Goal: Task Accomplishment & Management: Manage account settings

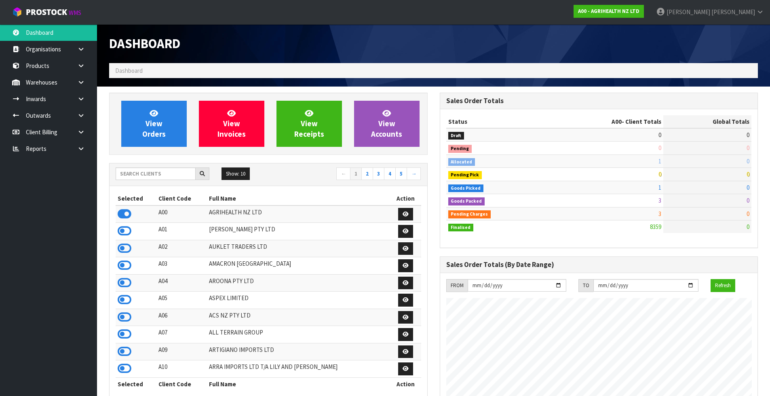
scroll to position [612, 330]
click at [160, 168] on input "text" at bounding box center [156, 173] width 80 height 13
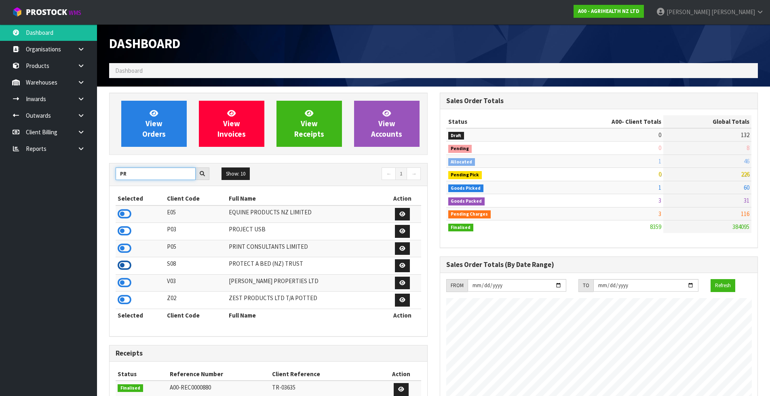
type input "PR"
click at [127, 263] on icon at bounding box center [125, 265] width 14 height 12
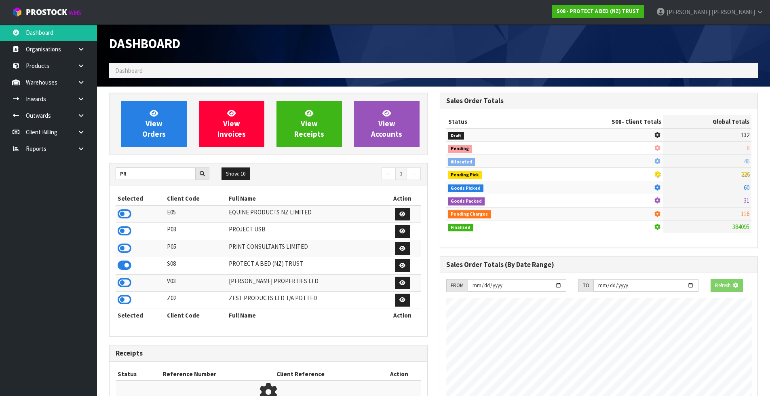
scroll to position [403682, 403855]
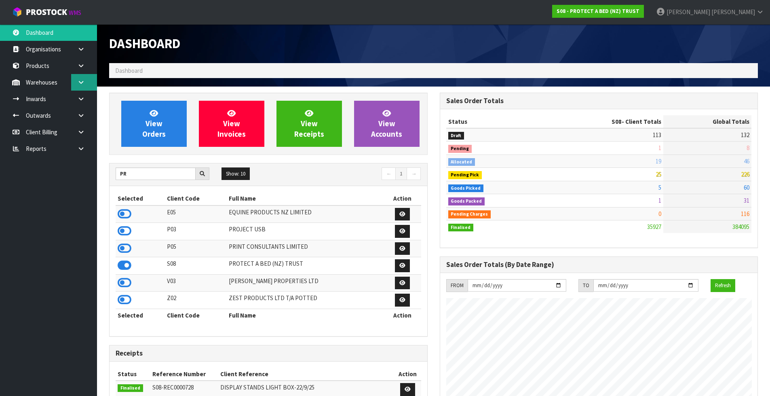
click at [87, 87] on link at bounding box center [84, 82] width 26 height 17
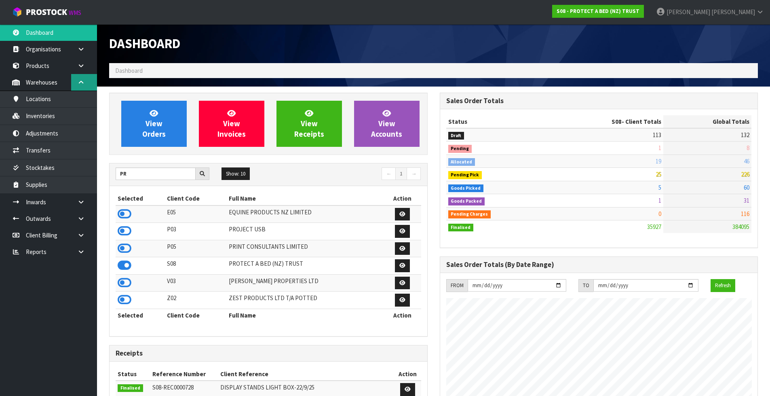
scroll to position [612, 330]
click at [67, 150] on link "Transfers" at bounding box center [48, 150] width 97 height 17
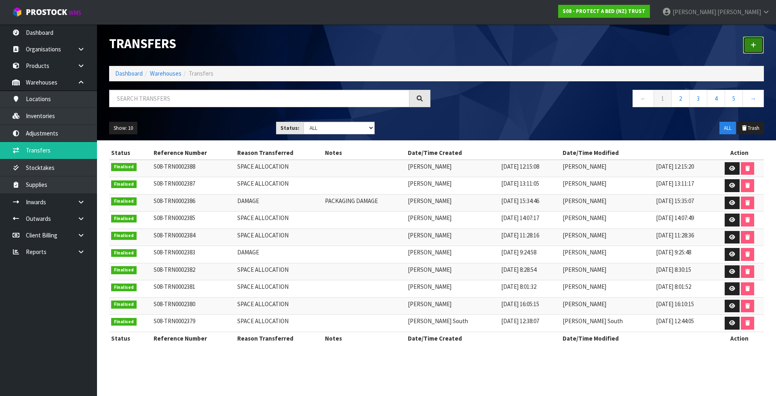
click at [752, 49] on link at bounding box center [753, 44] width 21 height 17
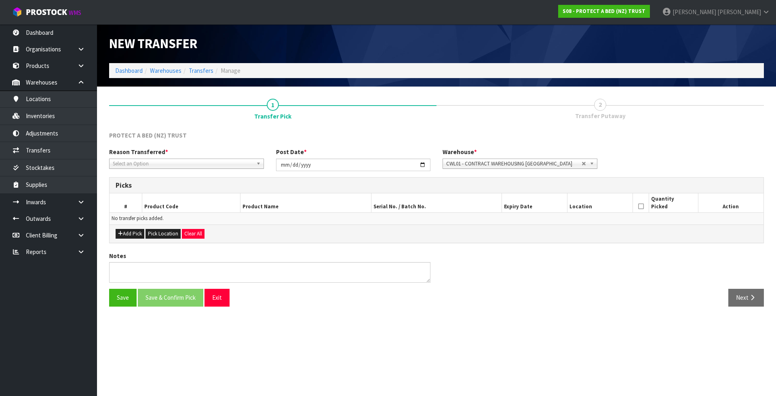
click at [188, 162] on span "Select an Option" at bounding box center [183, 164] width 140 height 10
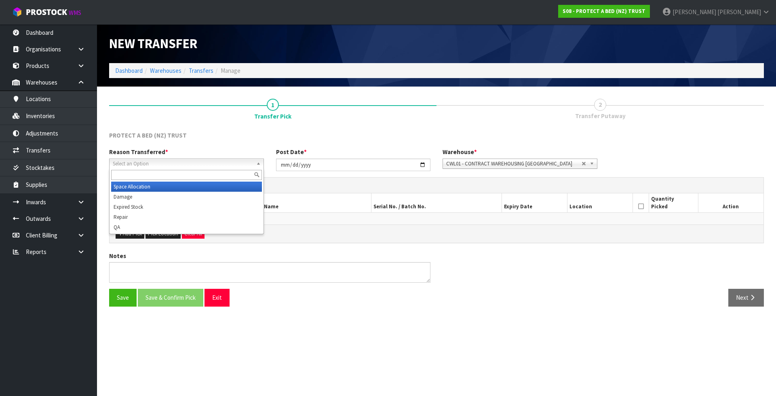
click at [179, 186] on li "Space Allocation" at bounding box center [186, 186] width 151 height 10
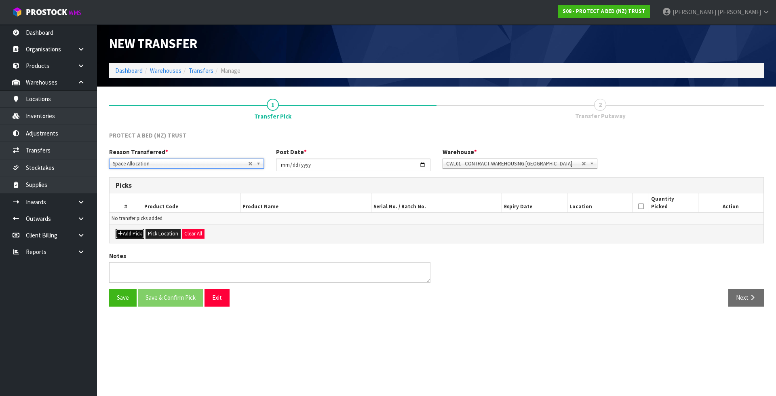
click at [135, 234] on button "Add Pick" at bounding box center [130, 234] width 29 height 10
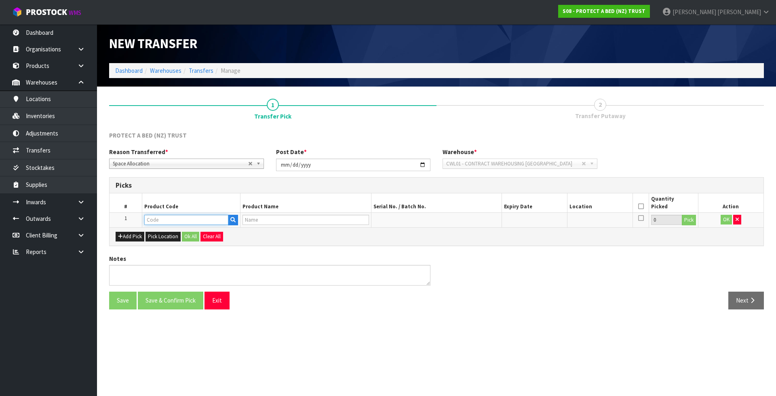
click at [161, 221] on input "text" at bounding box center [186, 220] width 84 height 10
paste input "F0590PPS0"
type input "F0590PPS0"
type input "SUPREME FRESCHE BXD STD PP EA"
type input "F0590PPS0"
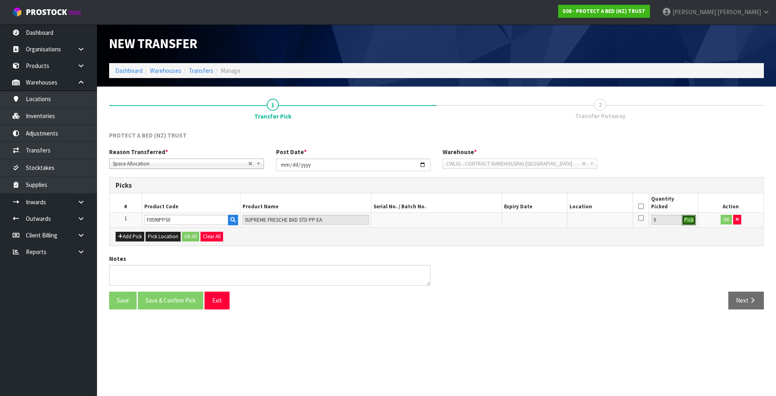
click at [683, 217] on button "Pick" at bounding box center [689, 220] width 14 height 11
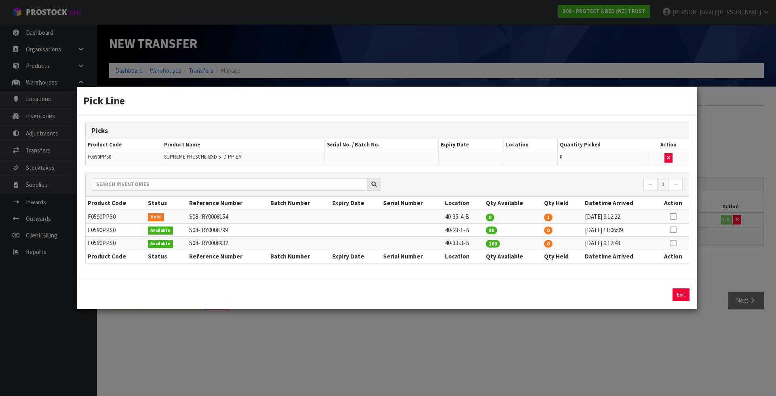
click at [673, 217] on icon at bounding box center [673, 216] width 6 height 0
click at [649, 298] on button "Assign Pick" at bounding box center [653, 294] width 33 height 13
type input "1"
click at [460, 245] on td "40-33-3-B" at bounding box center [463, 242] width 41 height 13
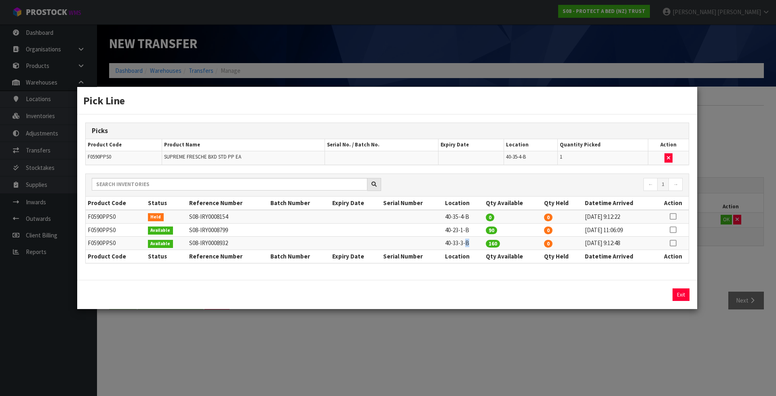
click at [460, 245] on td "40-33-3-B" at bounding box center [463, 242] width 41 height 13
copy tr "40-33-3-B"
click at [472, 320] on div "Pick Line Picks Product Code Product Name Serial No. / Batch No. Expiry Date Lo…" at bounding box center [388, 198] width 776 height 396
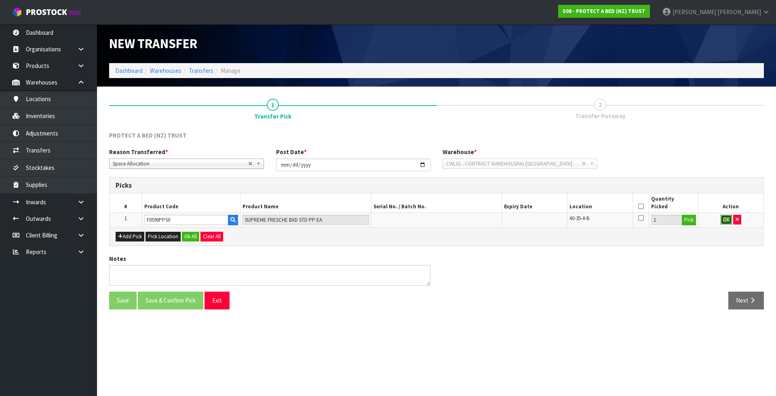
click at [724, 216] on button "OK" at bounding box center [726, 220] width 11 height 10
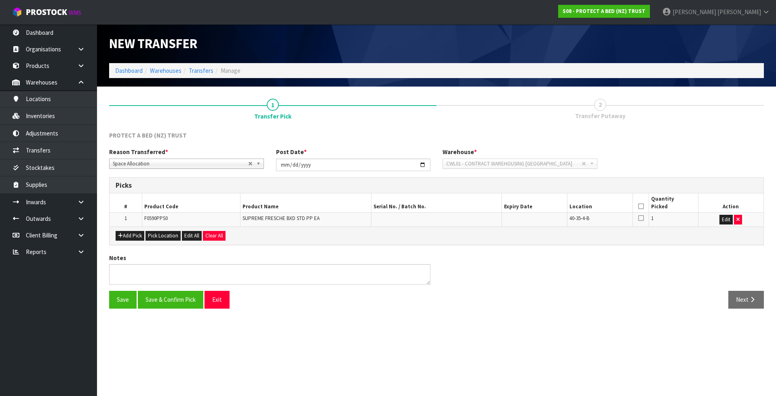
click at [642, 206] on icon at bounding box center [641, 206] width 6 height 0
click at [190, 297] on button "Save & Confirm Pick" at bounding box center [170, 299] width 65 height 17
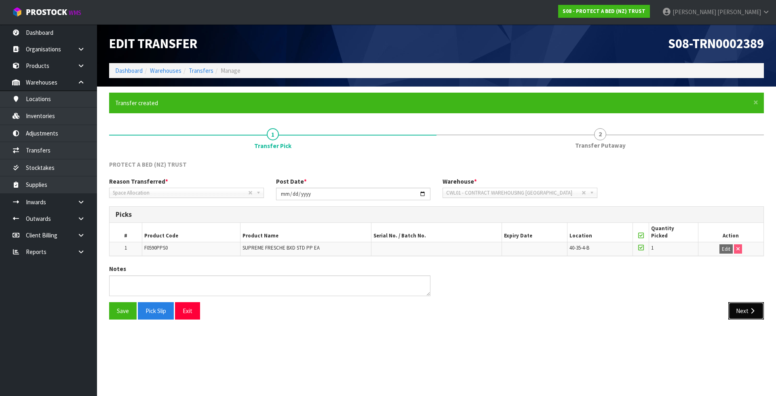
click at [756, 316] on button "Next" at bounding box center [746, 310] width 36 height 17
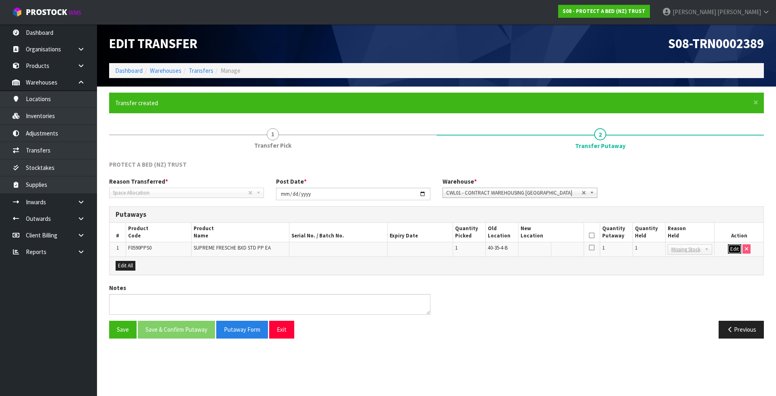
click at [734, 248] on button "Edit" at bounding box center [734, 249] width 13 height 10
click at [539, 251] on input "text" at bounding box center [546, 249] width 51 height 10
paste input "40-33-3-B"
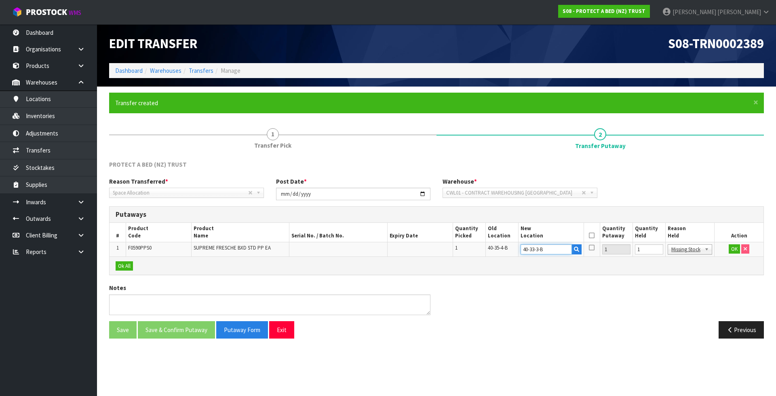
type input "40-33-3-B"
click at [641, 251] on input "1" at bounding box center [649, 249] width 28 height 10
type input "0"
click at [736, 249] on button "OK" at bounding box center [734, 249] width 11 height 10
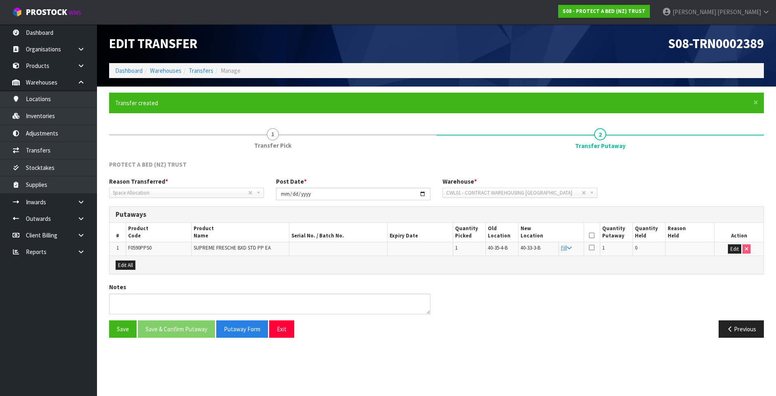
click at [592, 235] on icon at bounding box center [592, 235] width 6 height 0
click at [197, 332] on button "Save & Confirm Putaway" at bounding box center [176, 328] width 77 height 17
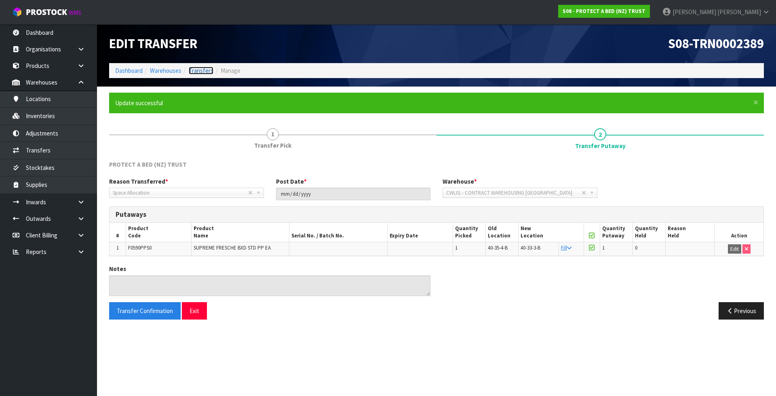
click at [199, 70] on link "Transfers" at bounding box center [201, 71] width 25 height 8
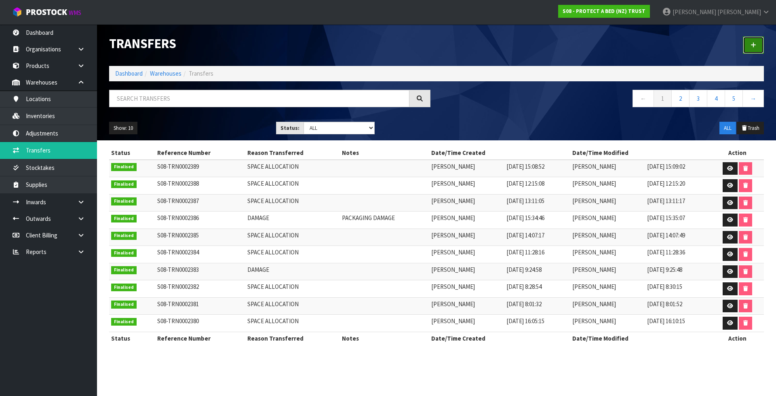
click at [762, 39] on link at bounding box center [753, 44] width 21 height 17
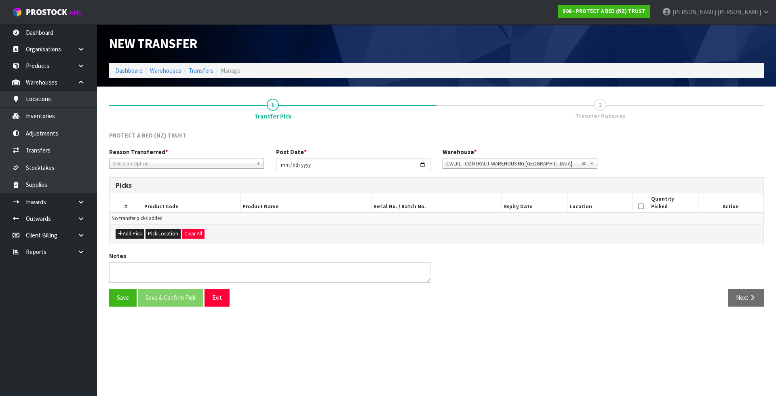
click at [196, 160] on span "Select an Option" at bounding box center [183, 164] width 140 height 10
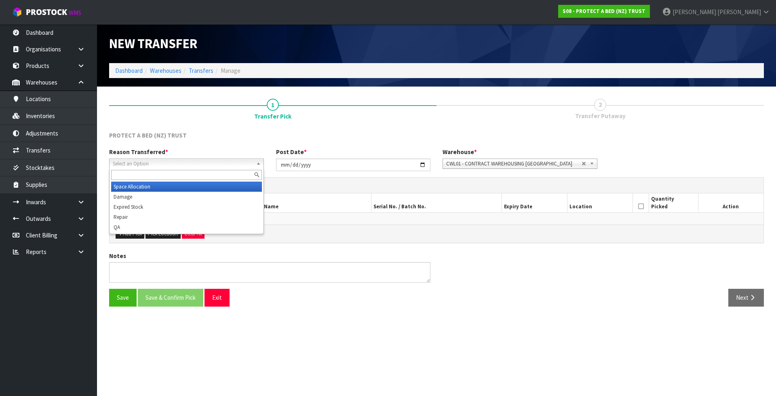
click at [194, 184] on li "Space Allocation" at bounding box center [186, 186] width 151 height 10
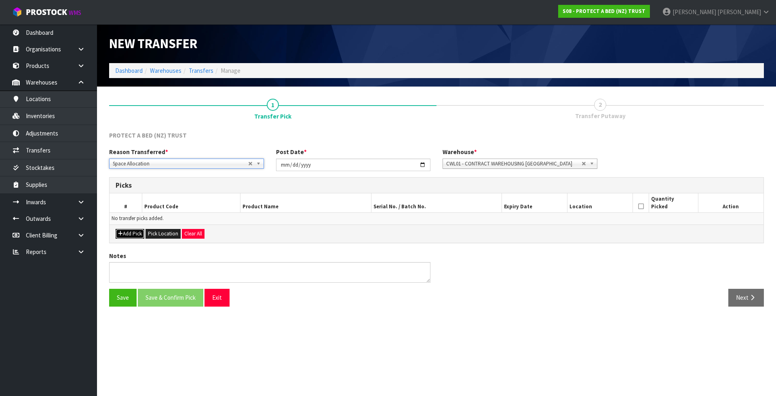
click at [132, 233] on button "Add Pick" at bounding box center [130, 234] width 29 height 10
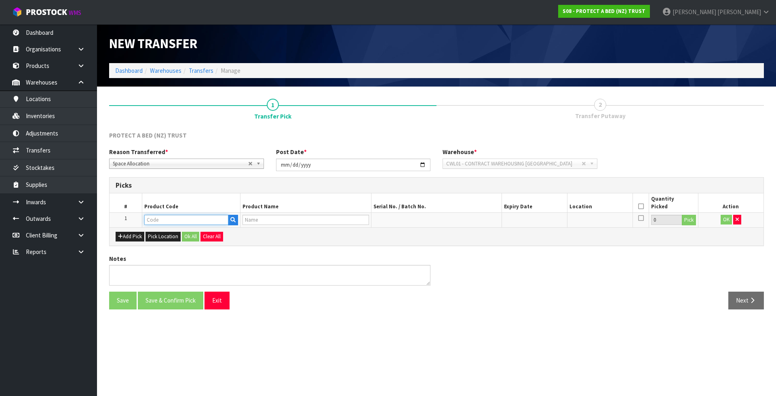
click at [175, 221] on input "text" at bounding box center [186, 220] width 84 height 10
paste input "F0590KGN0"
type input "F0590KGN0"
type input "SUPREME FRESCHE BXD MP NZ KNG"
type input "F0590KGN0"
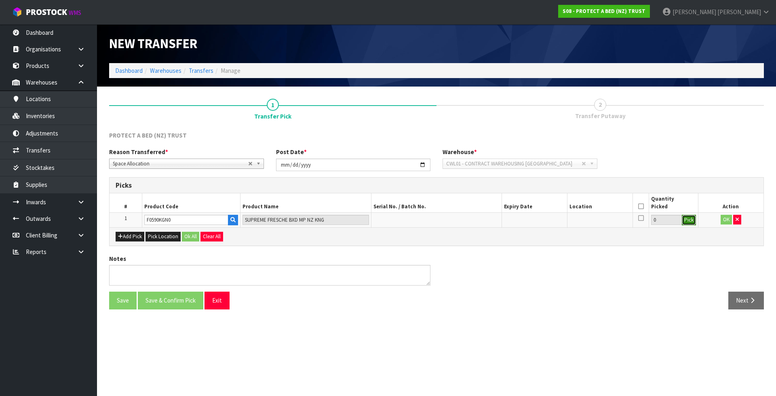
click at [695, 217] on button "Pick" at bounding box center [689, 220] width 14 height 11
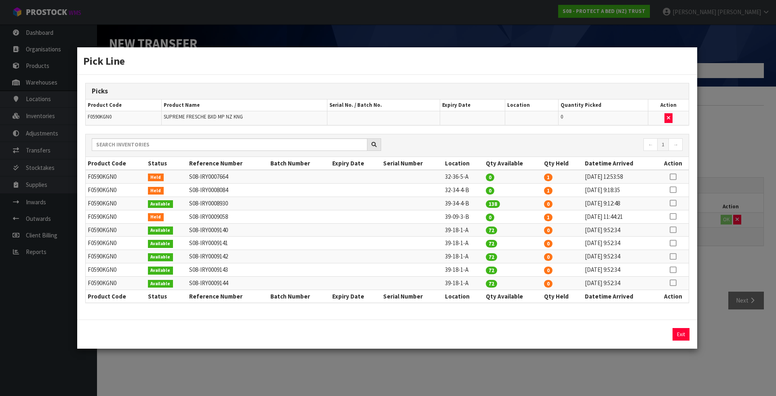
click at [673, 216] on icon at bounding box center [673, 216] width 6 height 0
click at [647, 336] on button "Assign Pick" at bounding box center [653, 334] width 33 height 13
type input "1"
click at [443, 245] on td "39-18-1-A" at bounding box center [463, 242] width 41 height 13
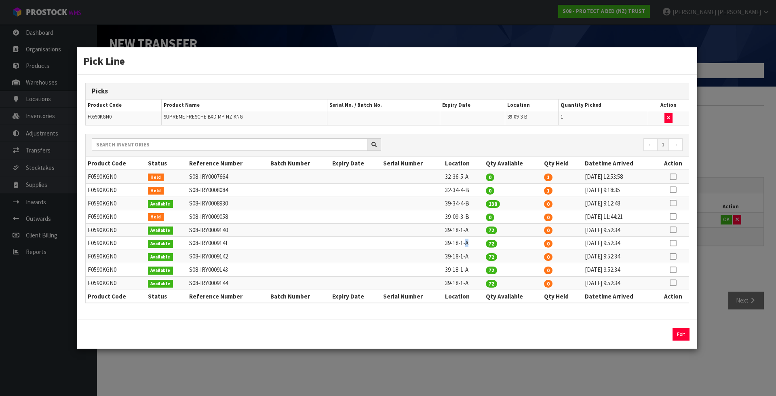
click at [443, 245] on td "39-18-1-A" at bounding box center [463, 242] width 41 height 13
copy tr "39-18-1-A"
click at [738, 331] on div "Pick Line Picks Product Code Product Name Serial No. / Batch No. Expiry Date Lo…" at bounding box center [388, 198] width 776 height 396
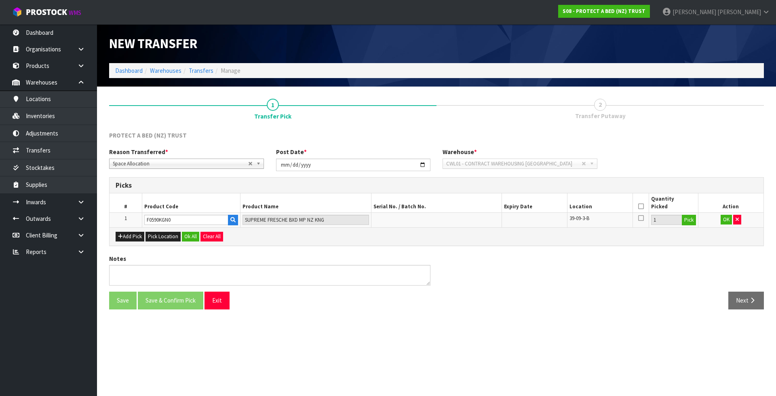
click at [640, 207] on icon at bounding box center [641, 206] width 6 height 0
click at [722, 221] on button "OK" at bounding box center [726, 220] width 11 height 10
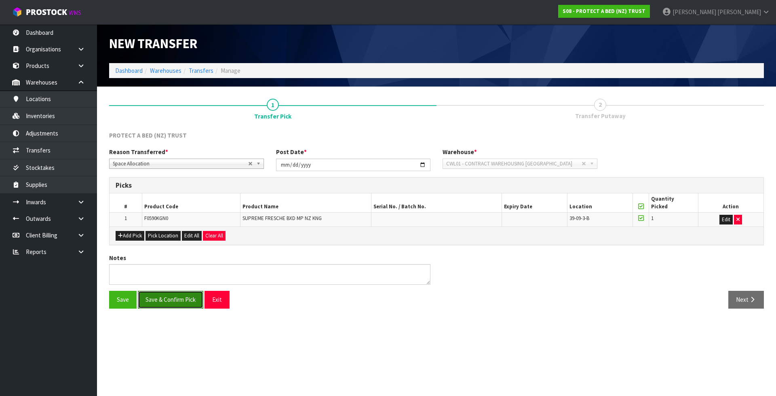
click at [176, 308] on button "Save & Confirm Pick" at bounding box center [170, 299] width 65 height 17
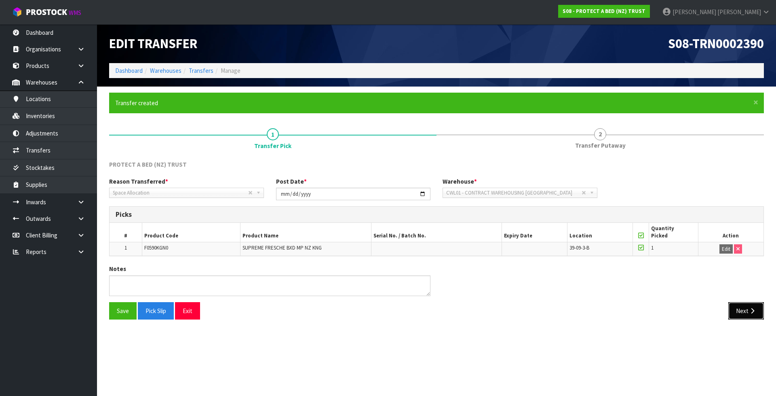
click at [749, 310] on icon "button" at bounding box center [753, 311] width 8 height 6
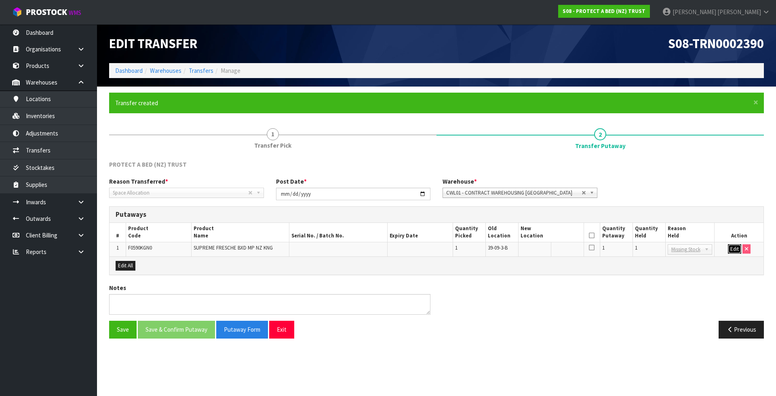
click at [736, 250] on button "Edit" at bounding box center [734, 249] width 13 height 10
click at [557, 247] on input "text" at bounding box center [546, 249] width 51 height 10
paste input "39-18-1-A"
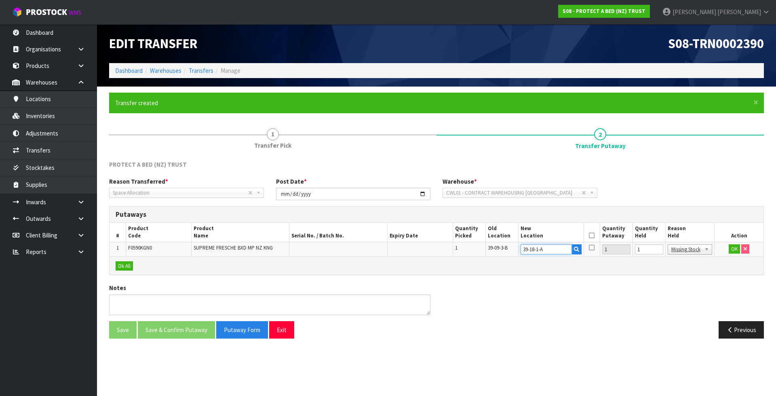
type input "39-18-1-A"
click at [640, 248] on input "1" at bounding box center [649, 249] width 28 height 10
type input "0"
click at [737, 250] on button "OK" at bounding box center [734, 249] width 11 height 10
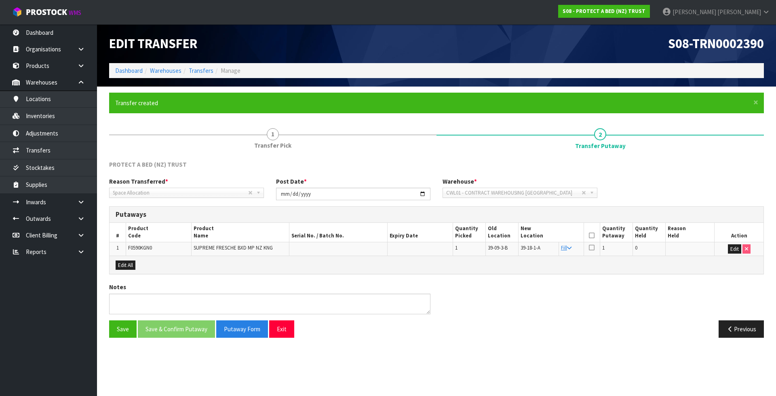
click at [591, 235] on icon at bounding box center [592, 235] width 6 height 0
click at [204, 332] on button "Save & Confirm Putaway" at bounding box center [176, 328] width 77 height 17
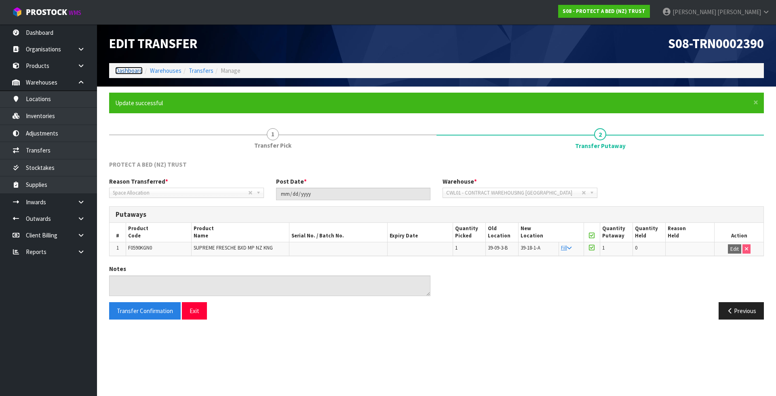
click at [129, 71] on link "Dashboard" at bounding box center [128, 71] width 27 height 8
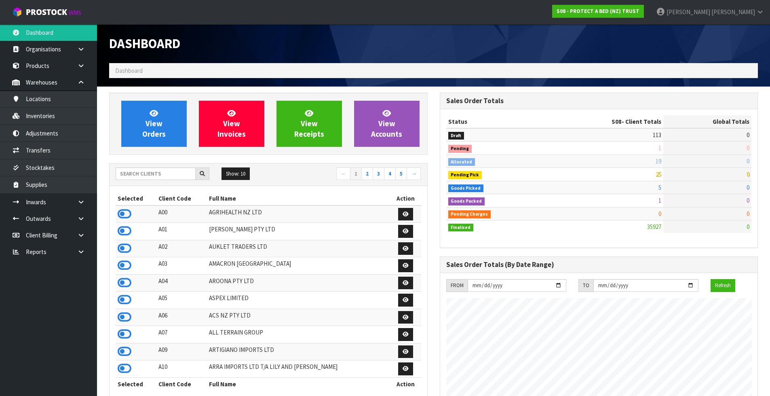
scroll to position [504, 330]
click at [138, 172] on input "text" at bounding box center [156, 173] width 80 height 13
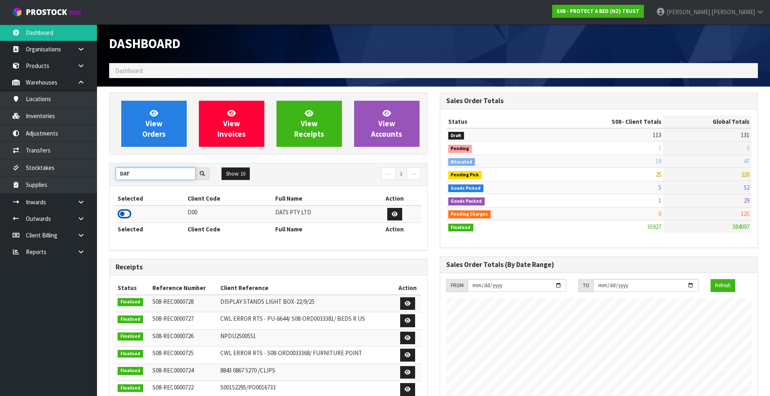
type input "DAT"
click at [124, 215] on icon at bounding box center [125, 214] width 14 height 12
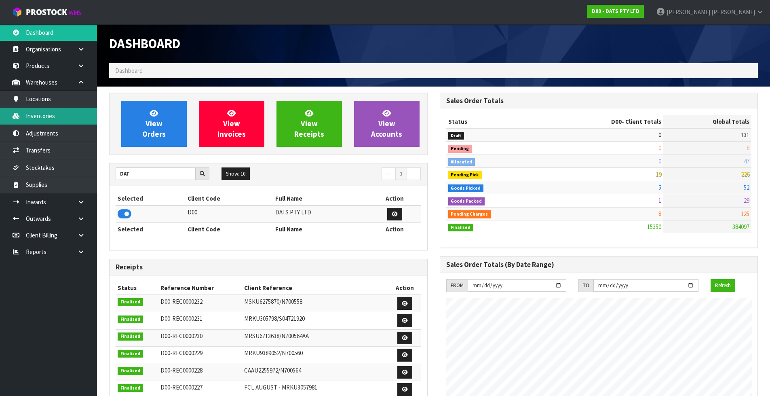
click at [68, 122] on link "Inventories" at bounding box center [48, 116] width 97 height 17
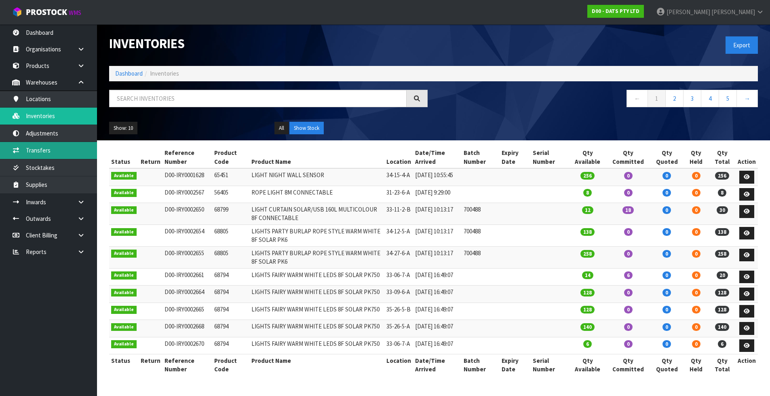
click at [84, 149] on link "Transfers" at bounding box center [48, 150] width 97 height 17
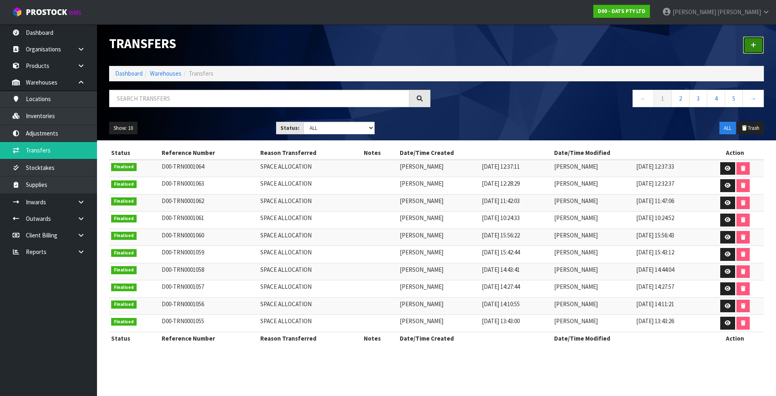
click at [754, 48] on link at bounding box center [753, 44] width 21 height 17
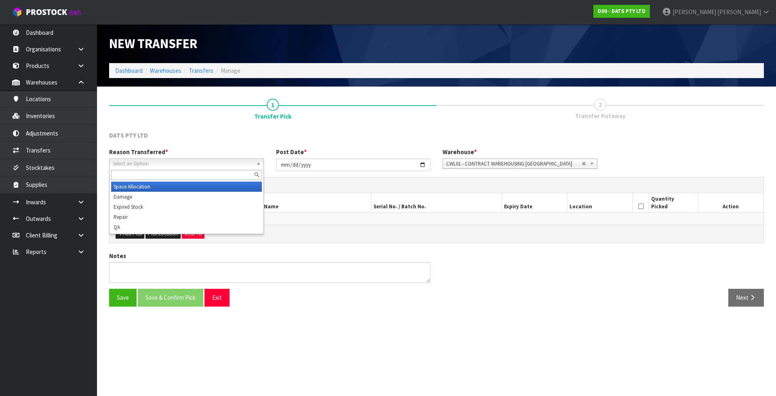
click at [165, 164] on span "Select an Option" at bounding box center [183, 164] width 140 height 10
click at [160, 188] on li "Space Allocation" at bounding box center [186, 186] width 151 height 10
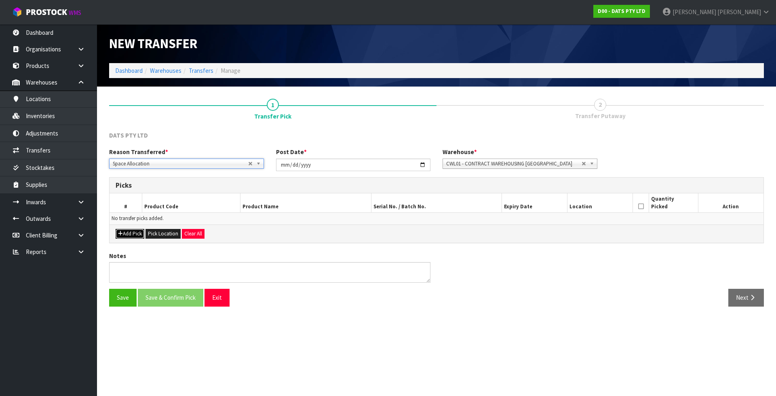
click at [118, 229] on button "Add Pick" at bounding box center [130, 234] width 29 height 10
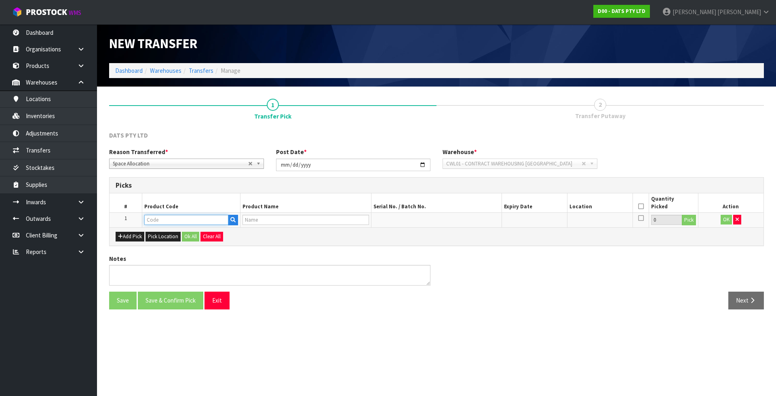
click at [163, 222] on input "text" at bounding box center [186, 220] width 84 height 10
paste input "68742"
type input "68742"
type input "LIGHTS PARTY FILAMENT LEDS W.W"
type input "68742"
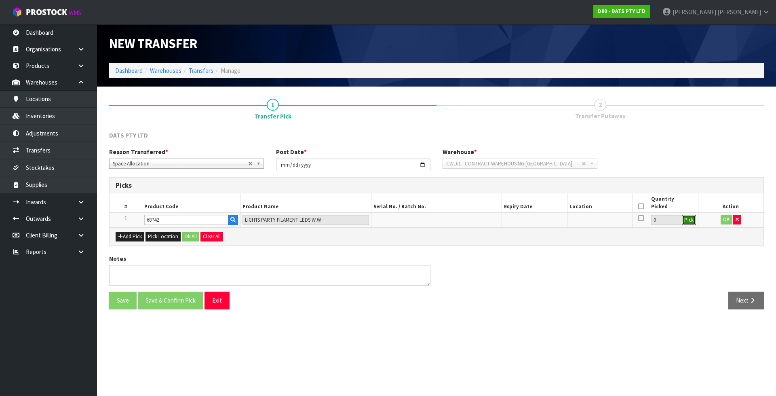
click at [688, 223] on button "Pick" at bounding box center [689, 220] width 14 height 11
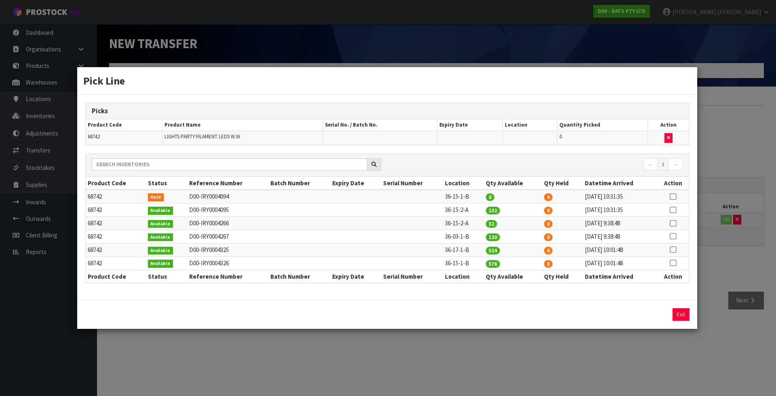
click at [673, 196] on icon at bounding box center [673, 196] width 6 height 0
click at [647, 315] on button "Assign Pick" at bounding box center [653, 314] width 33 height 13
type input "4"
click at [448, 264] on td "36-15-1-B" at bounding box center [463, 262] width 41 height 13
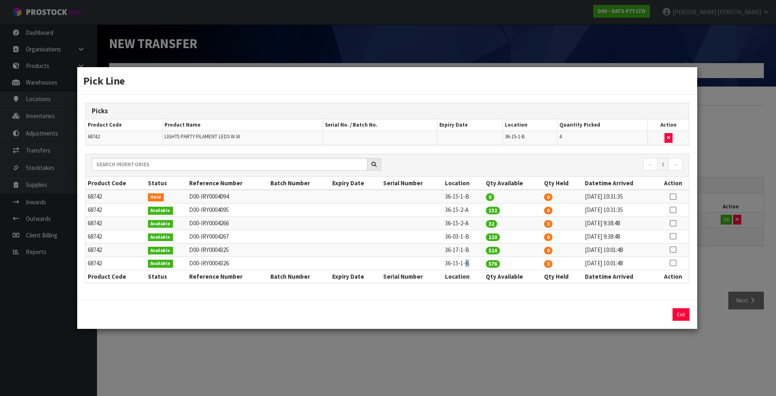
click at [448, 264] on td "36-15-1-B" at bounding box center [463, 262] width 41 height 13
copy tr "36-15-1-B"
click at [679, 318] on button "Exit" at bounding box center [681, 314] width 17 height 13
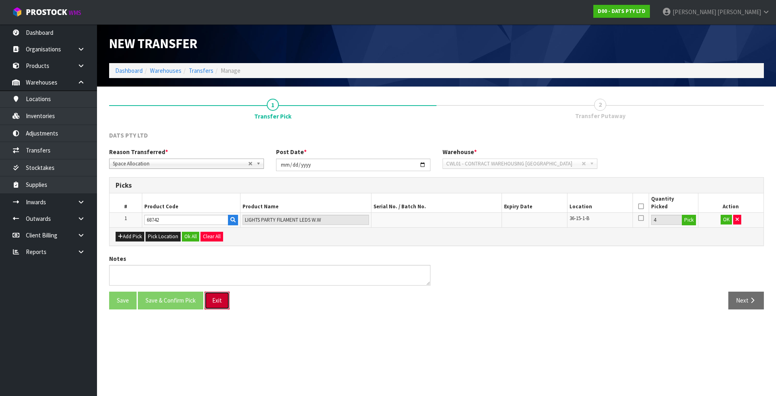
click at [216, 295] on button "Exit" at bounding box center [217, 299] width 25 height 17
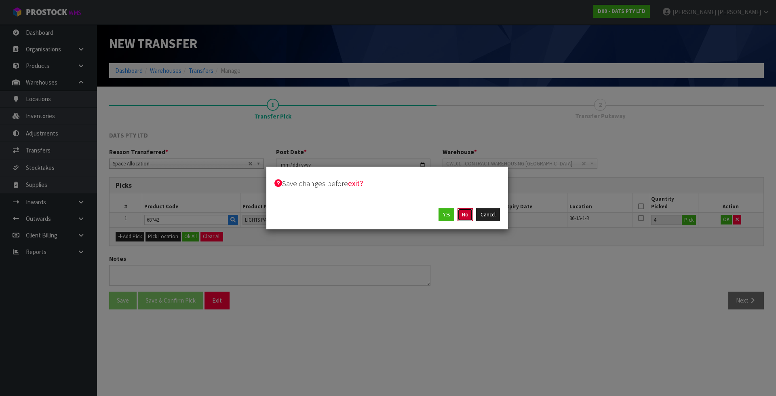
click at [469, 215] on button "No" at bounding box center [465, 214] width 15 height 13
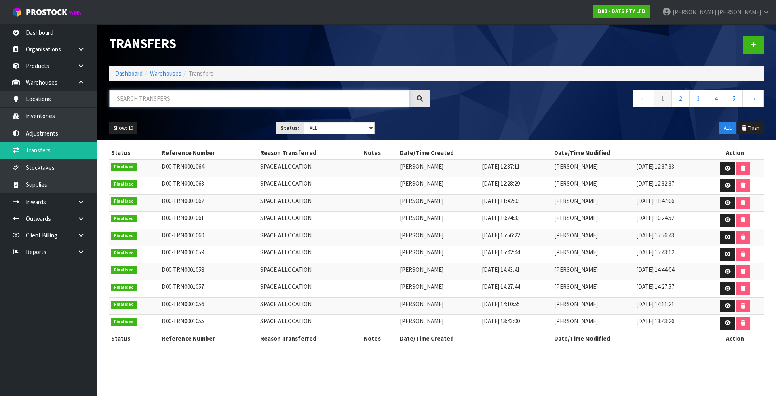
click at [234, 90] on input "text" at bounding box center [259, 98] width 300 height 17
click at [66, 110] on link "Inventories" at bounding box center [48, 116] width 97 height 17
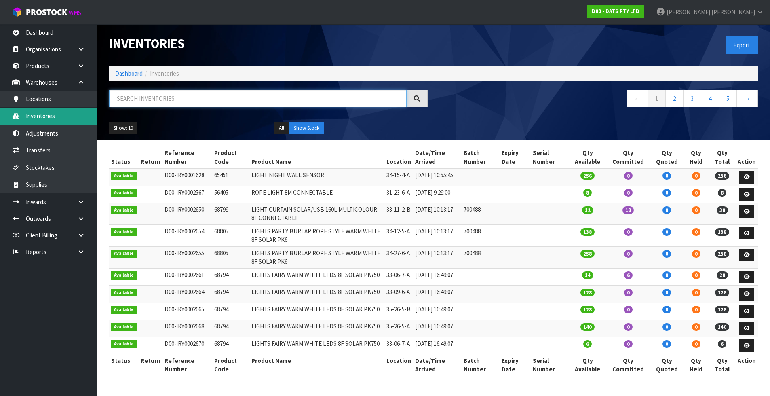
click at [170, 101] on input "text" at bounding box center [257, 98] width 297 height 17
paste input "36-15-1-B"
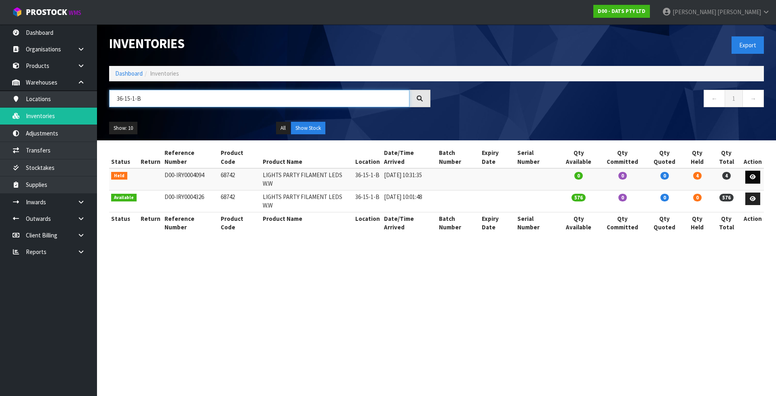
type input "36-15-1-B"
click at [754, 174] on icon at bounding box center [753, 176] width 6 height 5
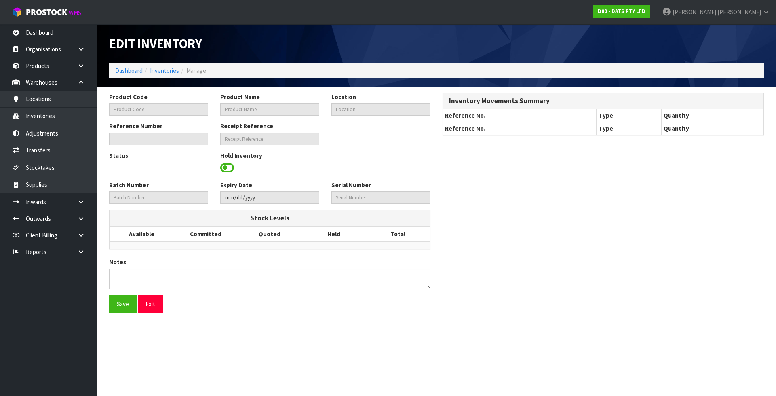
type input "68742"
type input "LIGHTS PARTY FILAMENT LEDS W.W"
type input "36-15-1-B"
type input "D00-IRY0004094"
type input "D00-REC0000223"
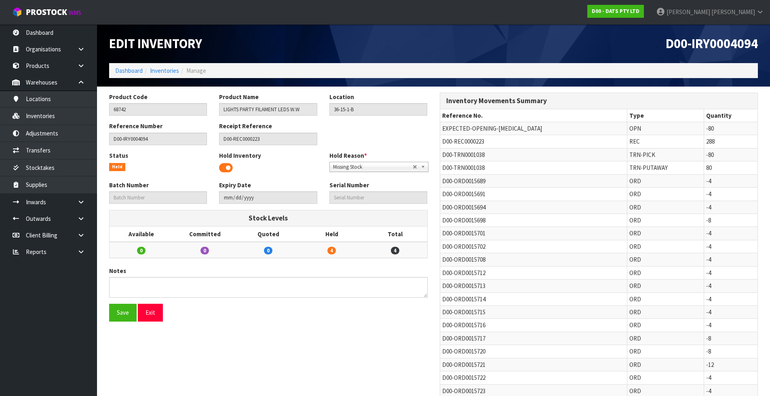
click at [226, 169] on span at bounding box center [226, 168] width 14 height 12
click at [121, 315] on button "Save" at bounding box center [122, 312] width 27 height 17
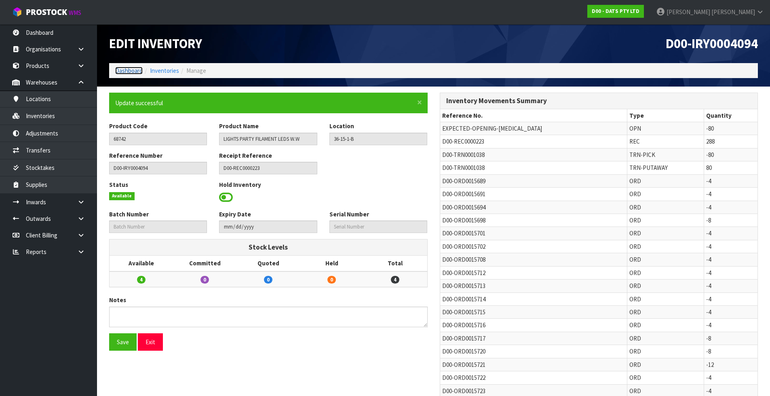
click at [135, 70] on link "Dashboard" at bounding box center [128, 71] width 27 height 8
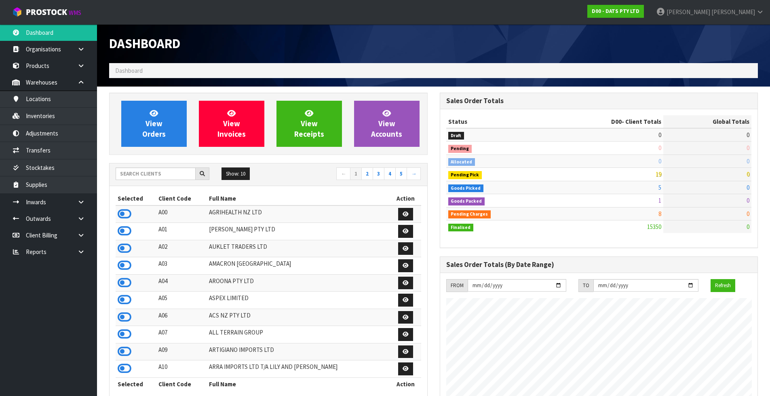
scroll to position [612, 330]
click at [151, 176] on input "text" at bounding box center [156, 173] width 80 height 13
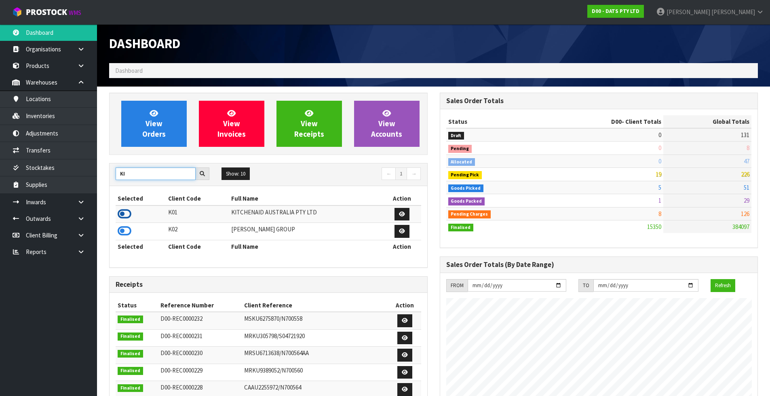
type input "KI"
click at [125, 213] on icon at bounding box center [125, 214] width 14 height 12
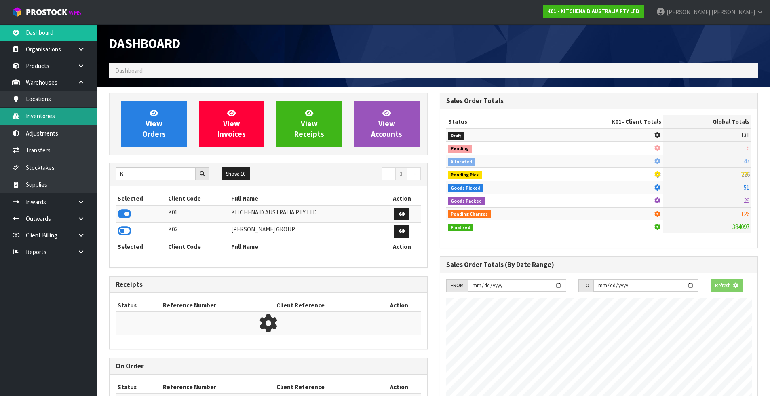
scroll to position [403682, 403855]
click at [43, 120] on link "Inventories" at bounding box center [48, 116] width 97 height 17
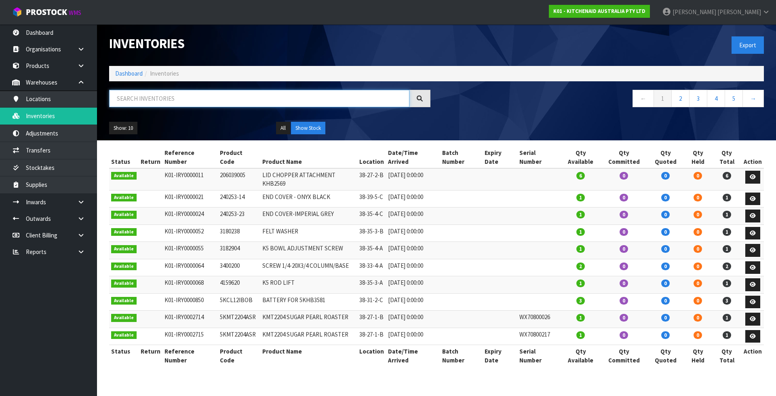
click at [239, 90] on input "text" at bounding box center [259, 98] width 300 height 17
paste input "5KSM195PSAAC"
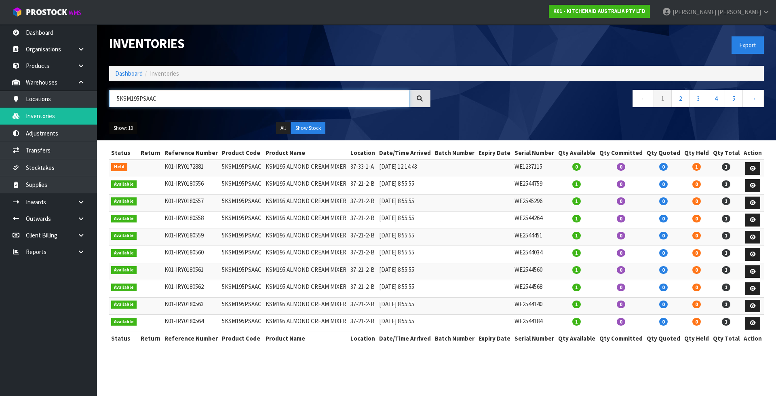
type input "5KSM195PSAAC"
click at [119, 129] on button "Show: 10" at bounding box center [123, 128] width 28 height 13
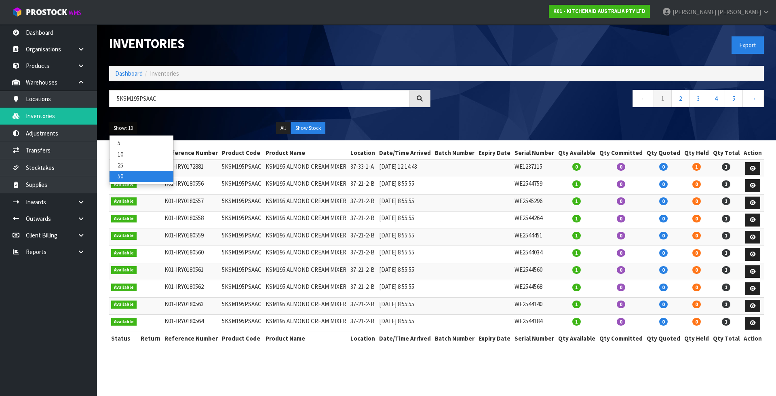
click at [138, 178] on link "50" at bounding box center [142, 176] width 64 height 11
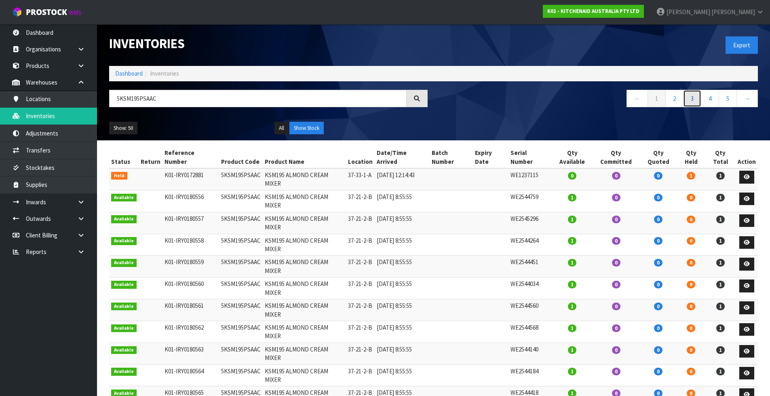
click at [690, 97] on link "3" at bounding box center [692, 98] width 18 height 17
click at [707, 98] on link "4" at bounding box center [710, 98] width 18 height 17
click at [720, 97] on link "5" at bounding box center [728, 98] width 18 height 17
click at [176, 86] on div "Inventories Export Dashboard Inventories 5KSM195PSAAC ← 1 2 3 4 5 → Show: 50 5 …" at bounding box center [433, 82] width 661 height 116
click at [174, 93] on input "5KSM195PSAAC" at bounding box center [257, 98] width 297 height 17
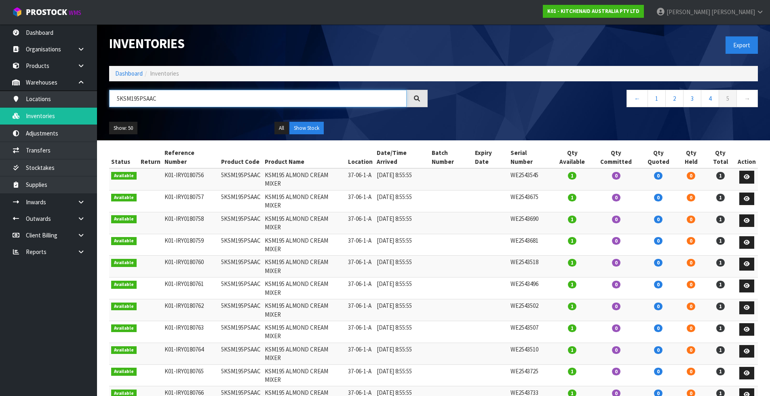
click at [174, 93] on input "5KSM195PSAAC" at bounding box center [257, 98] width 297 height 17
click at [47, 66] on link "Products" at bounding box center [48, 65] width 97 height 17
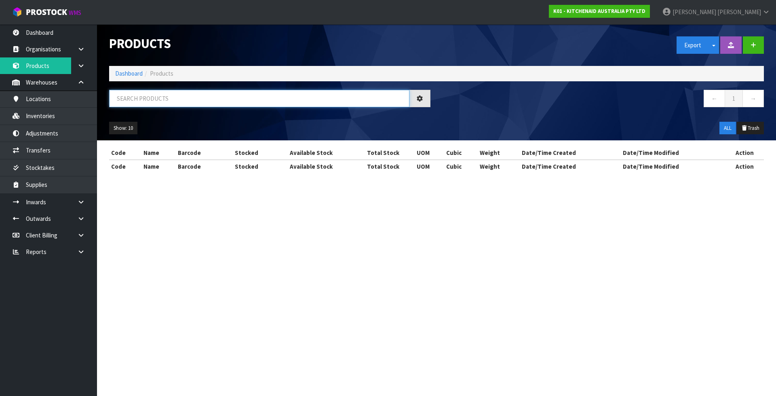
click at [144, 100] on input "text" at bounding box center [259, 98] width 300 height 17
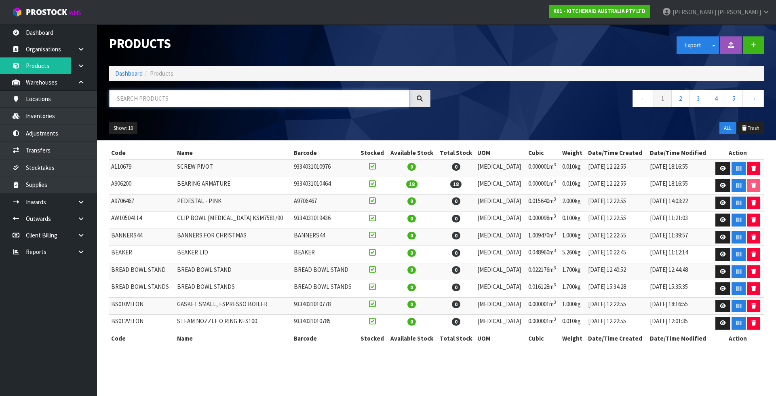
paste input "5KSM195PSAAC"
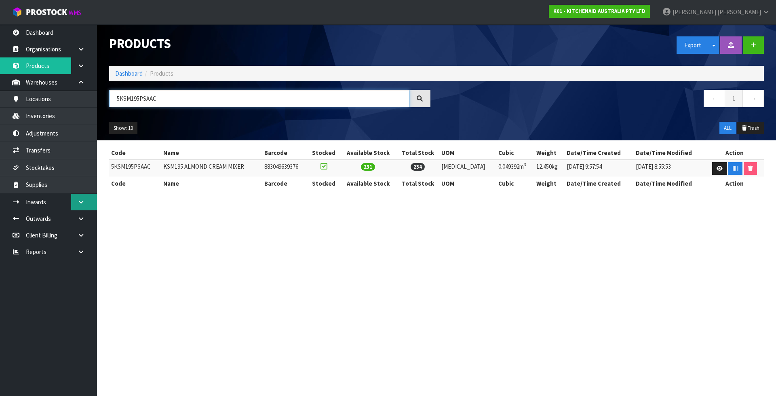
type input "5KSM195PSAAC"
click at [80, 206] on link at bounding box center [84, 202] width 26 height 17
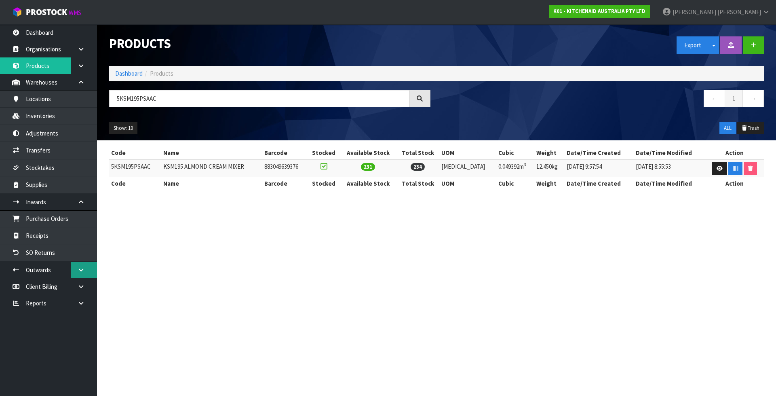
click at [72, 273] on link at bounding box center [84, 270] width 26 height 17
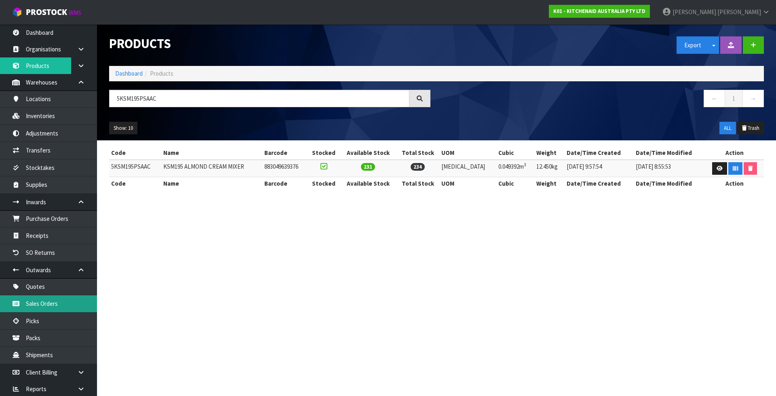
click at [67, 302] on link "Sales Orders" at bounding box center [48, 303] width 97 height 17
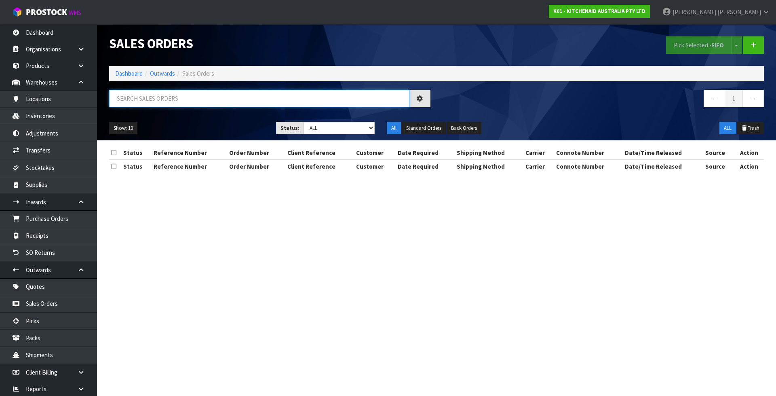
click at [236, 96] on input "text" at bounding box center [259, 98] width 300 height 17
paste input "5KSM195PSAAC"
type input "5KSM195PSAAC"
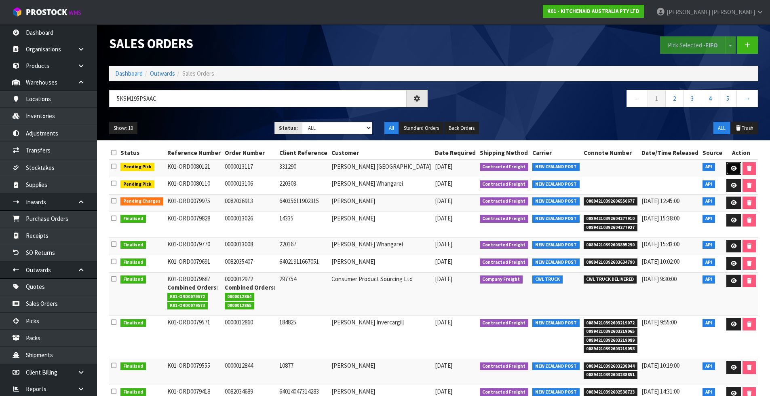
click at [732, 169] on icon at bounding box center [734, 168] width 6 height 5
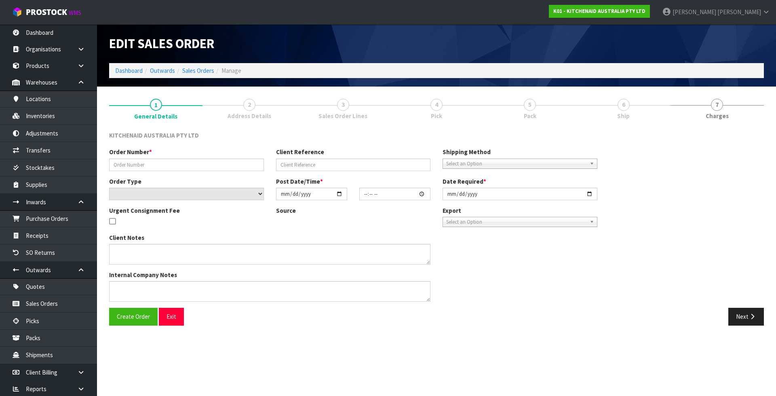
type input "0000013117"
type input "331290"
select select "number:0"
type input "[DATE]"
type input "12:33:33.000"
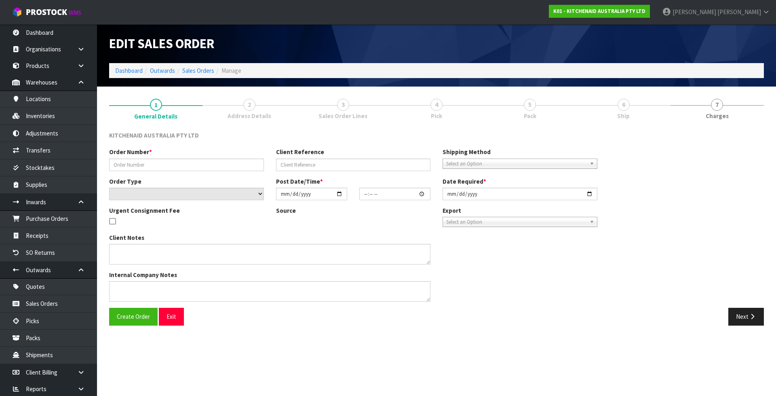
type input "[DATE]"
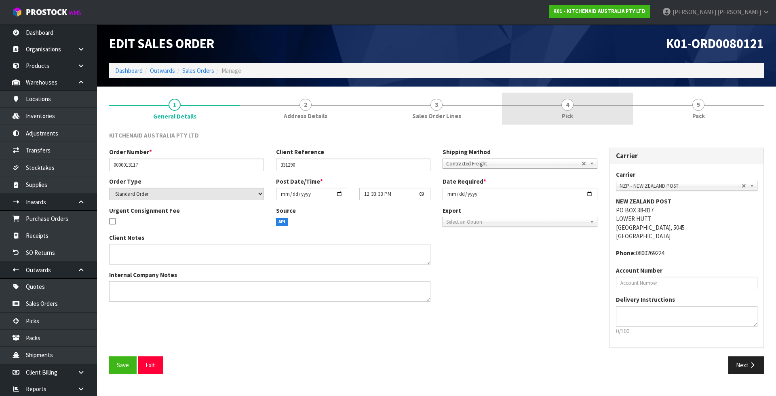
click at [535, 105] on div at bounding box center [567, 105] width 131 height 0
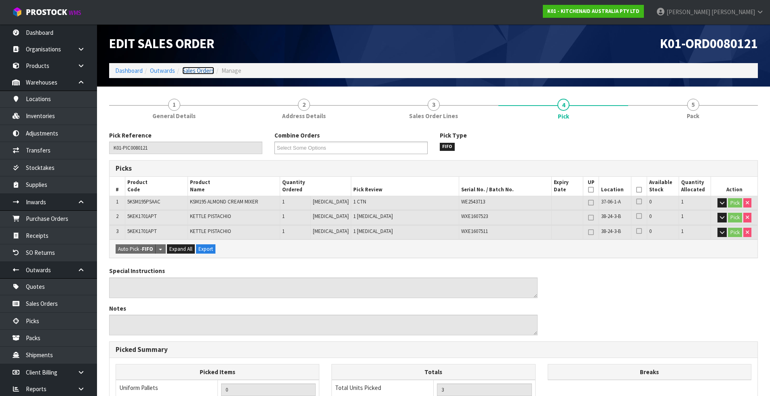
click at [199, 73] on link "Sales Orders" at bounding box center [198, 71] width 32 height 8
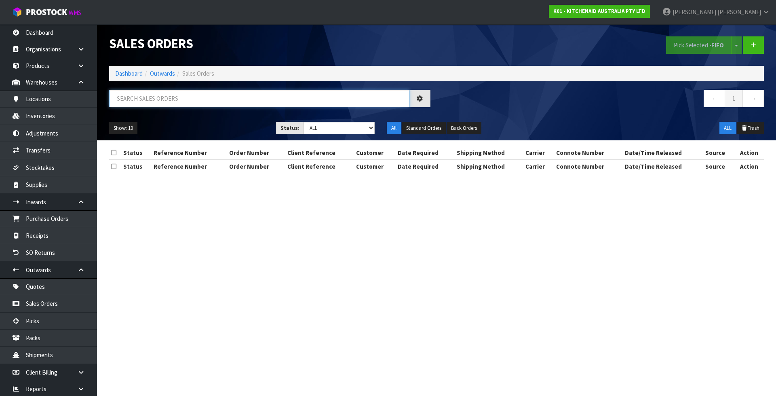
click at [208, 98] on input "text" at bounding box center [259, 98] width 300 height 17
paste input "5KSM195PSAAC"
type input "5KSM195PSAAC"
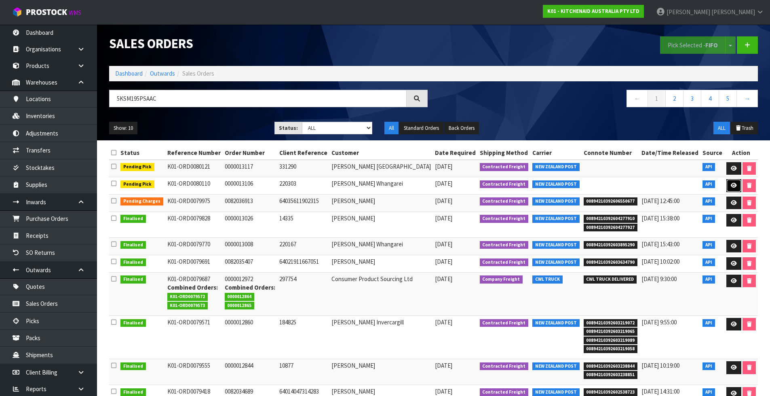
click at [734, 187] on icon at bounding box center [734, 185] width 6 height 5
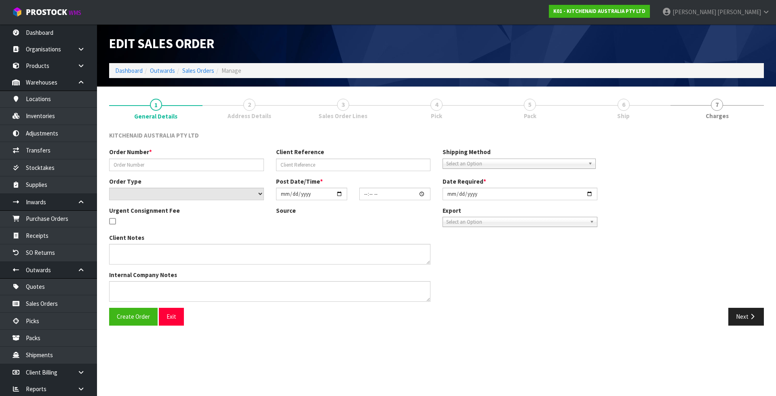
type input "0000013106"
type input "220303"
select select "number:0"
type input "[DATE]"
type input "12:33:04.000"
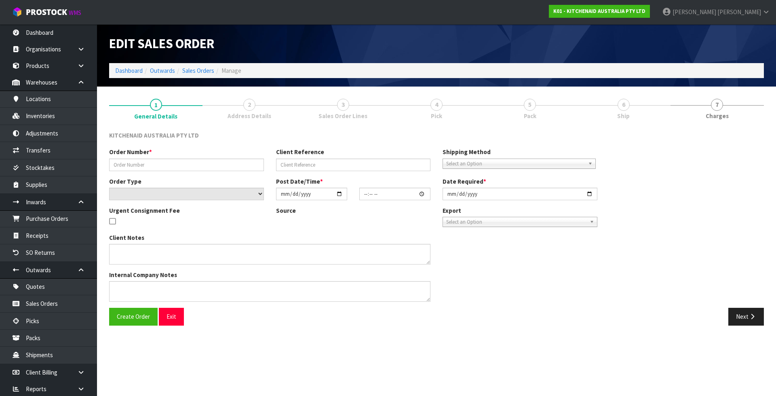
type input "[DATE]"
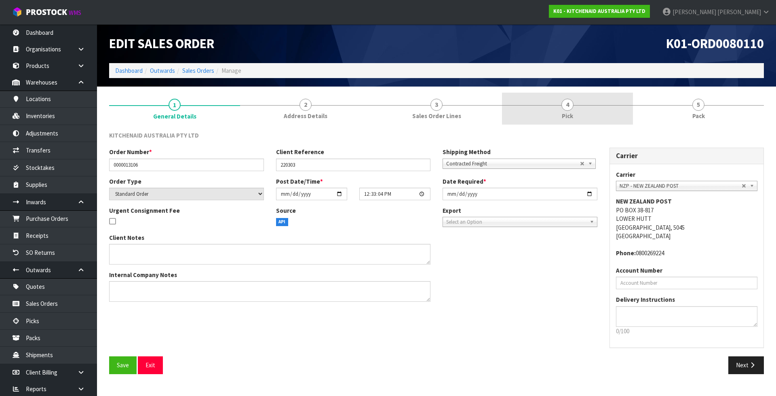
click at [574, 110] on link "4 Pick" at bounding box center [567, 109] width 131 height 32
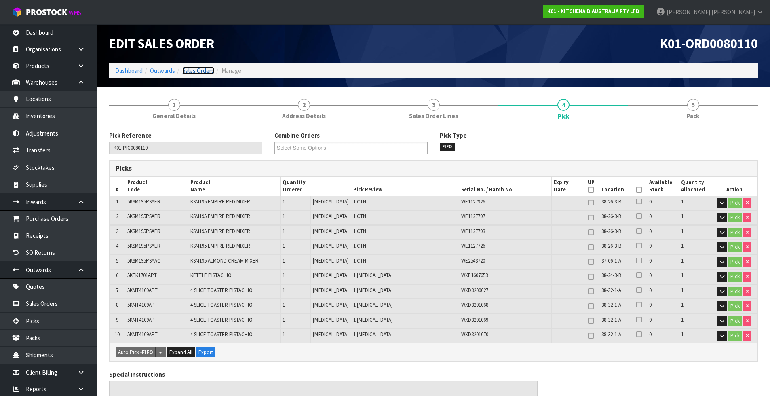
click at [197, 70] on link "Sales Orders" at bounding box center [198, 71] width 32 height 8
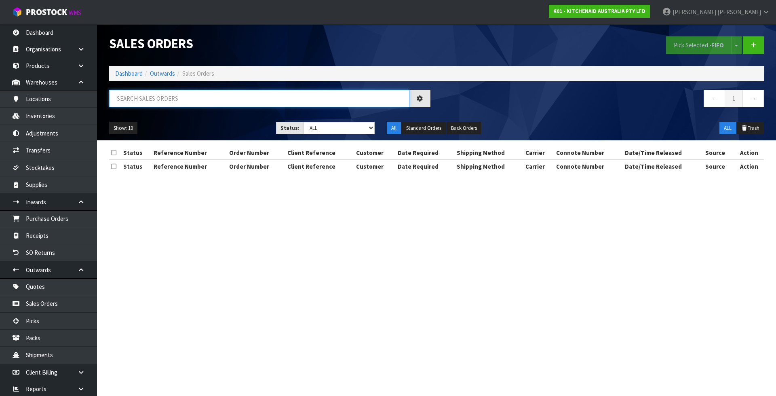
click at [195, 100] on input "text" at bounding box center [259, 98] width 300 height 17
paste input "5KSM195PSAAC"
type input "5KSM195PSAAC"
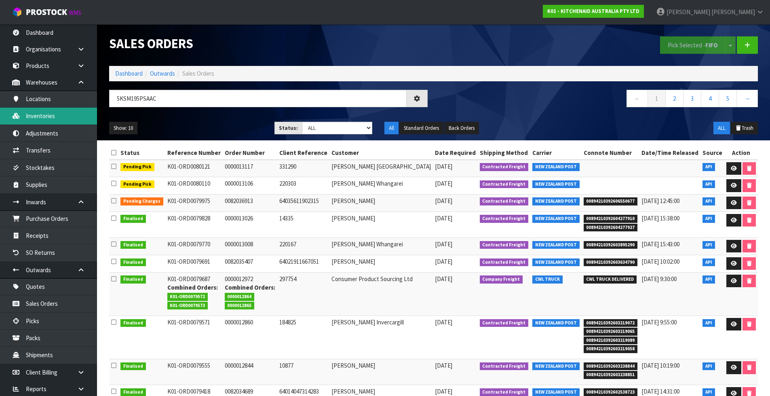
click at [46, 117] on link "Inventories" at bounding box center [48, 116] width 97 height 17
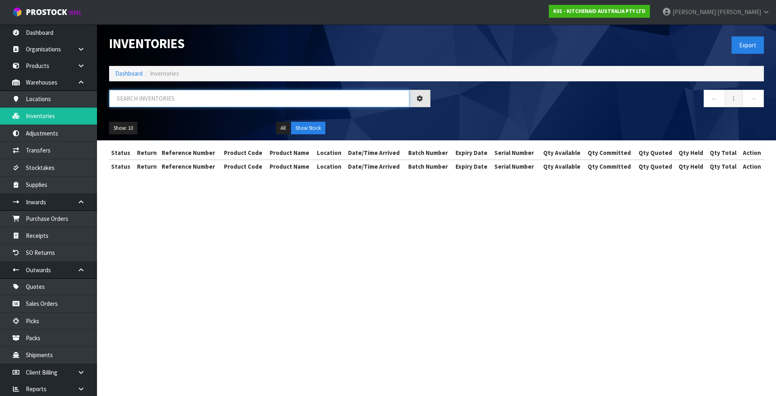
click at [188, 101] on input "text" at bounding box center [259, 98] width 300 height 17
paste input "5KSM195PSAAC"
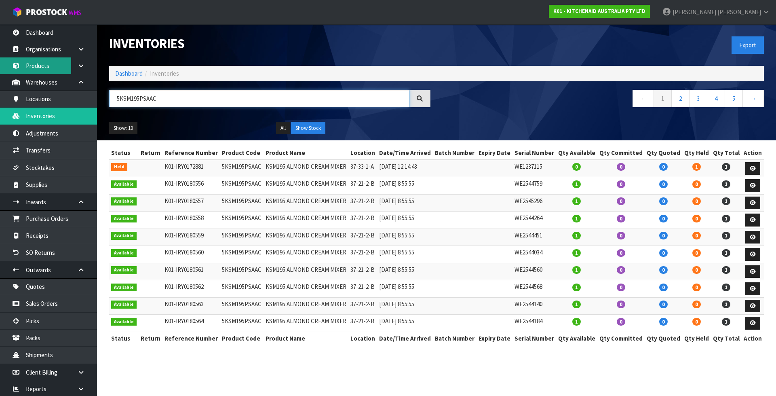
type input "5KSM195PSAAC"
click at [53, 67] on link "Products" at bounding box center [48, 65] width 97 height 17
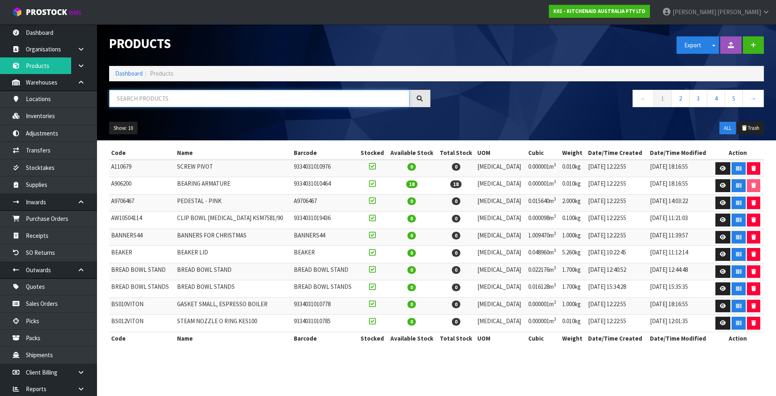
click at [196, 103] on input "text" at bounding box center [259, 98] width 300 height 17
paste input "5KSM195PSAAC"
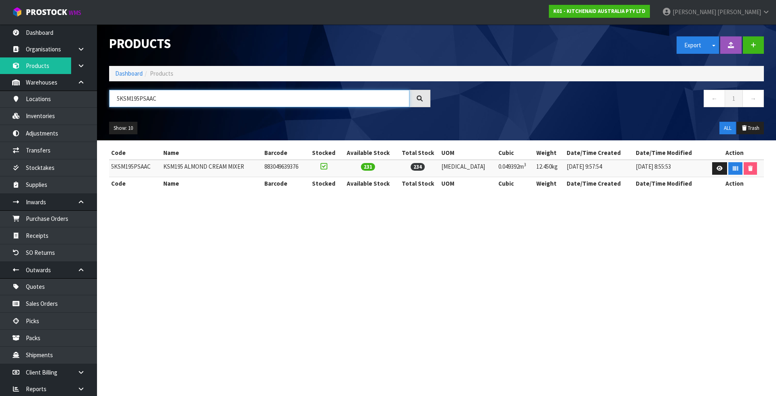
type input "5KSM195PSAAC"
click at [70, 119] on link "Inventories" at bounding box center [48, 116] width 97 height 17
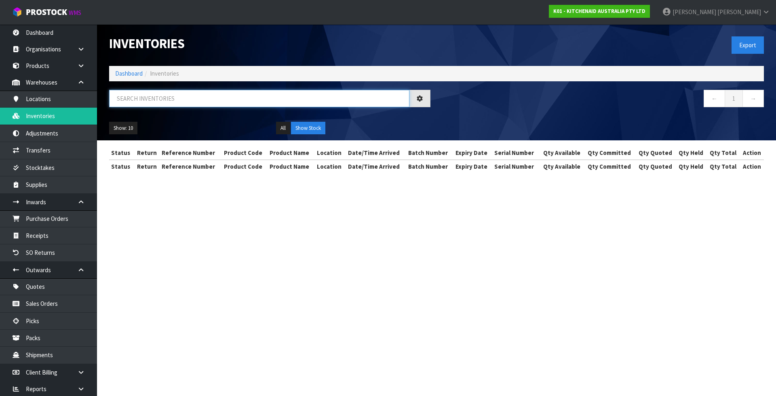
click at [174, 93] on input "text" at bounding box center [259, 98] width 300 height 17
paste input "5KSM195PSAAC"
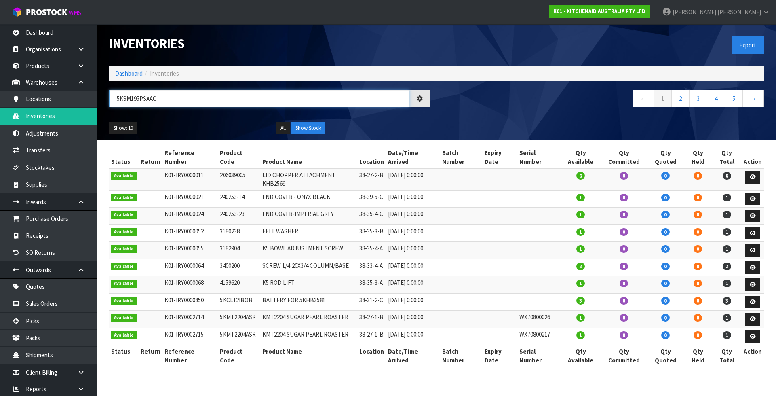
type input "5KSM195PSAAC"
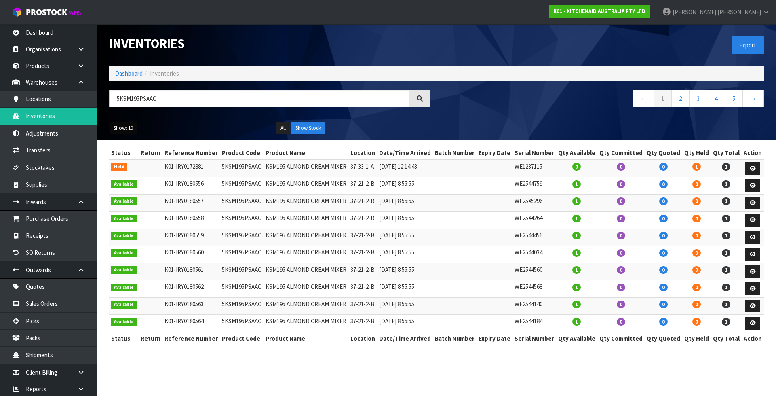
click at [112, 128] on button "Show: 10" at bounding box center [123, 128] width 28 height 13
click at [131, 178] on link "50" at bounding box center [142, 176] width 64 height 11
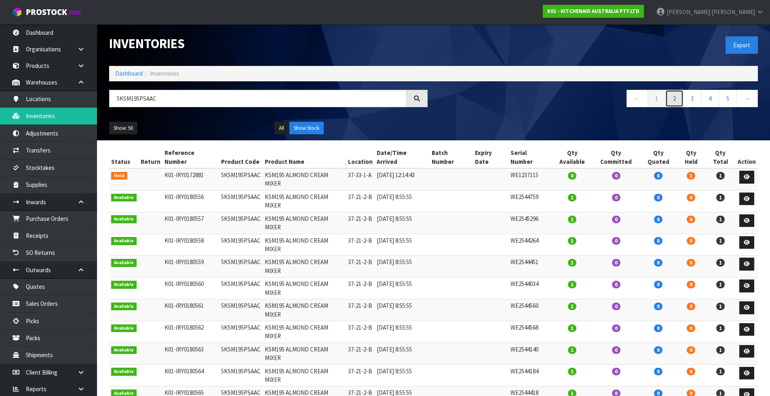
click at [672, 100] on link "2" at bounding box center [674, 98] width 18 height 17
click at [697, 100] on link "3" at bounding box center [692, 98] width 18 height 17
click at [711, 99] on link "4" at bounding box center [710, 98] width 18 height 17
click at [728, 99] on link "5" at bounding box center [728, 98] width 18 height 17
click at [652, 96] on link "1" at bounding box center [657, 98] width 18 height 17
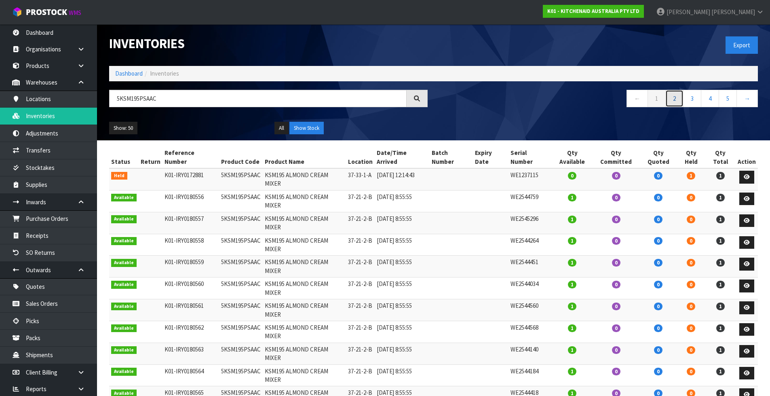
click at [675, 99] on link "2" at bounding box center [674, 98] width 18 height 17
click at [656, 102] on link "1" at bounding box center [657, 98] width 18 height 17
click at [674, 100] on link "2" at bounding box center [674, 98] width 18 height 17
click at [693, 99] on link "3" at bounding box center [692, 98] width 18 height 17
click at [711, 99] on link "4" at bounding box center [710, 98] width 18 height 17
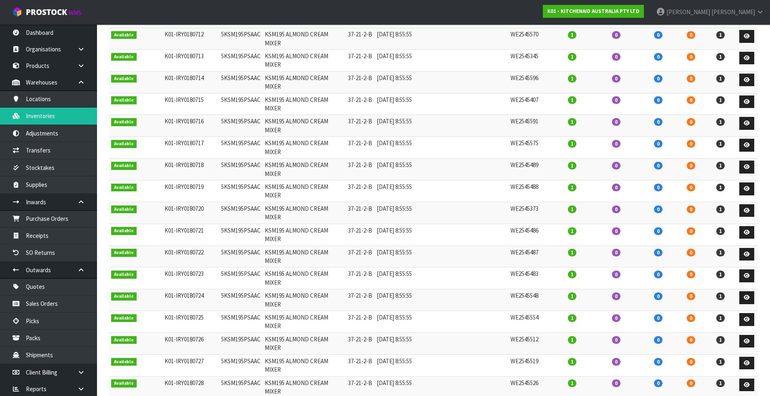
scroll to position [307, 0]
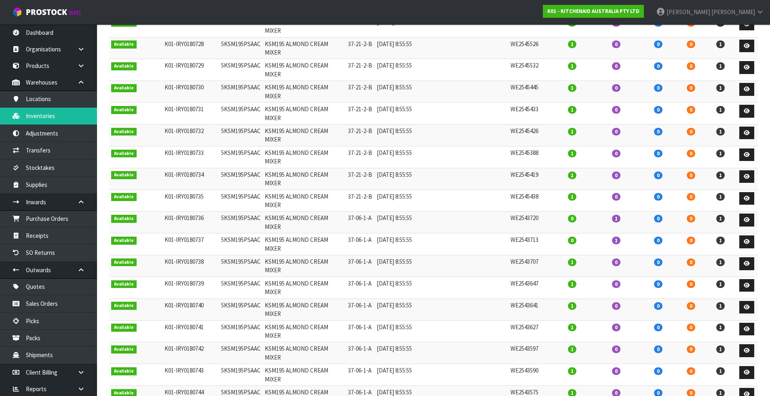
scroll to position [569, 0]
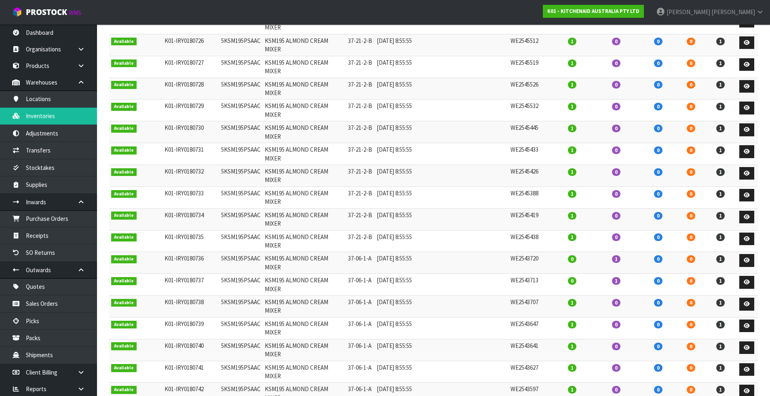
click at [354, 252] on td "37-06-1-A" at bounding box center [360, 263] width 29 height 22
click at [363, 252] on td "37-06-1-A" at bounding box center [360, 263] width 29 height 22
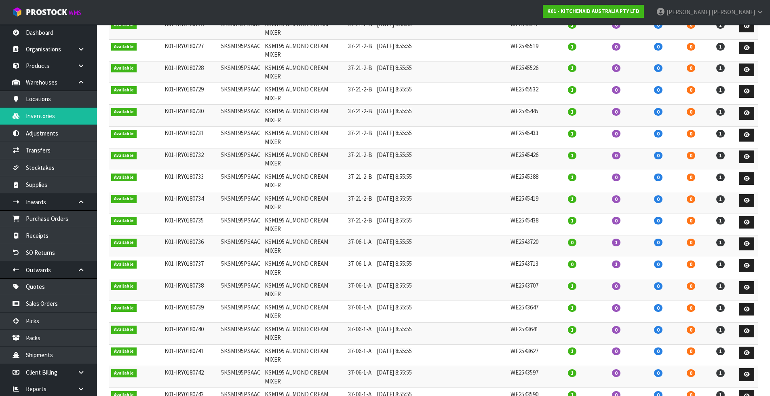
scroll to position [586, 0]
click at [361, 236] on td "37-06-1-A" at bounding box center [360, 247] width 29 height 22
click at [236, 236] on td "5KSM195PSAAC" at bounding box center [241, 247] width 44 height 22
click at [201, 236] on td "K01-IRY0180736" at bounding box center [190, 247] width 57 height 22
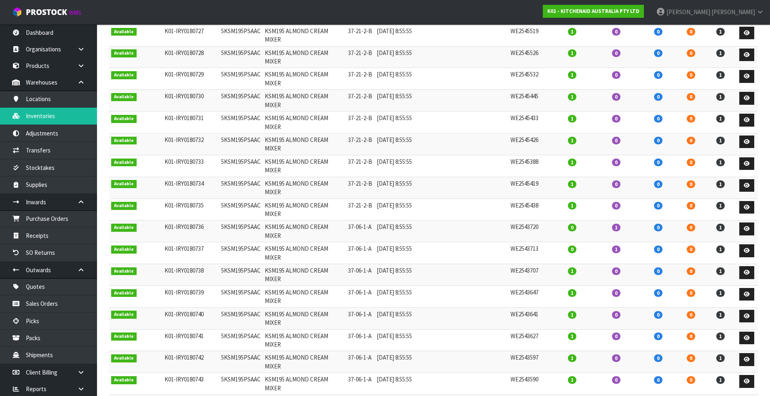
scroll to position [602, 0]
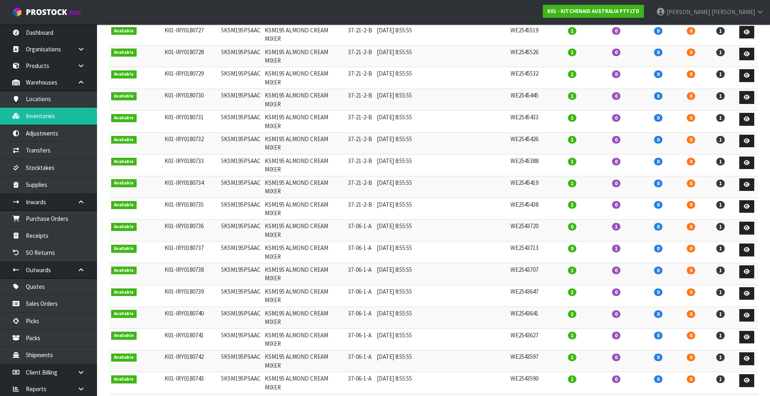
click at [200, 241] on td "K01-IRY0180737" at bounding box center [190, 252] width 57 height 22
click at [201, 263] on td "K01-IRY0180738" at bounding box center [190, 274] width 57 height 22
click at [204, 285] on td "K01-IRY0180739" at bounding box center [190, 296] width 57 height 22
click at [200, 306] on td "K01-IRY0180740" at bounding box center [190, 317] width 57 height 22
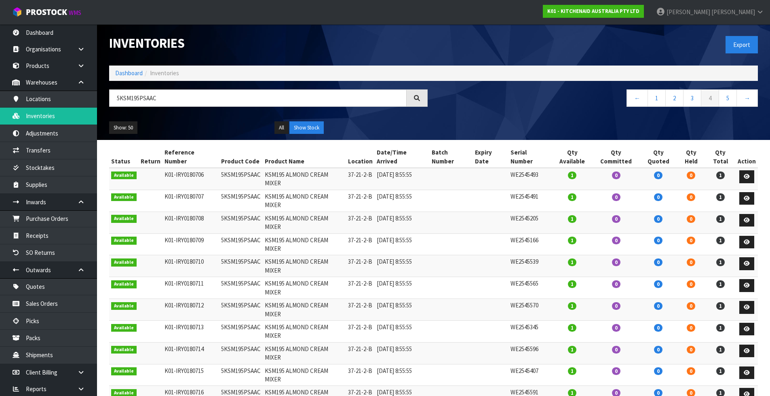
scroll to position [0, 0]
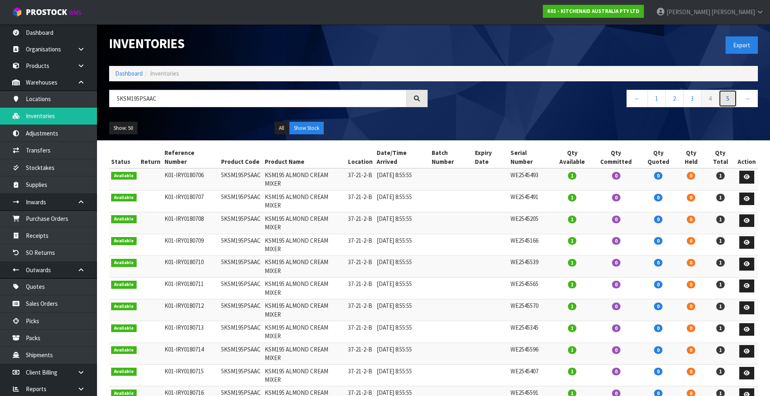
click at [730, 98] on link "5" at bounding box center [728, 98] width 18 height 17
click at [525, 190] on td "WE2543675" at bounding box center [529, 201] width 43 height 22
click at [527, 190] on td "WE2543675" at bounding box center [529, 201] width 43 height 22
click at [248, 169] on td "5KSM195PSAAC" at bounding box center [241, 179] width 44 height 22
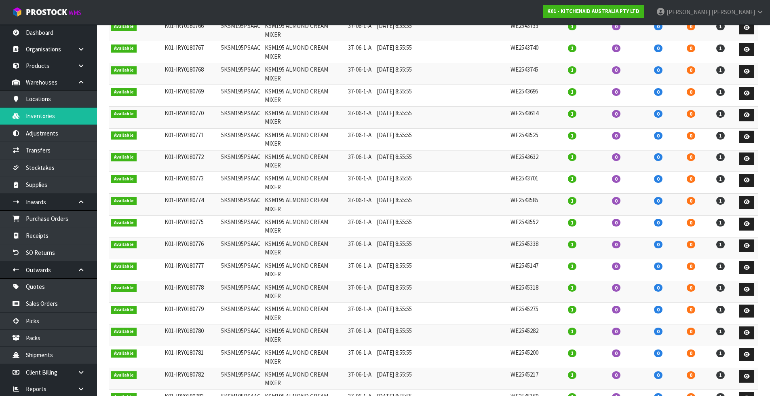
scroll to position [375, 0]
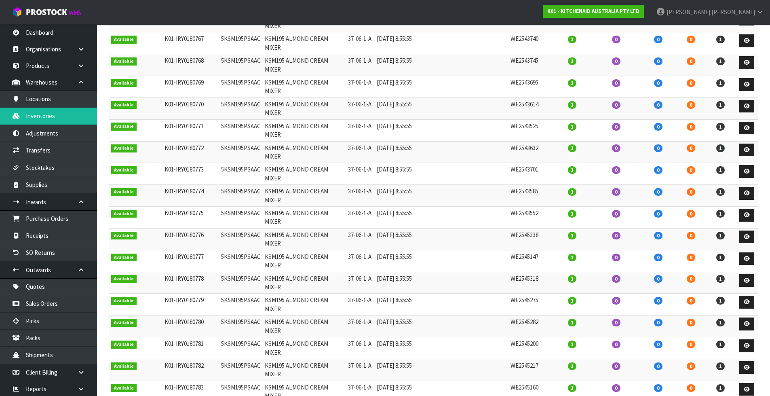
click at [251, 228] on td "5KSM195PSAAC" at bounding box center [241, 239] width 44 height 22
copy tr "5KSM195PSAAC"
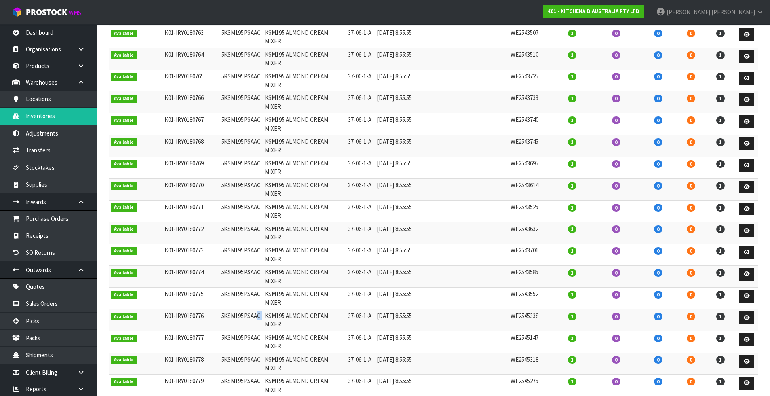
scroll to position [93, 0]
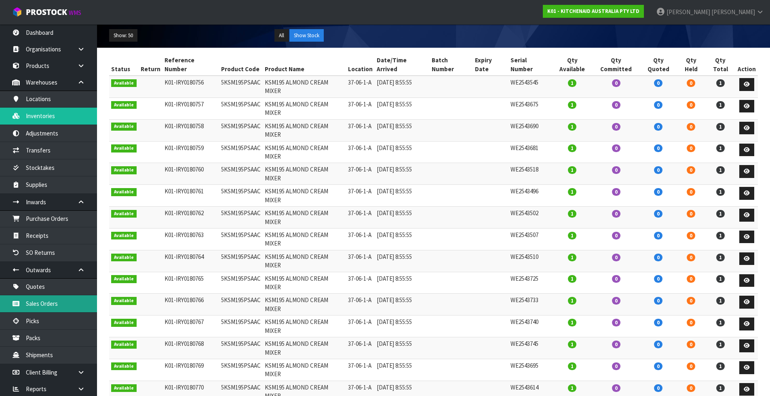
click at [42, 308] on link "Sales Orders" at bounding box center [48, 303] width 97 height 17
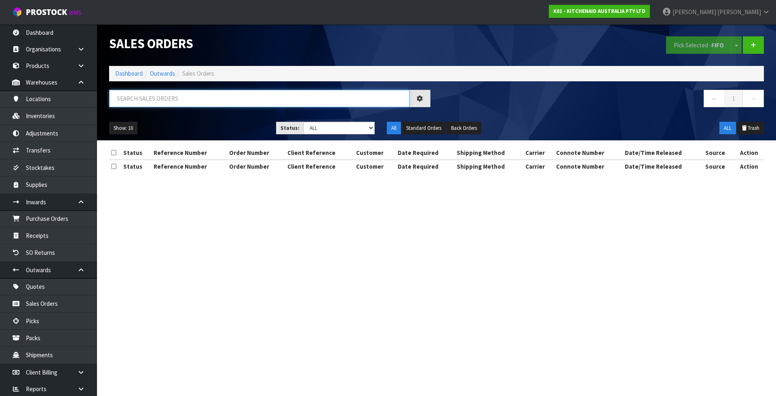
click at [218, 105] on input "text" at bounding box center [259, 98] width 300 height 17
paste input "5KSM195PSAAC"
type input "5KSM195PSAAC"
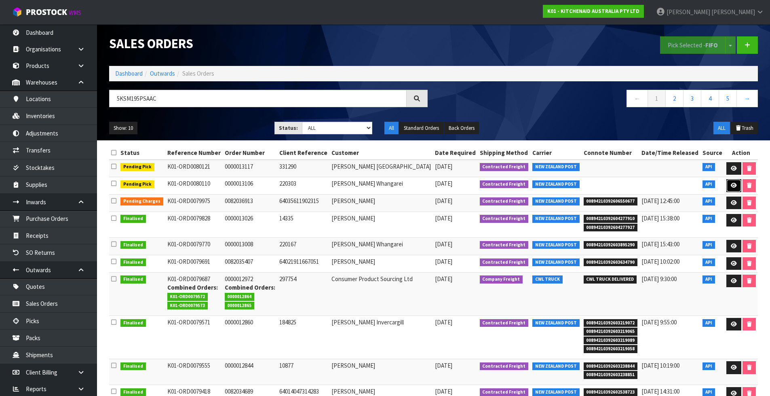
click at [732, 186] on icon at bounding box center [734, 185] width 6 height 5
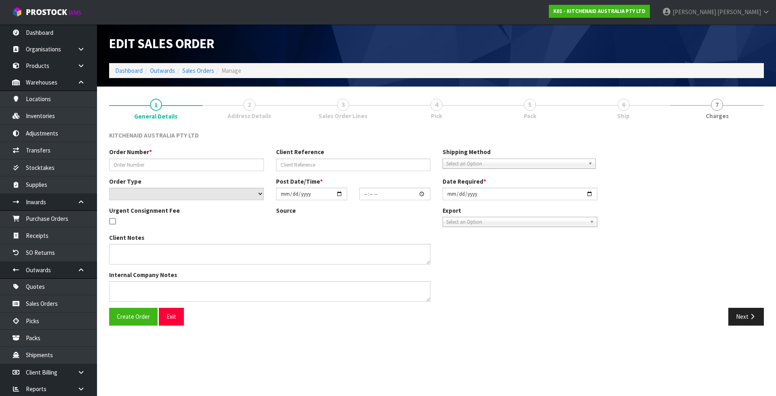
type input "0000013106"
type input "220303"
select select "number:0"
type input "[DATE]"
type input "12:33:04.000"
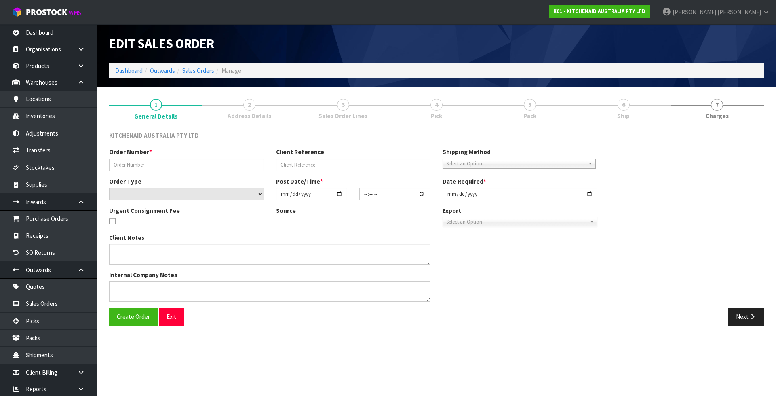
type input "[DATE]"
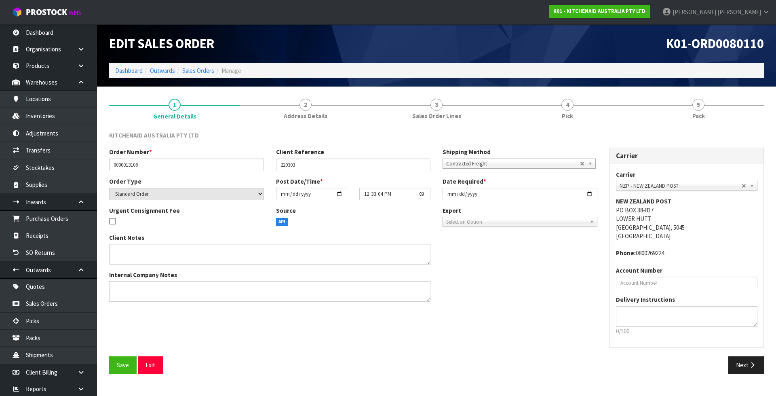
click at [570, 126] on div "KITCHENAID AUSTRALIA PTY LTD Order Number * 0000013106 Client Reference 220303 …" at bounding box center [436, 252] width 655 height 255
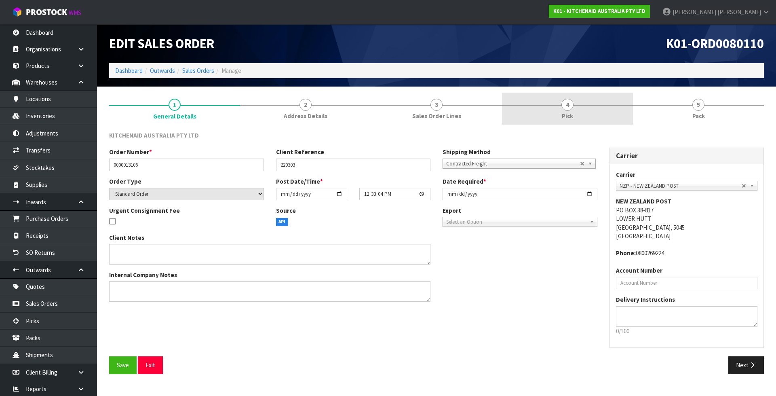
click at [568, 116] on span "Pick" at bounding box center [567, 116] width 11 height 8
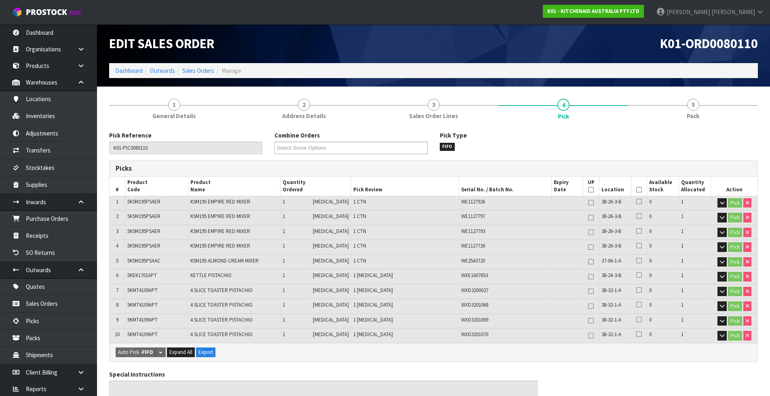
click at [154, 259] on span "5KSM195PSAAC" at bounding box center [143, 260] width 33 height 7
copy span "5KSM195PSAAC"
click at [54, 118] on link "Inventories" at bounding box center [48, 116] width 97 height 17
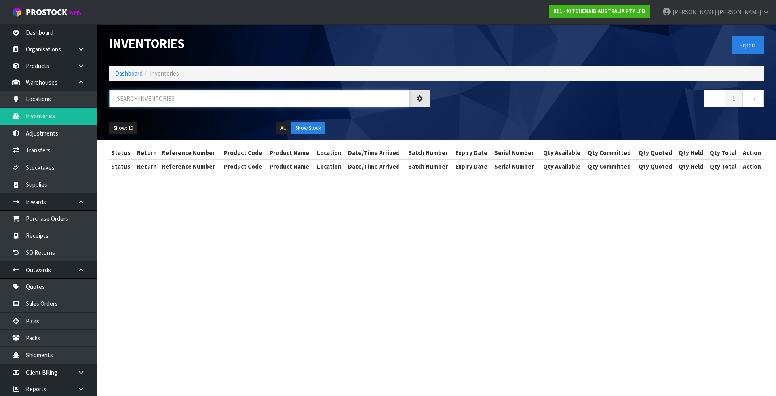
click at [193, 94] on input "text" at bounding box center [259, 98] width 300 height 17
paste input "5KSM195PSAAC"
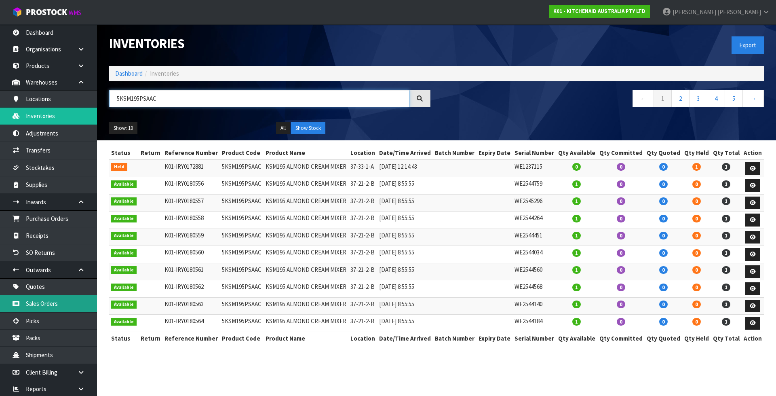
type input "5KSM195PSAAC"
click at [67, 311] on link "Sales Orders" at bounding box center [48, 303] width 97 height 17
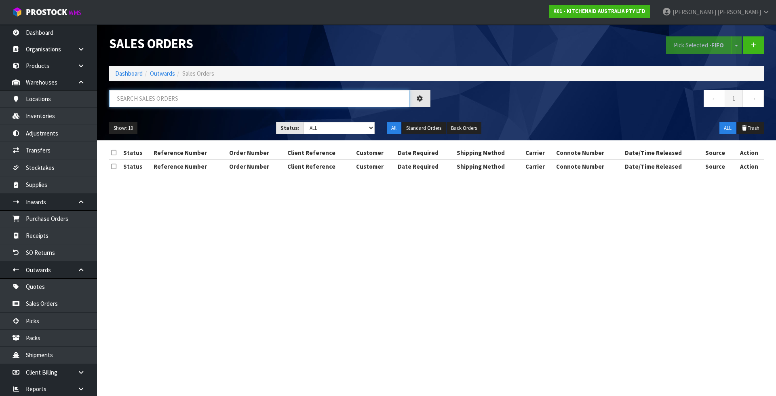
click at [199, 95] on input "text" at bounding box center [259, 98] width 300 height 17
paste input "5KSM195PSAAC"
type input "5KSM195PSAAC"
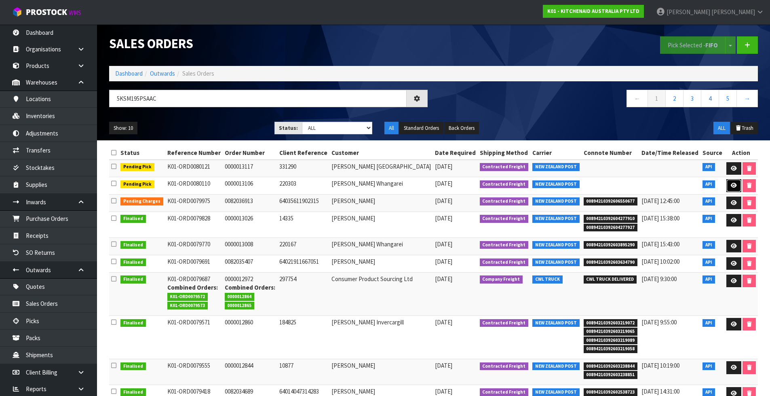
click at [734, 184] on icon at bounding box center [734, 185] width 6 height 5
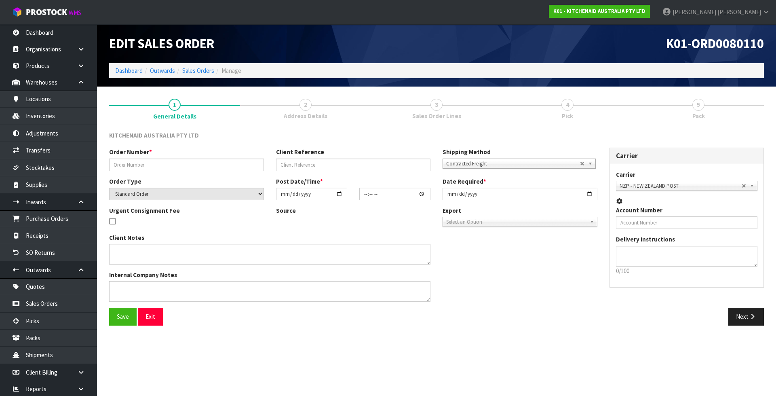
type input "0000013106"
type input "220303"
select select "number:0"
type input "[DATE]"
type input "12:33:04.000"
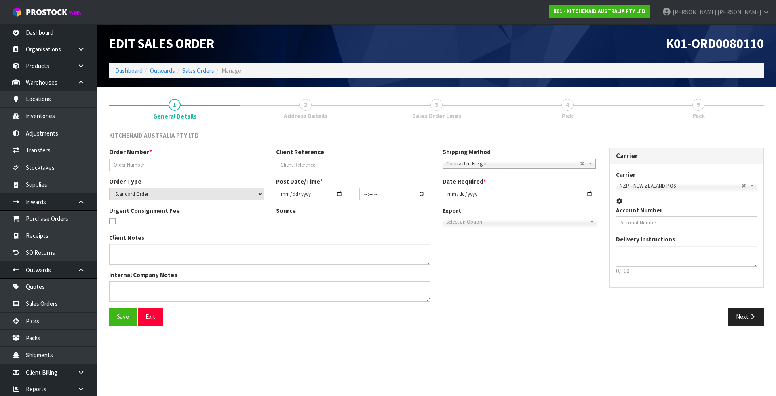
type input "[DATE]"
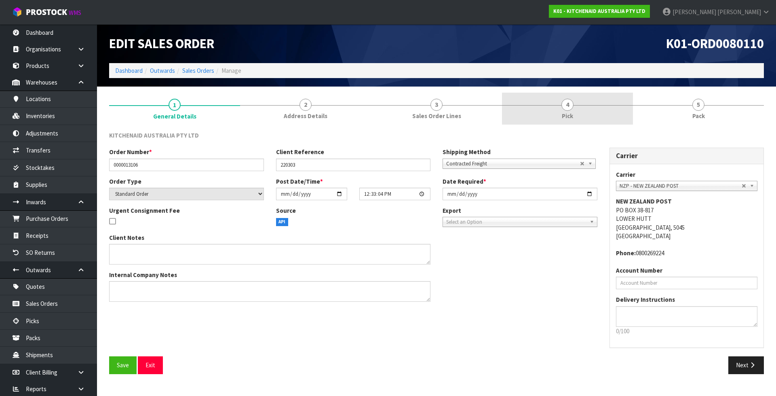
click at [575, 101] on link "4 Pick" at bounding box center [567, 109] width 131 height 32
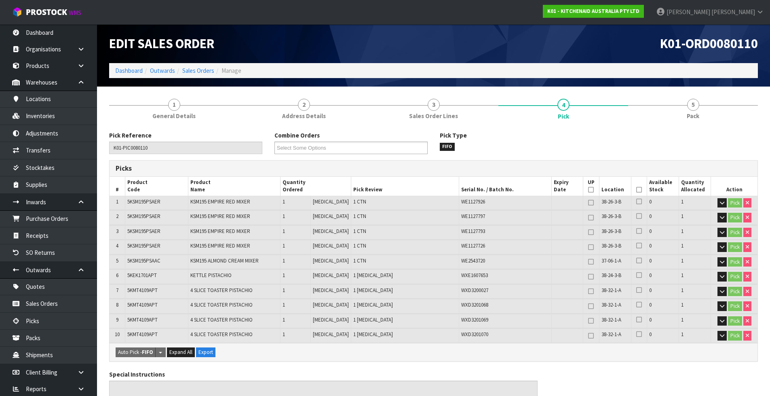
click at [601, 263] on span "37-06-1-A" at bounding box center [611, 260] width 20 height 7
copy tr "37-06-1-A"
click at [63, 118] on link "Inventories" at bounding box center [48, 116] width 97 height 17
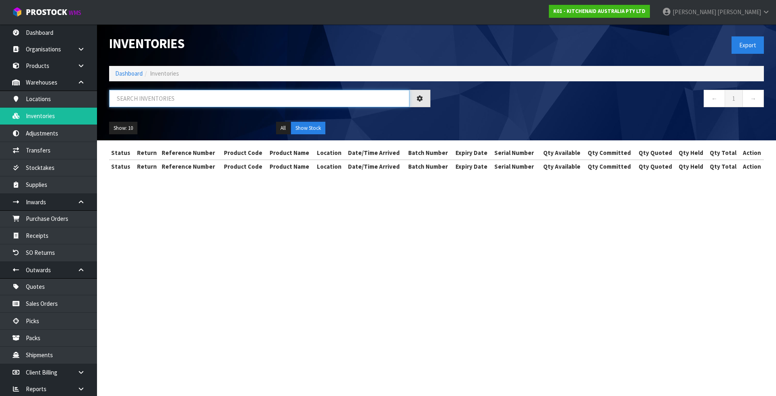
drag, startPoint x: 63, startPoint y: 118, endPoint x: 176, endPoint y: 93, distance: 115.1
click at [176, 93] on input "text" at bounding box center [259, 98] width 300 height 17
paste input "37-06-1-A"
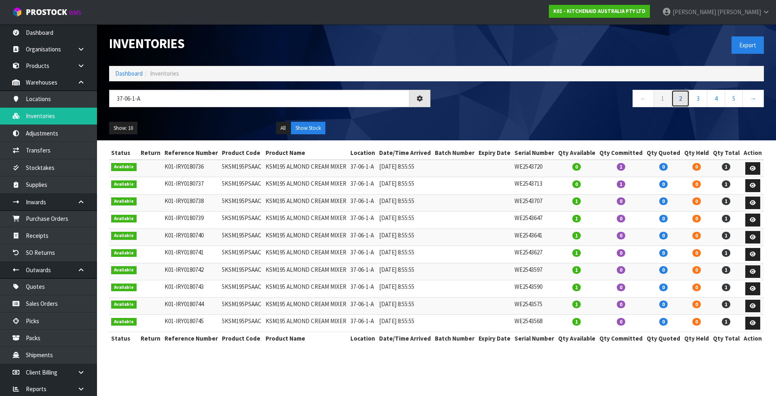
click at [683, 99] on link "2" at bounding box center [680, 98] width 18 height 17
click at [697, 94] on link "3" at bounding box center [698, 98] width 18 height 17
click at [720, 98] on link "4" at bounding box center [716, 98] width 18 height 17
click at [720, 101] on link "5" at bounding box center [716, 98] width 18 height 17
click at [737, 101] on link "6" at bounding box center [734, 98] width 18 height 17
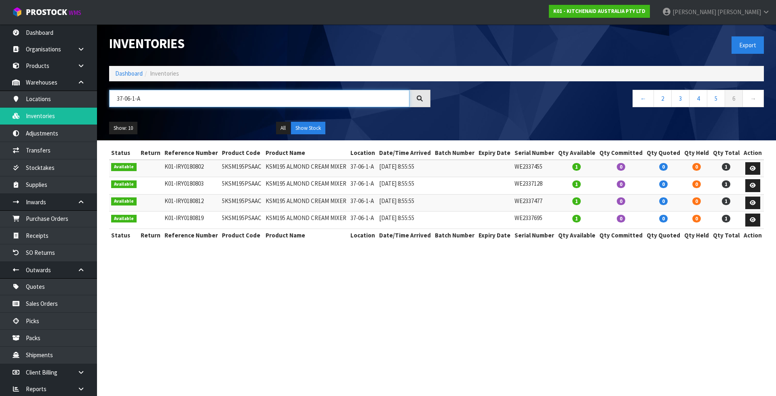
drag, startPoint x: 152, startPoint y: 107, endPoint x: 150, endPoint y: 102, distance: 5.0
click at [152, 107] on input "37-06-1-A" at bounding box center [259, 98] width 300 height 17
click at [150, 101] on input "37-06-1-A" at bounding box center [259, 98] width 300 height 17
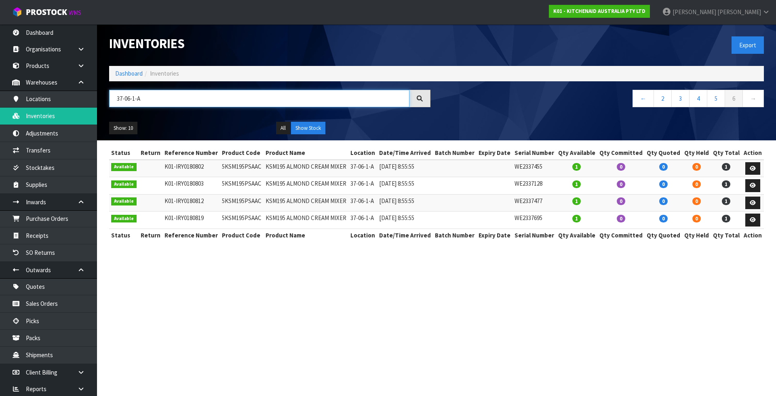
paste input "5KSM60SPXADR"
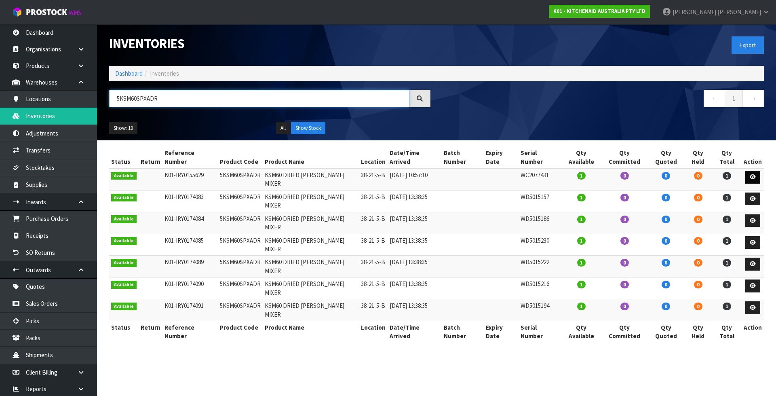
type input "5KSM60SPXADR"
click at [754, 174] on icon at bounding box center [753, 176] width 6 height 5
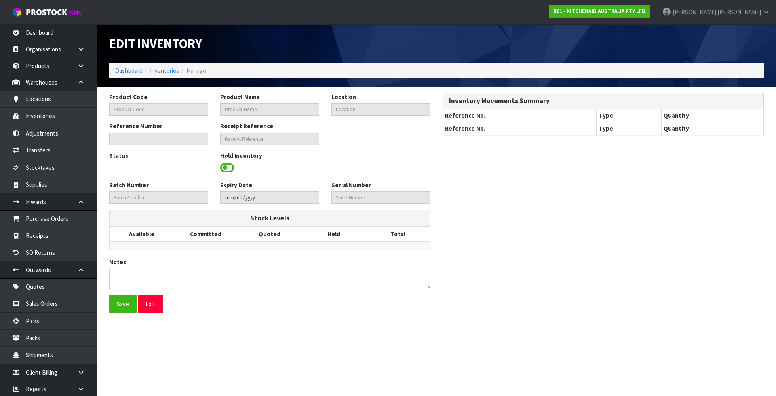
type input "5KSM60SPXADR"
type input "KSM60 DRIED [PERSON_NAME] MIXER"
type input "38-21-5-B"
type input "K01-IRY0155629"
type input "K01-REC0001855"
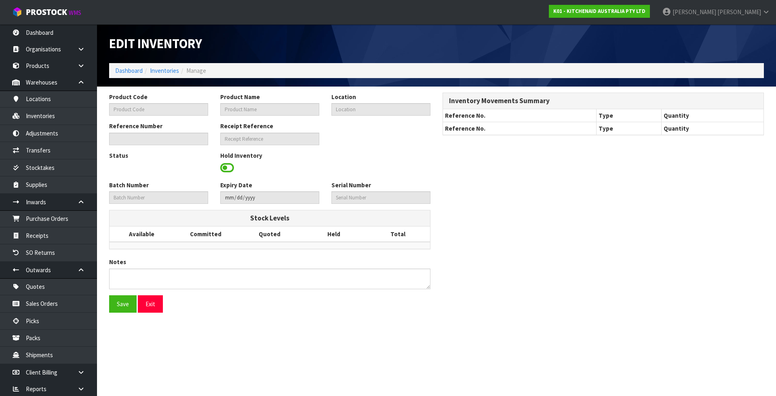
type input "WC2077431"
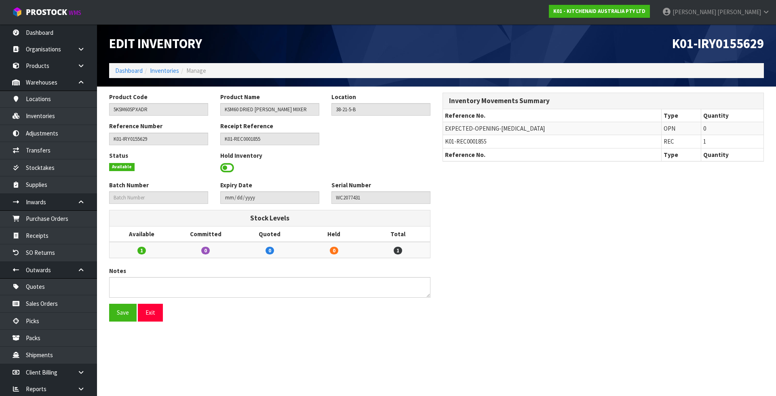
click at [227, 167] on span at bounding box center [227, 168] width 14 height 12
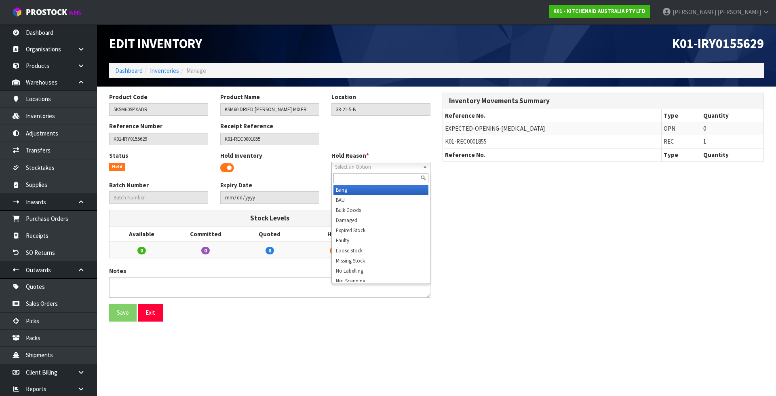
click at [408, 167] on span "Select an Option" at bounding box center [377, 167] width 84 height 10
click at [382, 178] on input "text" at bounding box center [380, 178] width 95 height 10
click at [344, 175] on input "text" at bounding box center [380, 178] width 95 height 10
click at [353, 179] on input "text" at bounding box center [380, 178] width 95 height 10
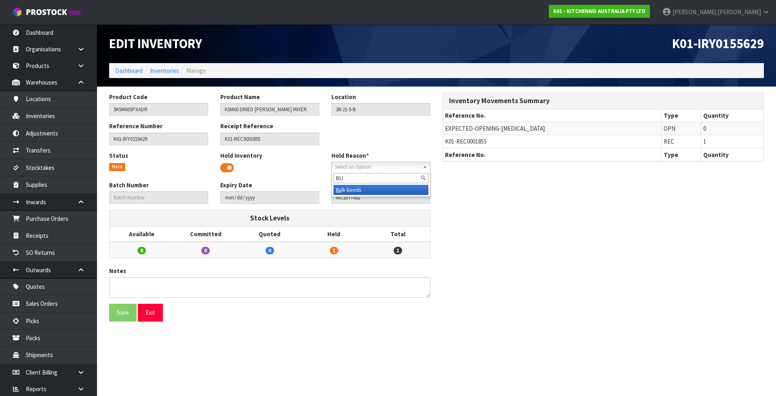
type input "BU"
click at [354, 190] on li "Bu lk Goods" at bounding box center [380, 190] width 95 height 10
click at [122, 314] on button "Save" at bounding box center [122, 312] width 27 height 17
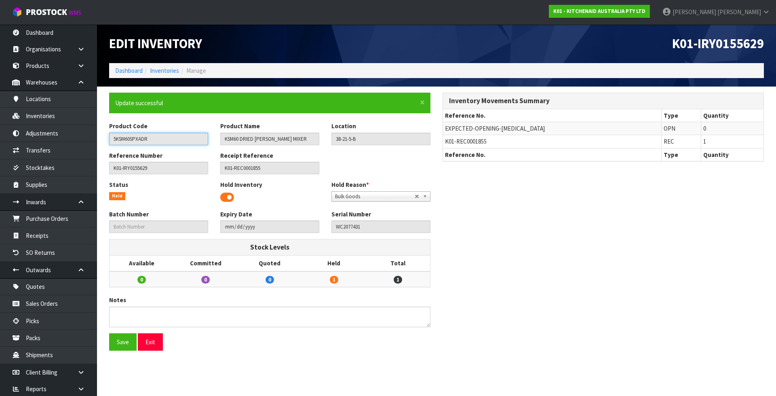
click at [147, 143] on input "5KSM60SPXADR" at bounding box center [158, 139] width 99 height 13
click at [170, 71] on link "Inventories" at bounding box center [164, 71] width 29 height 8
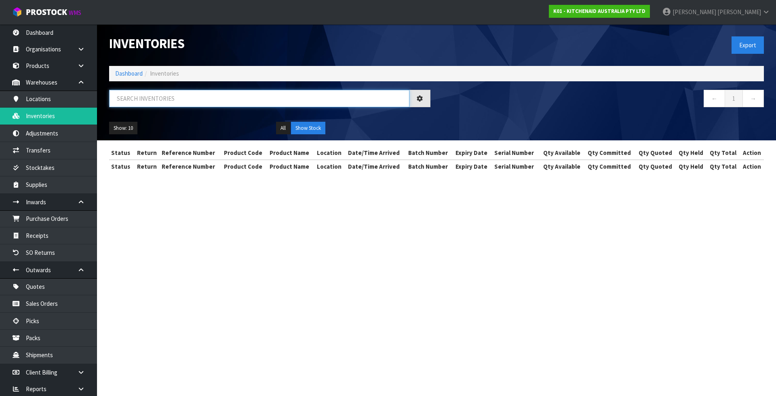
click at [174, 98] on input "text" at bounding box center [259, 98] width 300 height 17
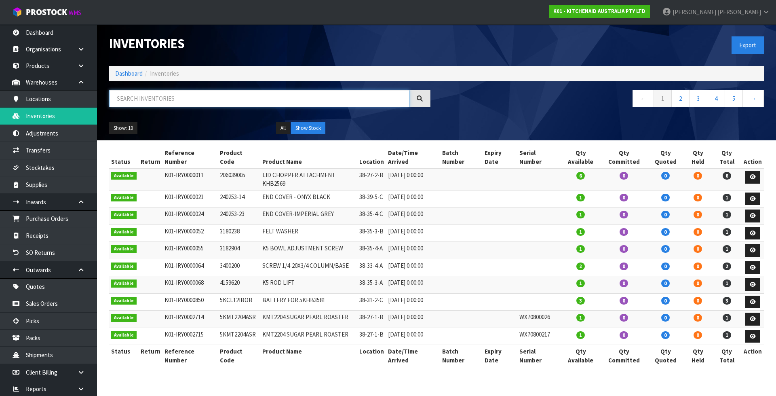
paste input "5KSM60SPXADR"
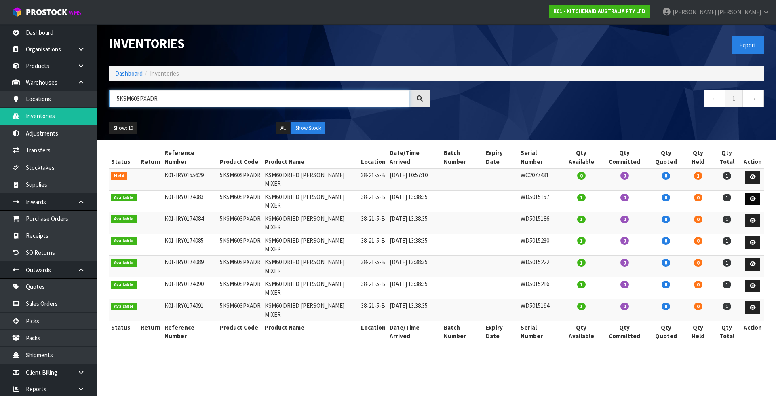
type input "5KSM60SPXADR"
click at [755, 196] on icon at bounding box center [753, 198] width 6 height 5
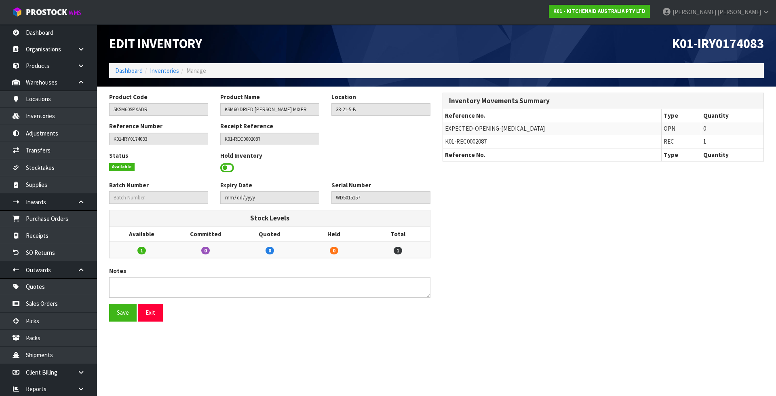
click at [232, 164] on span at bounding box center [227, 168] width 14 height 12
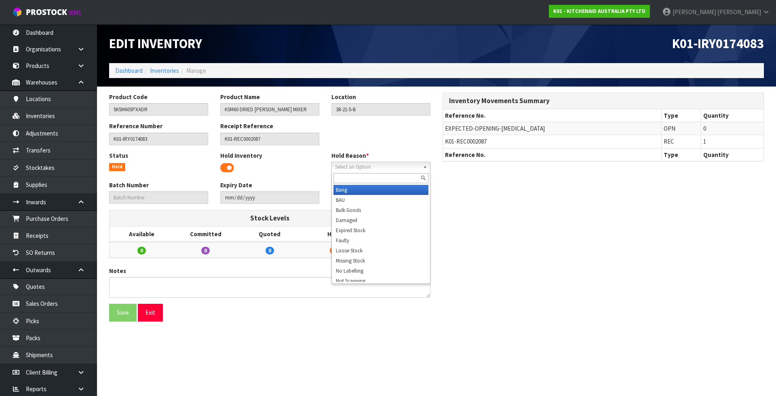
click at [359, 168] on span "Select an Option" at bounding box center [377, 167] width 84 height 10
click at [358, 210] on li "Bulk Goods" at bounding box center [380, 210] width 95 height 10
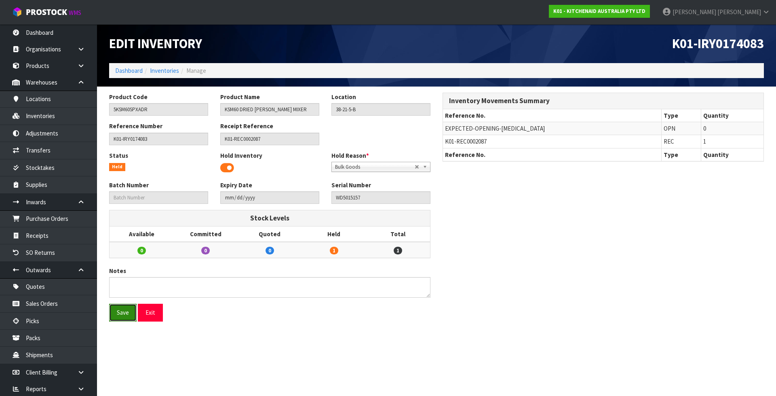
click at [121, 311] on button "Save" at bounding box center [122, 312] width 27 height 17
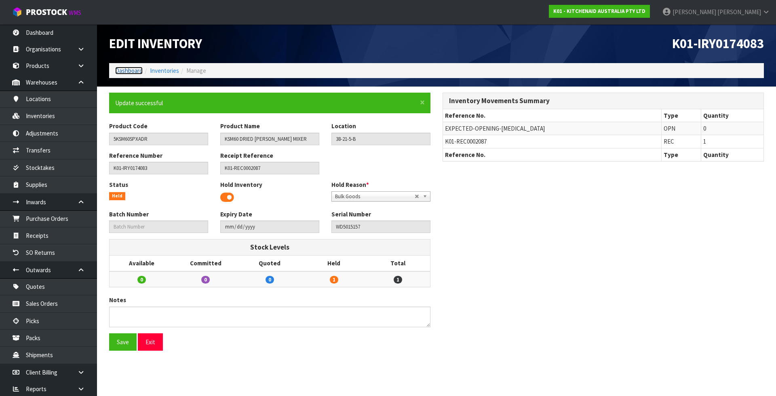
click at [118, 70] on link "Dashboard" at bounding box center [128, 71] width 27 height 8
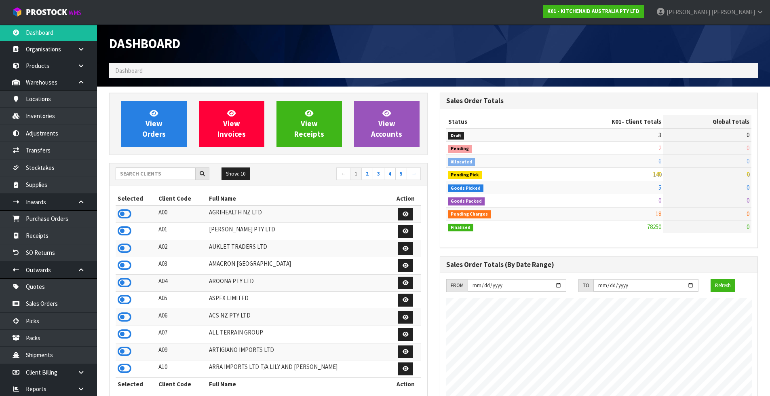
scroll to position [612, 330]
click at [146, 171] on input "text" at bounding box center [156, 173] width 80 height 13
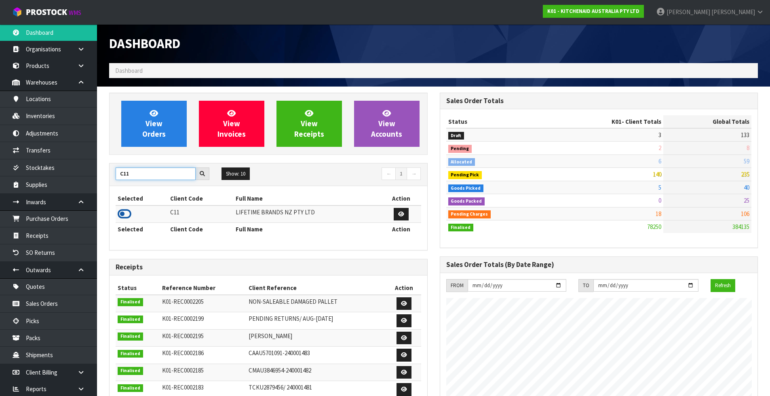
type input "C11"
click at [127, 211] on icon at bounding box center [125, 214] width 14 height 12
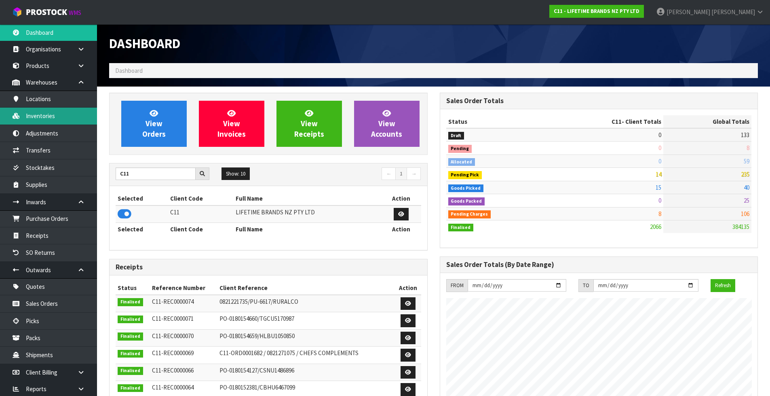
click at [59, 110] on link "Inventories" at bounding box center [48, 116] width 97 height 17
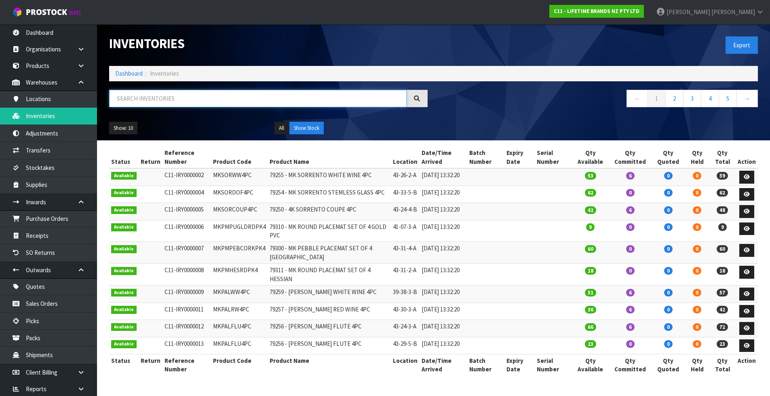
click at [175, 100] on input "text" at bounding box center [257, 98] width 297 height 17
paste input "KCMCTRAYNS26HK"
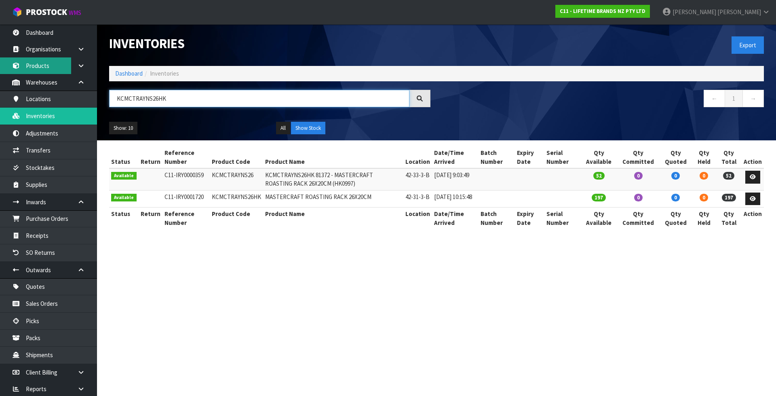
type input "KCMCTRAYNS26HK"
click at [51, 67] on link "Products" at bounding box center [48, 65] width 97 height 17
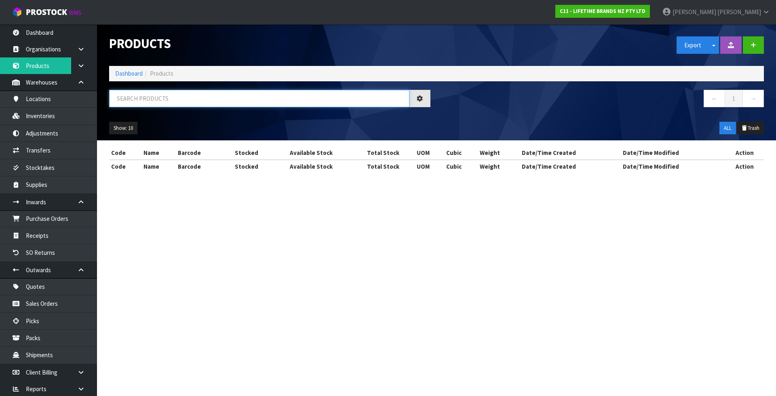
click at [210, 95] on input "text" at bounding box center [259, 98] width 300 height 17
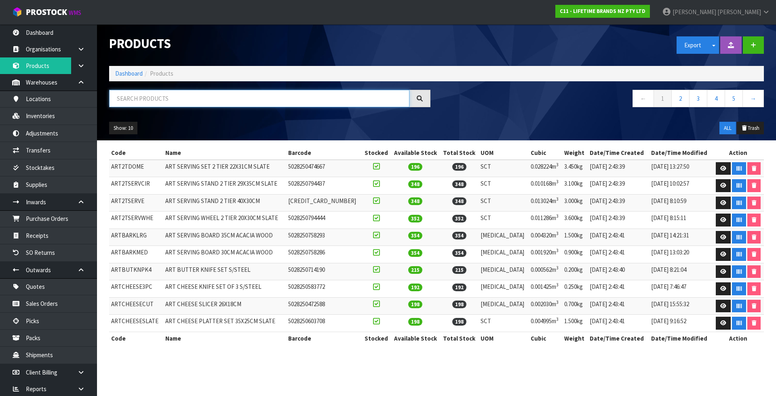
paste input "KCMCTRAYNS26HK"
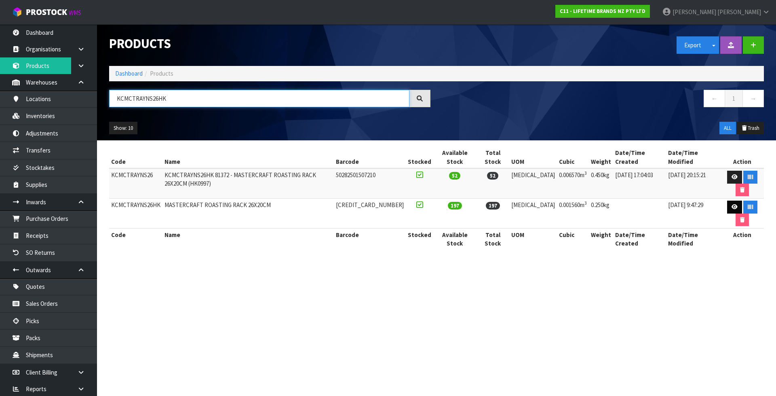
type input "KCMCTRAYNS26HK"
click at [732, 204] on icon at bounding box center [735, 206] width 6 height 5
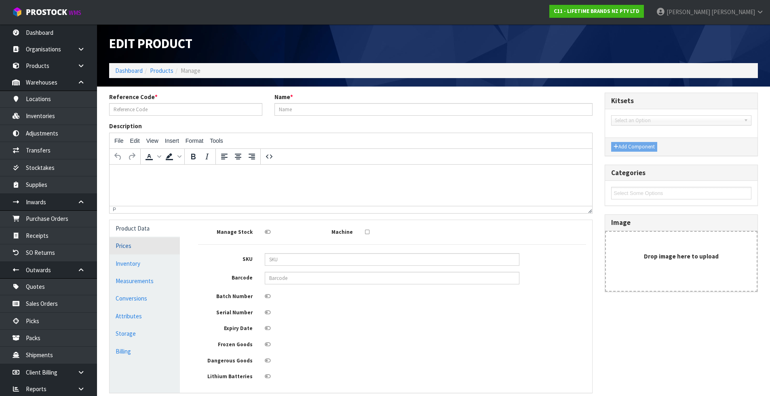
type input "KCMCTRAYNS26HK"
type input "MASTERCRAFT ROASTING RACK 26X20CM"
type input "[CREDIT_CARD_NUMBER]"
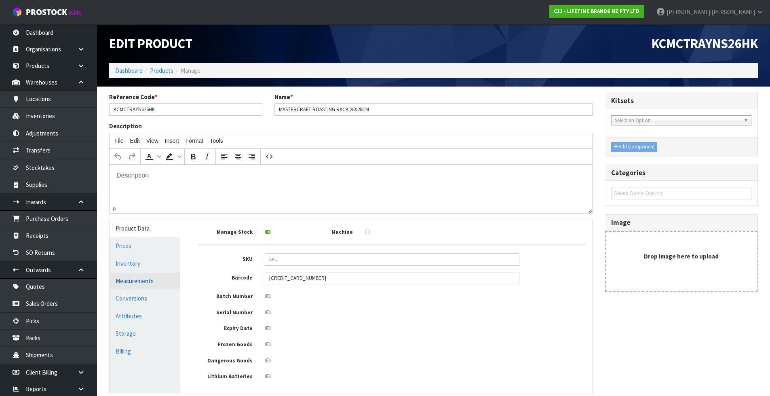
click at [159, 285] on link "Measurements" at bounding box center [145, 280] width 70 height 17
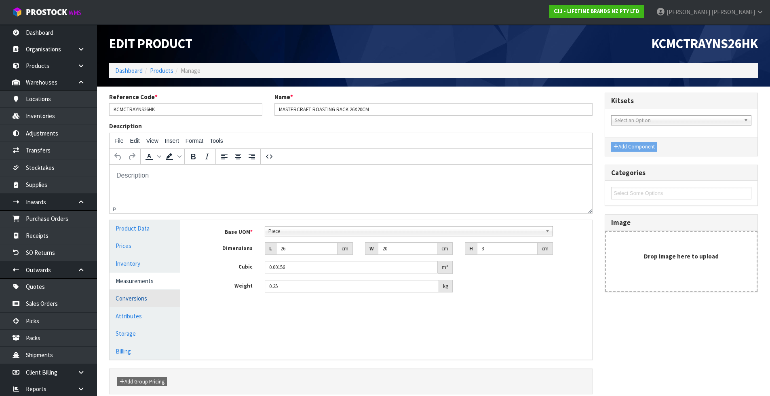
click at [152, 300] on link "Conversions" at bounding box center [145, 298] width 70 height 17
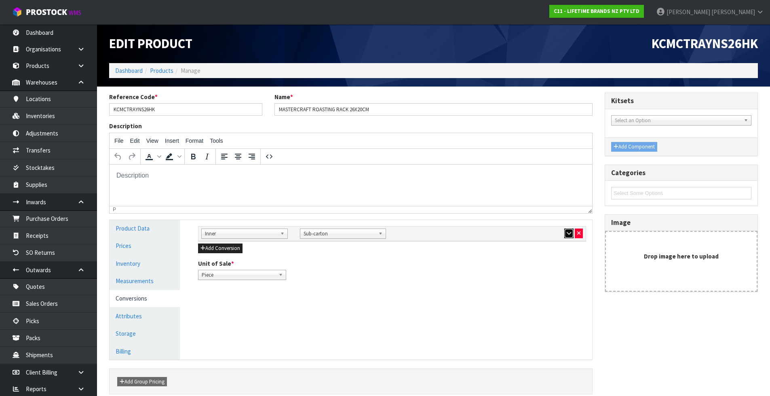
click at [570, 232] on icon "button" at bounding box center [569, 232] width 4 height 5
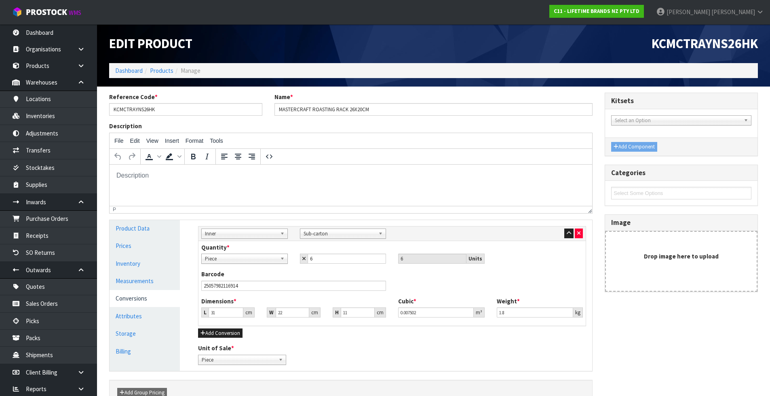
click at [213, 233] on span "Inner" at bounding box center [241, 234] width 72 height 10
click at [220, 276] on li "Outer" at bounding box center [244, 277] width 82 height 10
click at [327, 236] on span "Sub-carton" at bounding box center [340, 234] width 72 height 10
type input "cart"
click at [321, 257] on li "Cart on" at bounding box center [343, 256] width 82 height 10
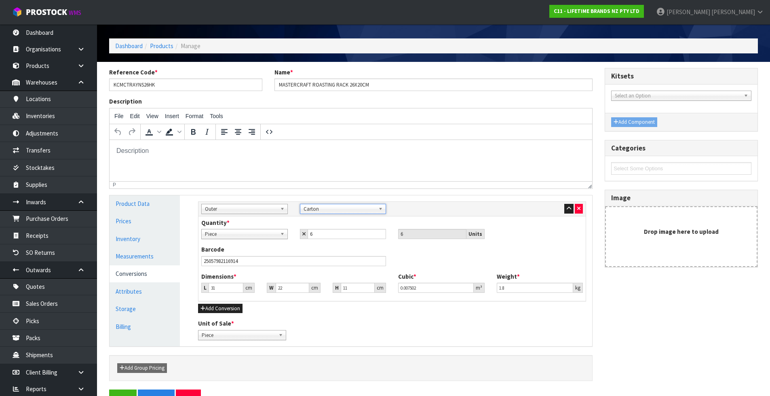
scroll to position [48, 0]
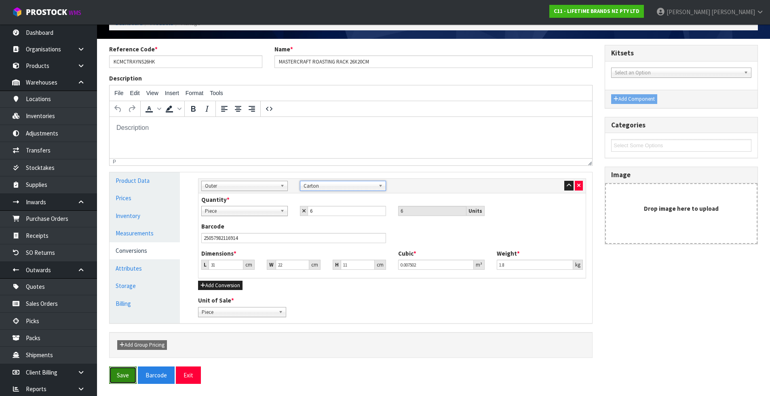
click at [116, 373] on button "Save" at bounding box center [122, 374] width 27 height 17
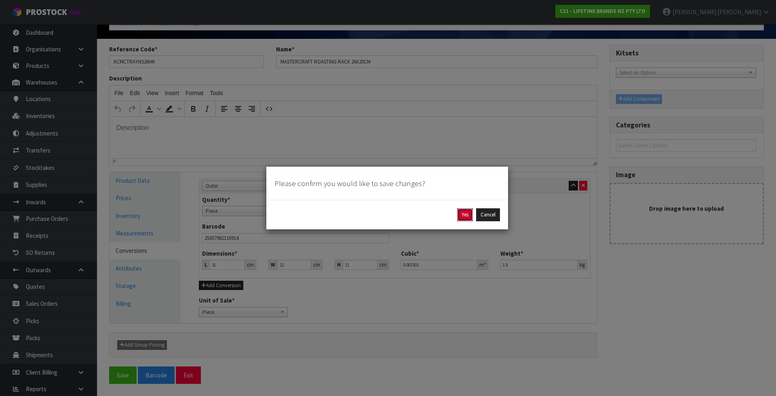
click at [462, 216] on button "Yes" at bounding box center [465, 214] width 16 height 13
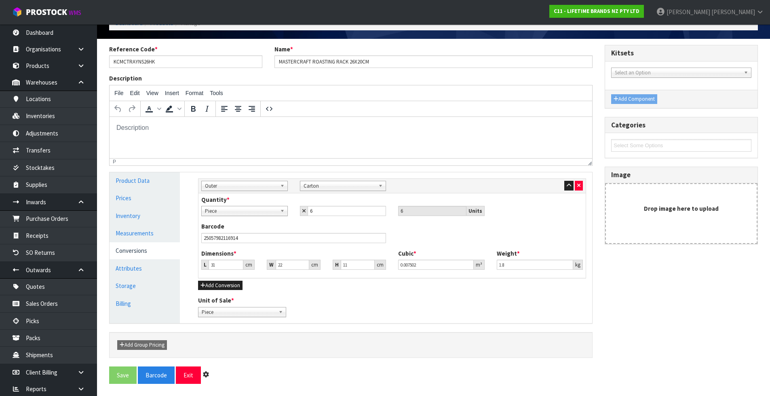
scroll to position [0, 0]
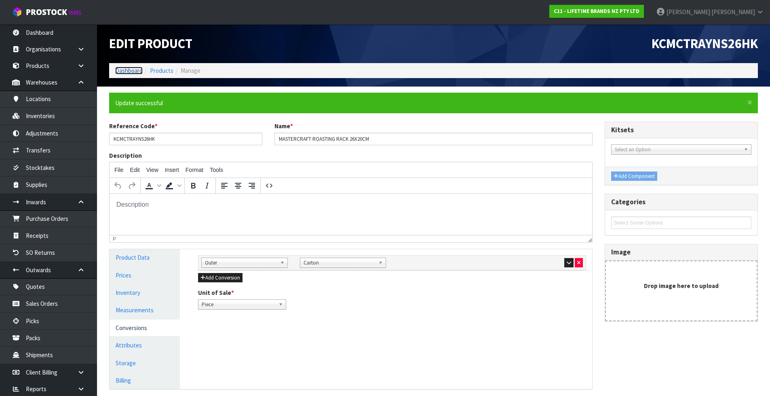
click at [126, 72] on link "Dashboard" at bounding box center [128, 71] width 27 height 8
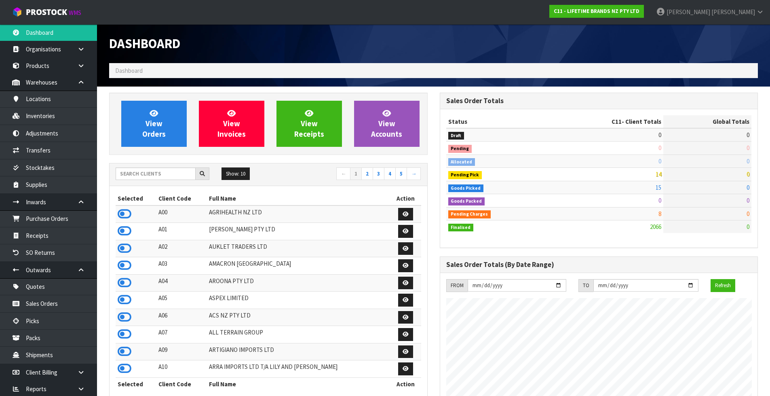
scroll to position [612, 330]
click at [161, 171] on input "text" at bounding box center [156, 173] width 80 height 13
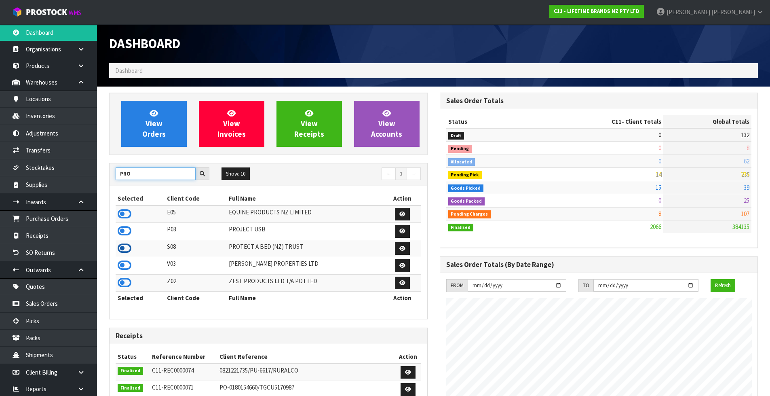
type input "PRO"
click at [123, 247] on icon at bounding box center [125, 248] width 14 height 12
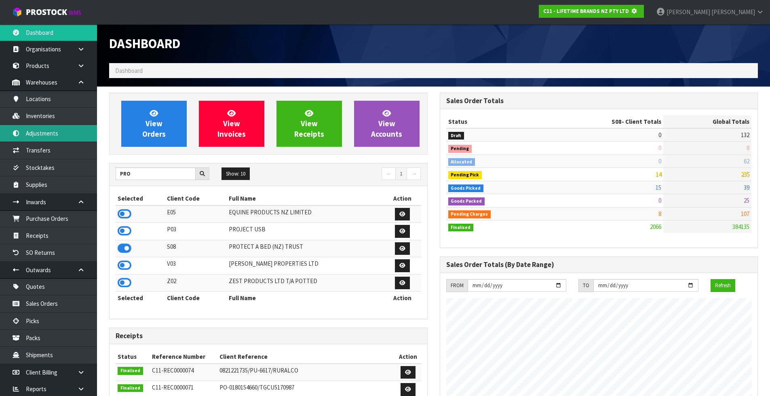
scroll to position [403682, 403855]
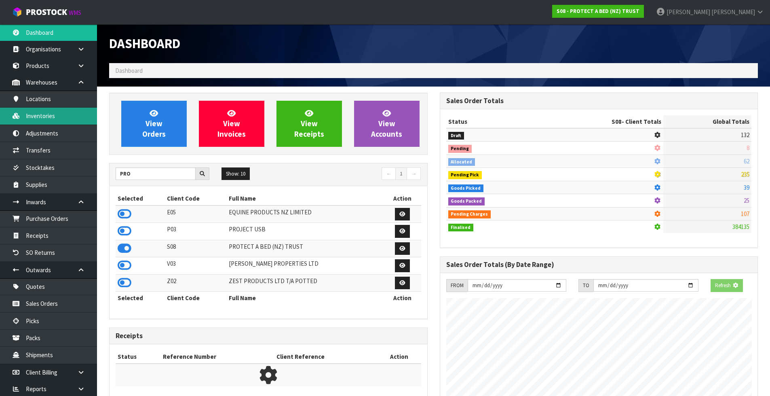
click at [52, 119] on link "Inventories" at bounding box center [48, 116] width 97 height 17
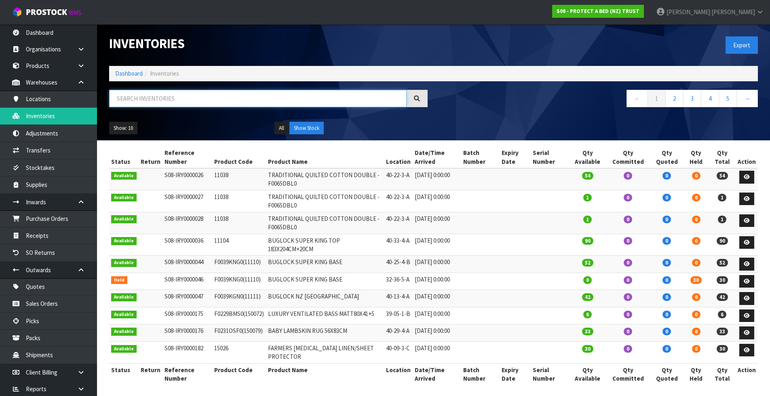
click at [167, 95] on input "text" at bounding box center [257, 98] width 297 height 17
paste input "F0392SKN2"
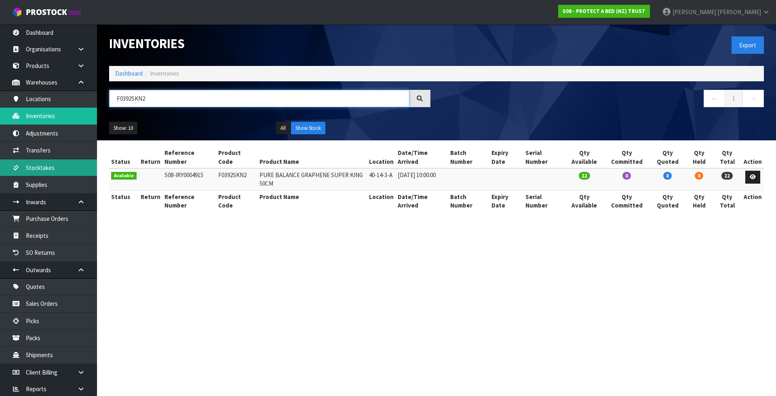
type input "F0392SKN2"
click at [120, 76] on link "Dashboard" at bounding box center [128, 74] width 27 height 8
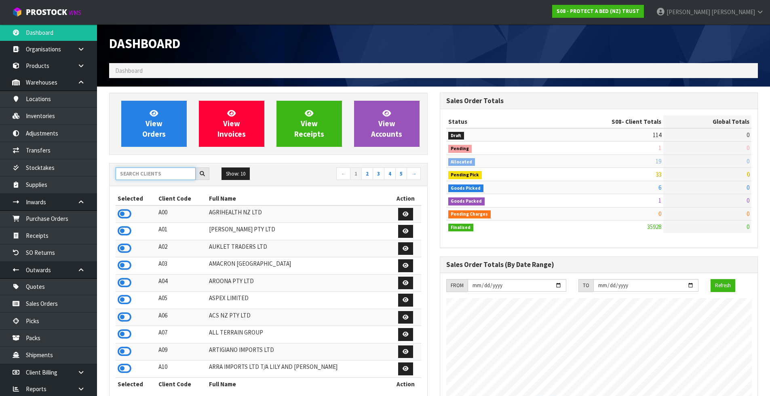
scroll to position [504, 330]
click at [138, 176] on input "text" at bounding box center [156, 173] width 80 height 13
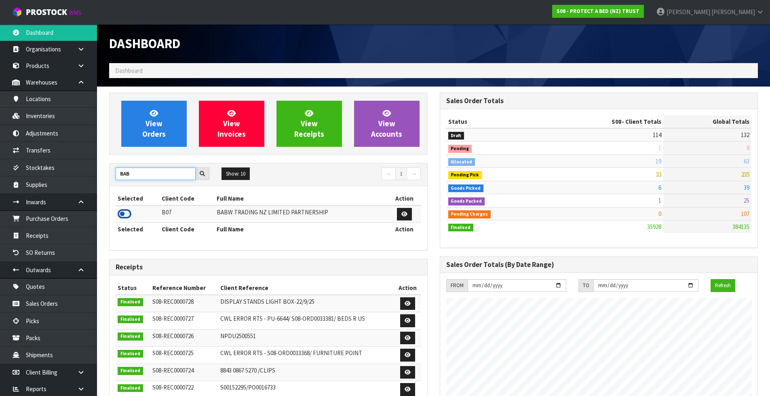
type input "BAB"
click at [124, 215] on icon at bounding box center [125, 214] width 14 height 12
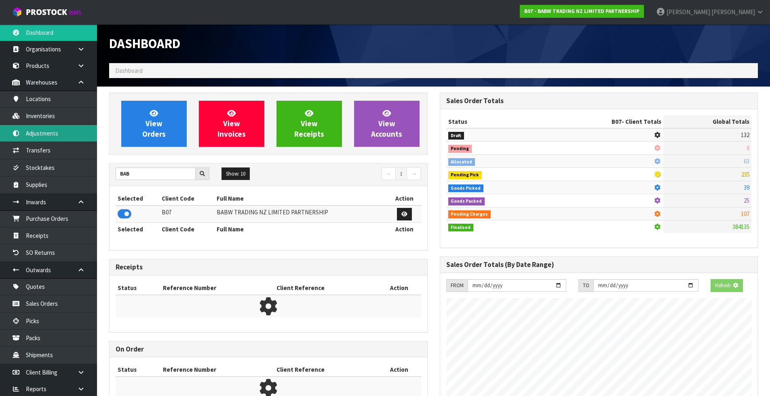
scroll to position [403682, 403855]
click at [53, 117] on link "Inventories" at bounding box center [48, 116] width 97 height 17
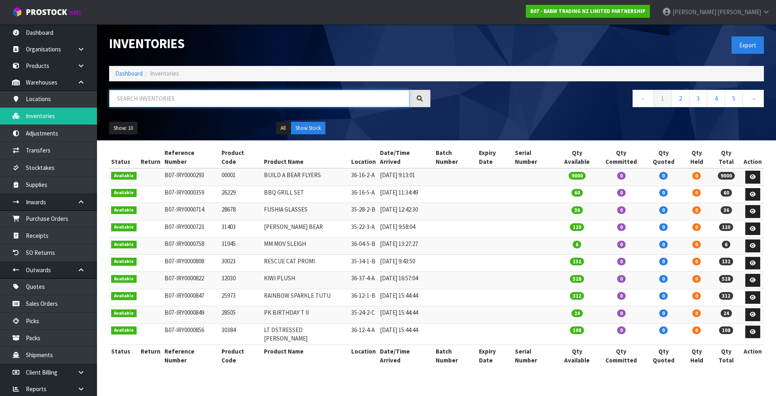
click at [200, 96] on input "text" at bounding box center [259, 98] width 300 height 17
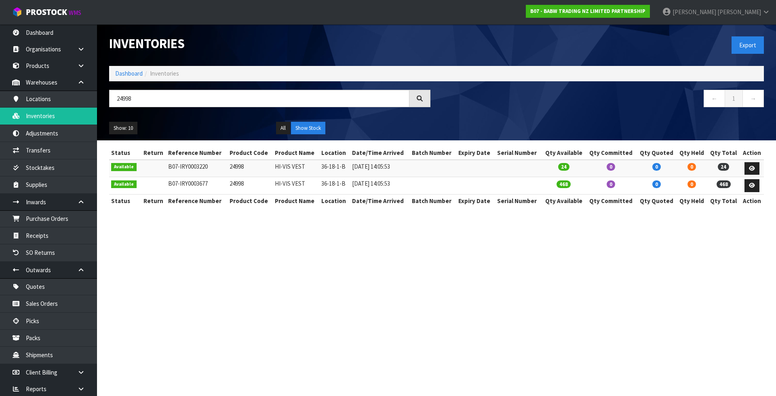
click at [235, 167] on td "24998" at bounding box center [250, 168] width 45 height 17
copy td "24998"
click at [139, 102] on input "24998" at bounding box center [259, 98] width 300 height 17
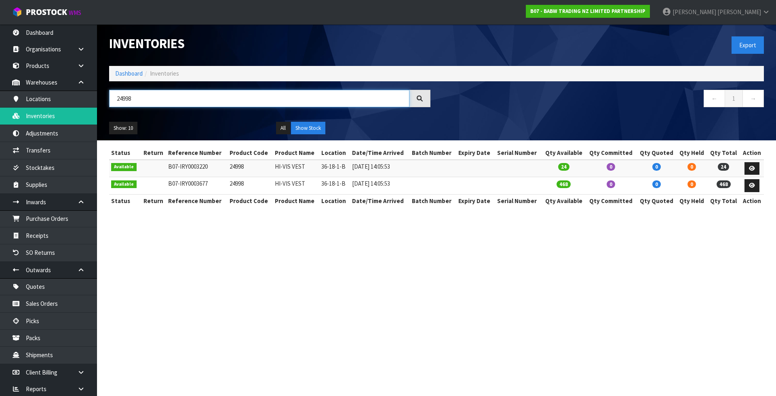
paste input "5866"
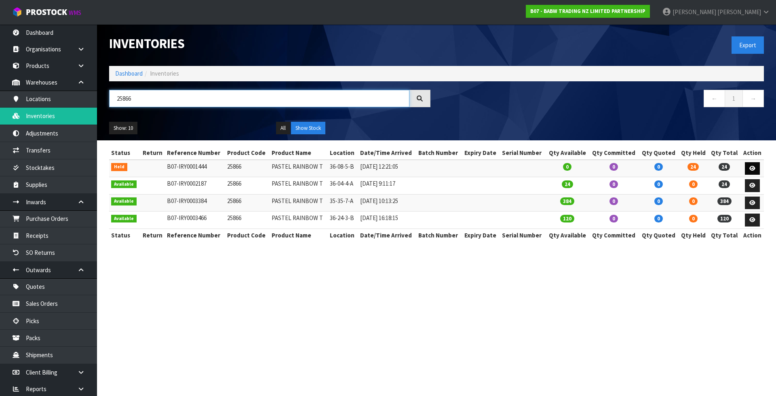
type input "25866"
click at [750, 166] on icon at bounding box center [752, 168] width 6 height 5
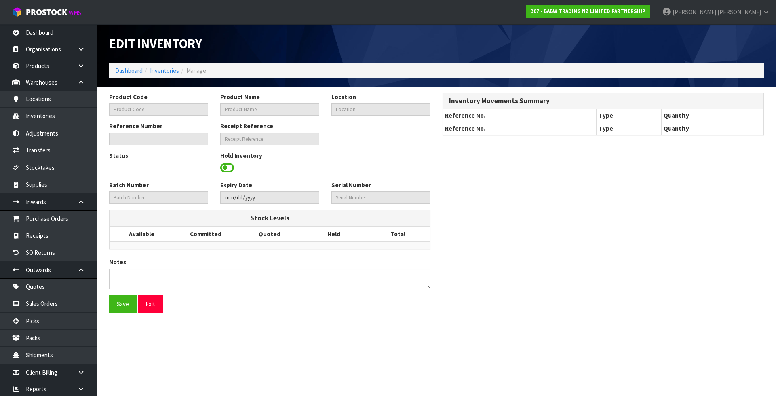
type input "25866"
type input "PASTEL RAINBOW T"
type input "36-08-5-B"
type input "B07-IRY0001444"
type input "B07-REC0000080"
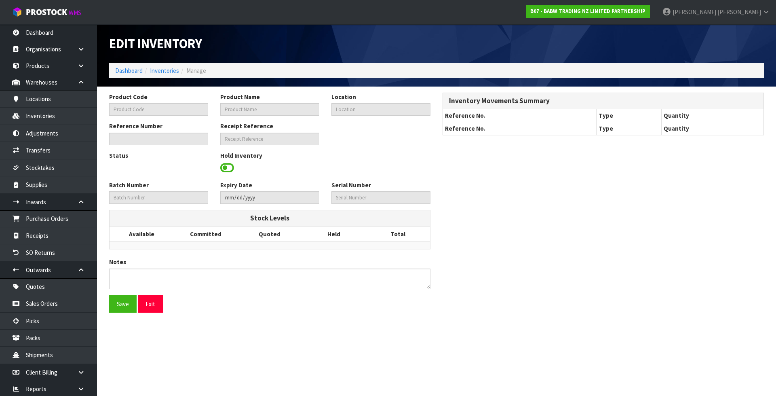
type textarea "PICKER COULD NOT LOCATE"
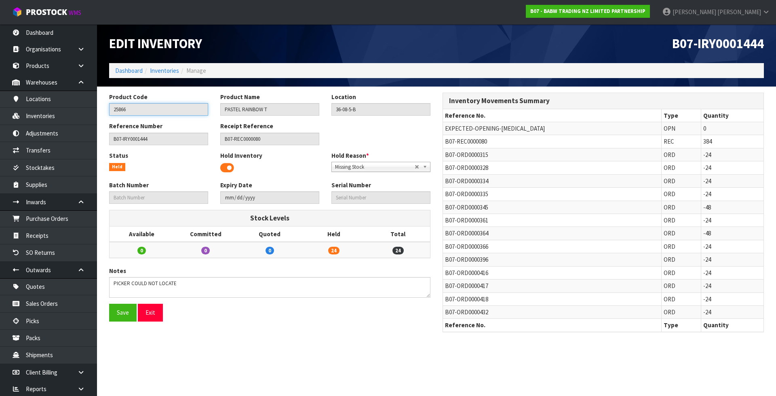
click at [175, 108] on input "25866" at bounding box center [158, 109] width 99 height 13
click at [160, 74] on link "Inventories" at bounding box center [164, 71] width 29 height 8
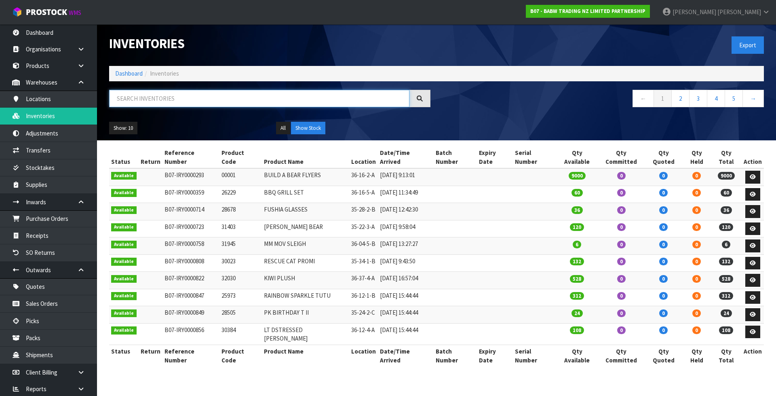
click at [165, 101] on input "text" at bounding box center [259, 98] width 300 height 17
paste input "25866"
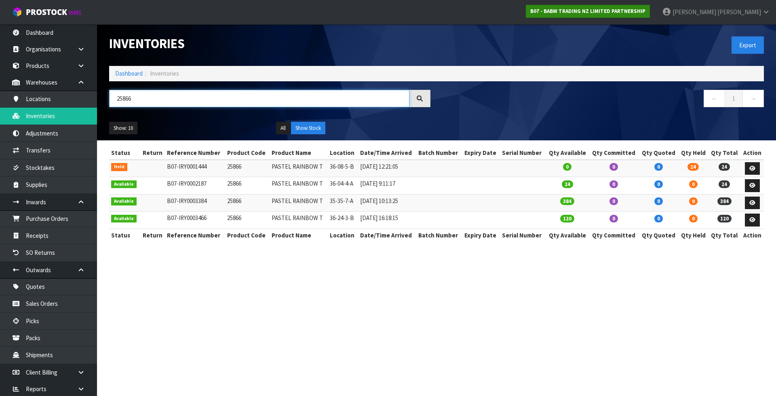
type input "25866"
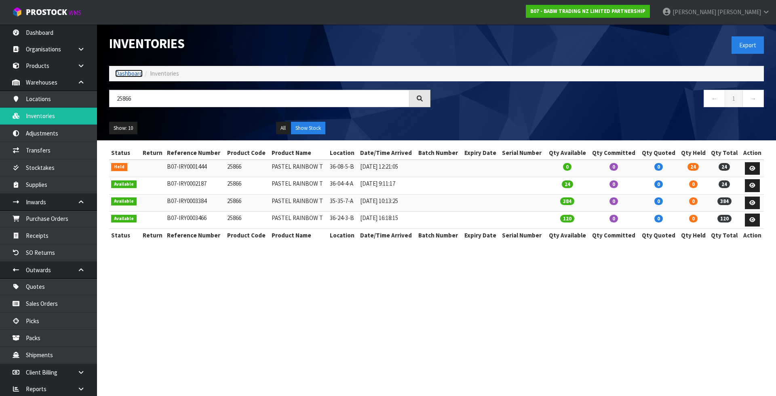
click at [137, 74] on link "Dashboard" at bounding box center [128, 74] width 27 height 8
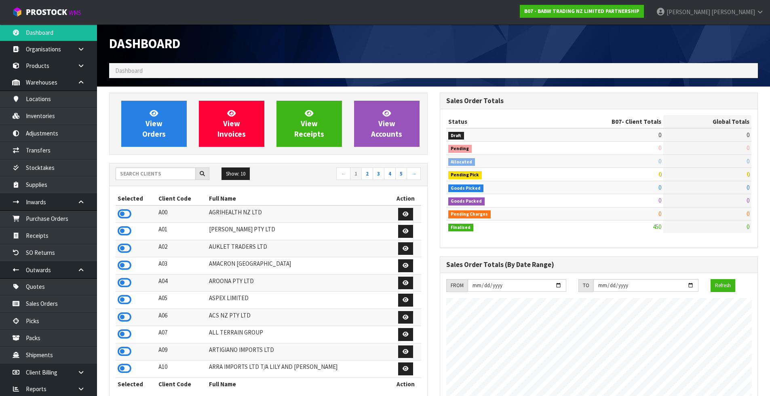
scroll to position [612, 330]
click at [158, 174] on input "text" at bounding box center [156, 173] width 80 height 13
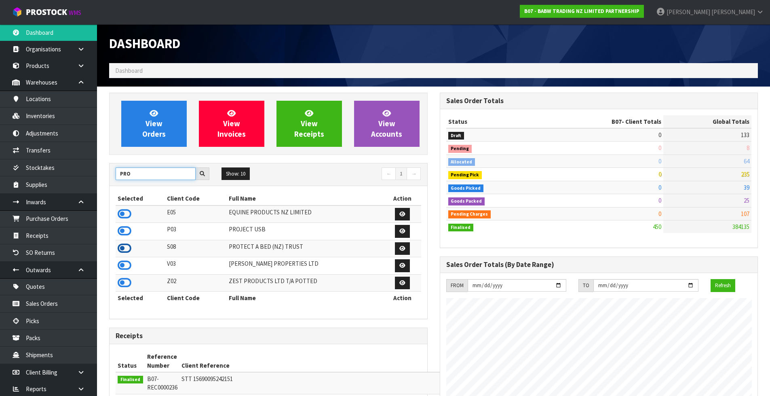
type input "PRO"
click at [127, 249] on icon at bounding box center [125, 248] width 14 height 12
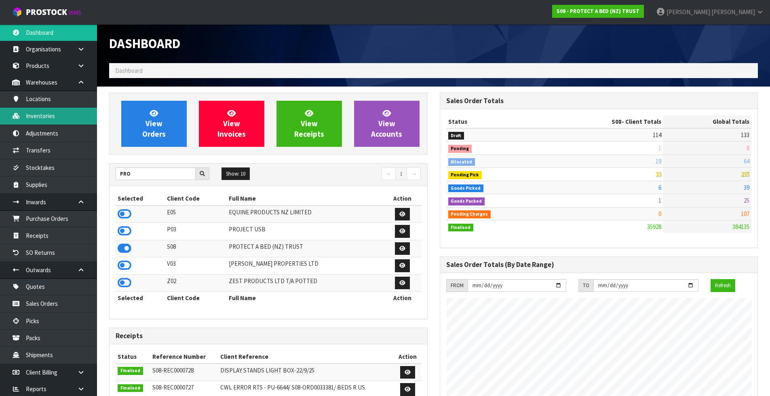
scroll to position [504, 330]
click at [53, 115] on link "Inventories" at bounding box center [48, 116] width 97 height 17
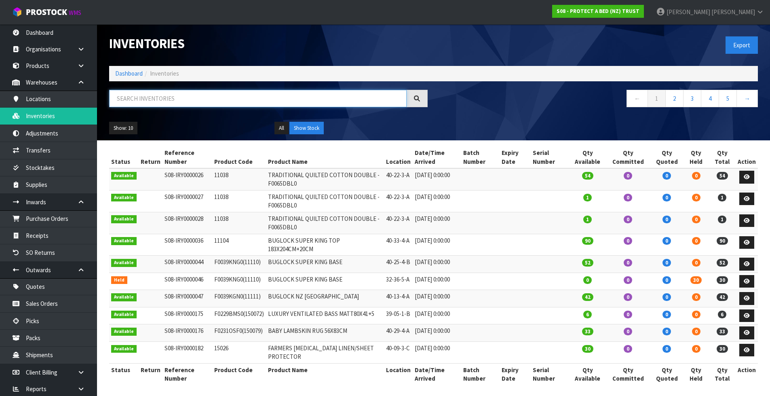
click at [126, 103] on input "text" at bounding box center [257, 98] width 297 height 17
paste input "F0589KGN0"
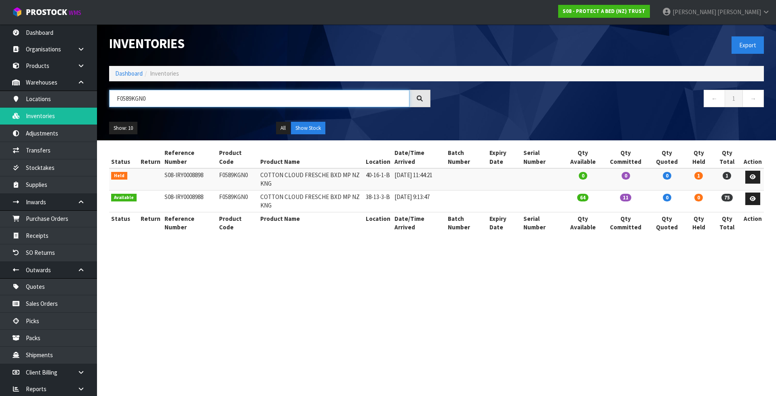
click at [213, 99] on input "F0589KGN0" at bounding box center [259, 98] width 300 height 17
paste input "90PPS"
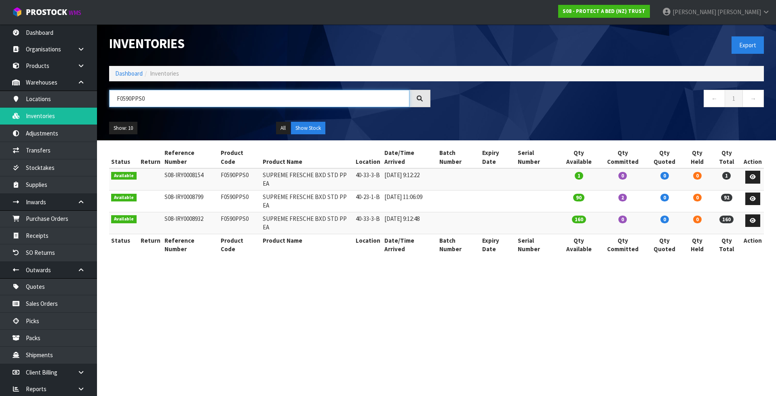
type input "F0590PPS0"
click at [157, 102] on input "F0590PPS0" at bounding box center [259, 98] width 300 height 17
click at [133, 74] on link "Dashboard" at bounding box center [128, 74] width 27 height 8
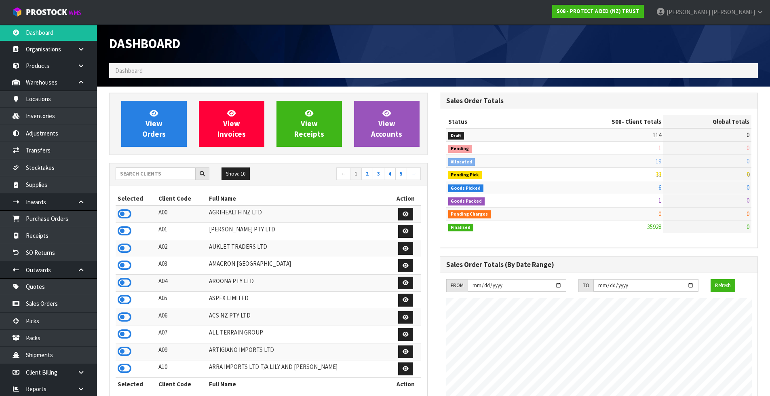
scroll to position [612, 330]
click at [164, 183] on div "Show: 10 5 10 25 50 ← 1 2 3 4 5 →" at bounding box center [269, 174] width 318 height 23
click at [162, 178] on input "text" at bounding box center [156, 173] width 80 height 13
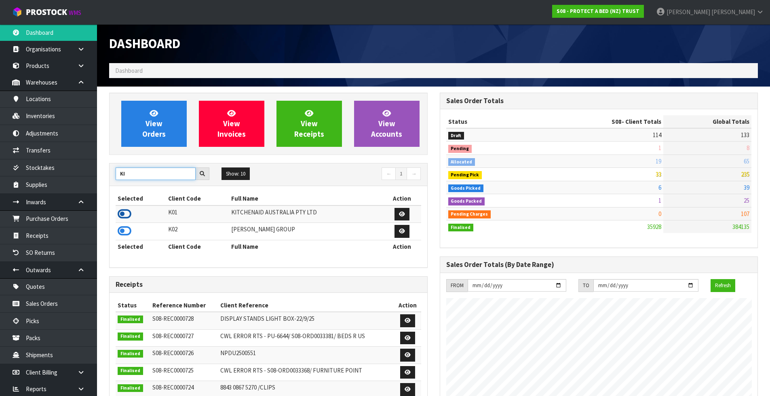
type input "KI"
click at [127, 213] on icon at bounding box center [125, 214] width 14 height 12
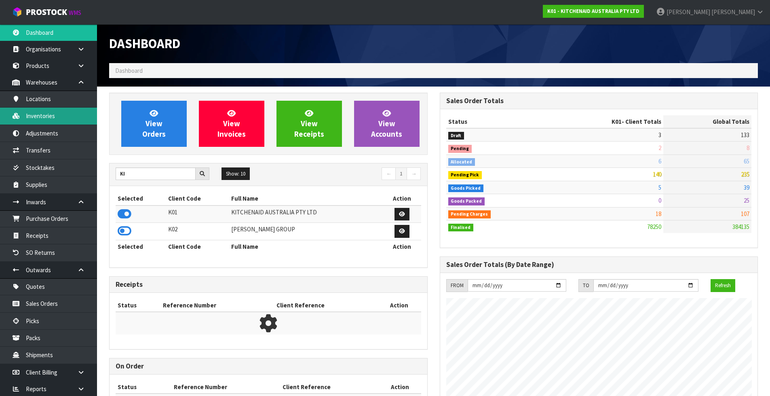
click at [51, 120] on link "Inventories" at bounding box center [48, 116] width 97 height 17
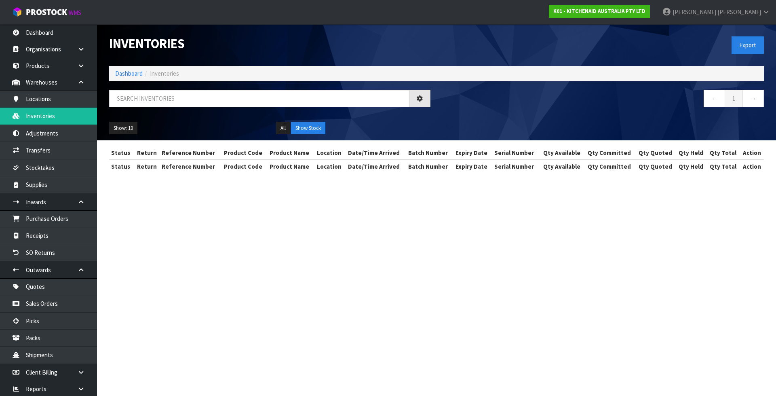
click at [152, 120] on div "Show: 10 5 10 25 50 All Show Stock" at bounding box center [436, 128] width 667 height 25
click at [152, 106] on input "text" at bounding box center [259, 98] width 300 height 17
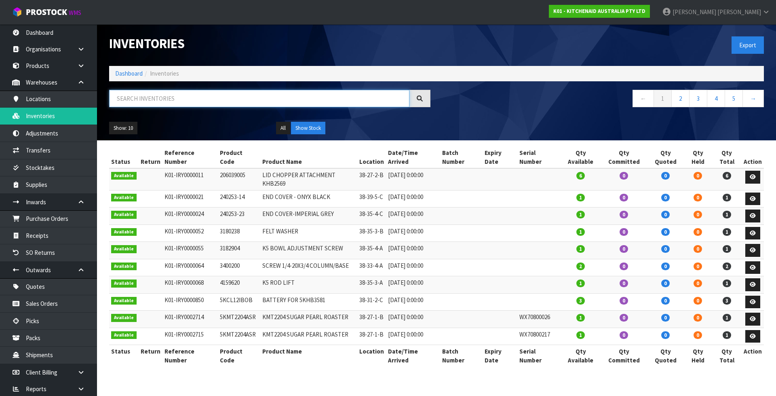
paste input "5KFC3516AOB"
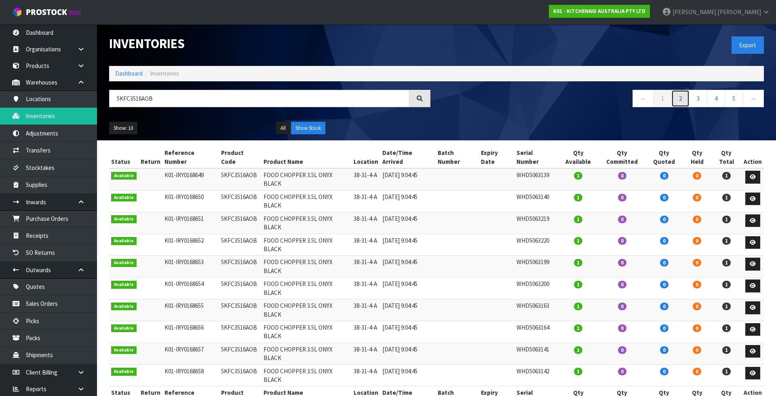
click at [688, 100] on link "2" at bounding box center [680, 98] width 18 height 17
click at [698, 101] on link "3" at bounding box center [698, 98] width 18 height 17
click at [713, 101] on link "4" at bounding box center [716, 98] width 18 height 17
click at [722, 101] on link "5" at bounding box center [716, 98] width 18 height 17
click at [727, 100] on link "7" at bounding box center [734, 98] width 18 height 17
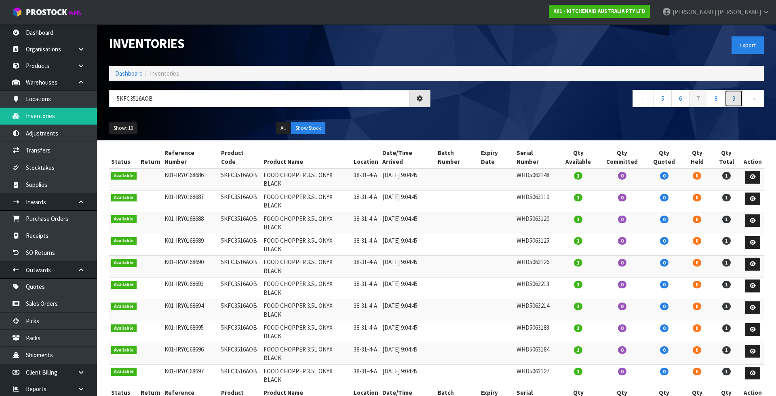
click at [727, 100] on link "9" at bounding box center [734, 98] width 18 height 17
click at [727, 100] on link "11" at bounding box center [732, 98] width 21 height 17
click at [727, 100] on link "13" at bounding box center [732, 98] width 21 height 17
click at [727, 100] on link "15" at bounding box center [732, 98] width 21 height 17
click at [727, 100] on link "16" at bounding box center [732, 98] width 21 height 17
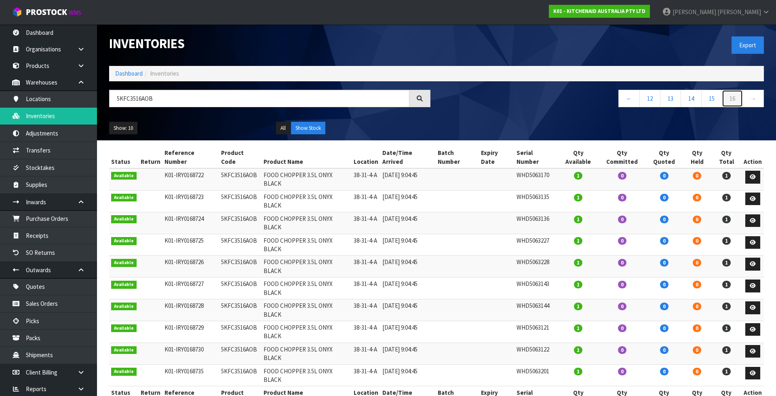
click at [727, 100] on link "16" at bounding box center [732, 98] width 21 height 17
click at [727, 99] on link "16" at bounding box center [732, 98] width 21 height 17
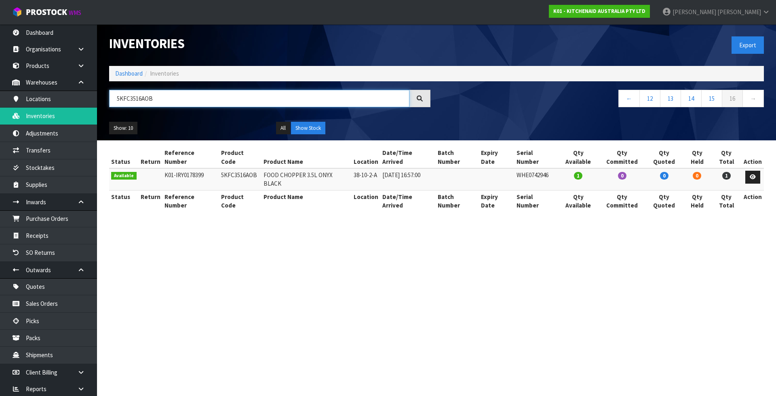
click at [259, 95] on input "5KFC3516AOB" at bounding box center [259, 98] width 300 height 17
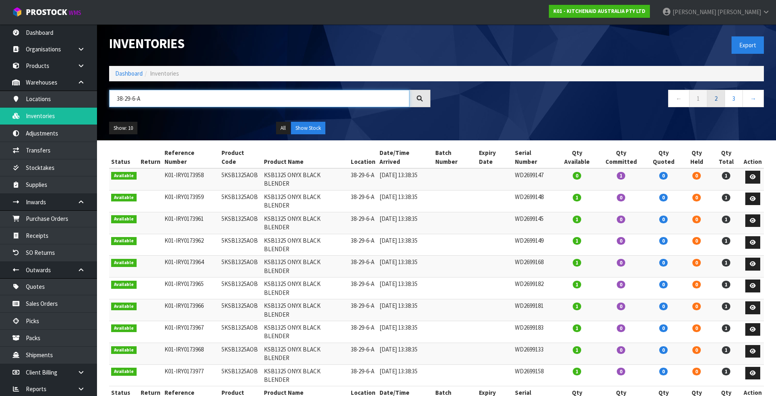
type input "38-29-6-A"
click at [717, 100] on link "2" at bounding box center [716, 98] width 18 height 17
click at [702, 100] on link "1" at bounding box center [698, 98] width 18 height 17
click at [719, 97] on link "2" at bounding box center [716, 98] width 18 height 17
click at [734, 98] on link "3" at bounding box center [734, 98] width 18 height 17
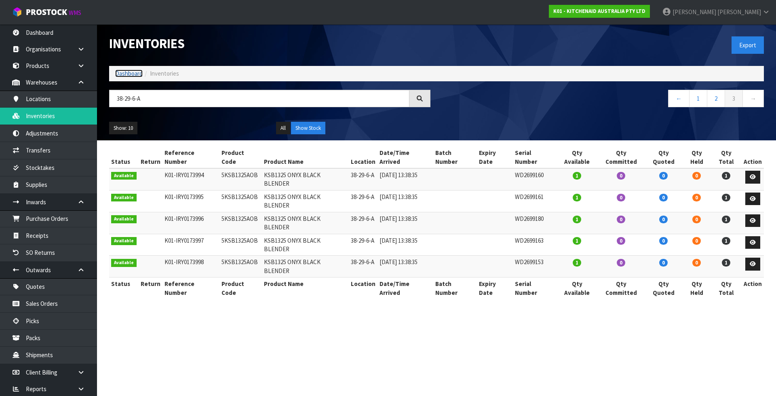
click at [136, 74] on link "Dashboard" at bounding box center [128, 74] width 27 height 8
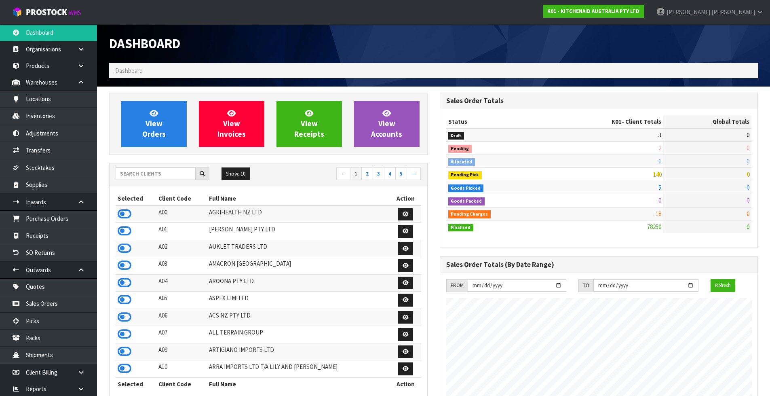
scroll to position [612, 330]
click at [160, 175] on input "text" at bounding box center [156, 173] width 80 height 13
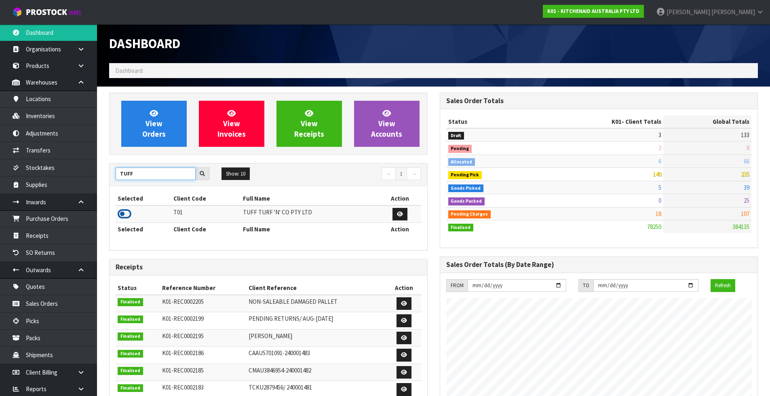
type input "TUFF"
click at [124, 213] on icon at bounding box center [125, 214] width 14 height 12
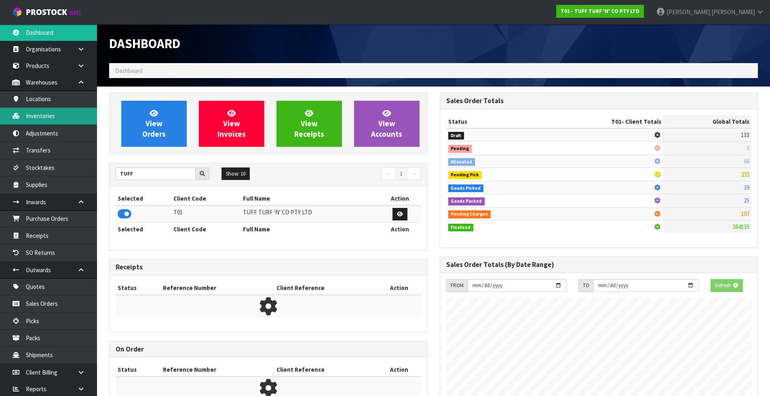
scroll to position [403682, 403855]
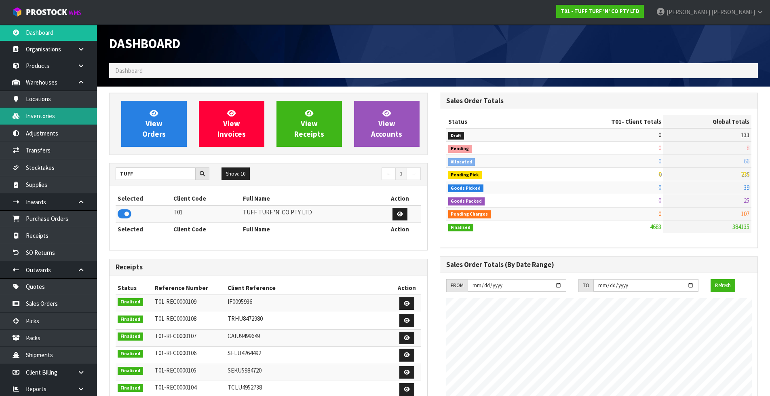
click at [51, 116] on link "Inventories" at bounding box center [48, 116] width 97 height 17
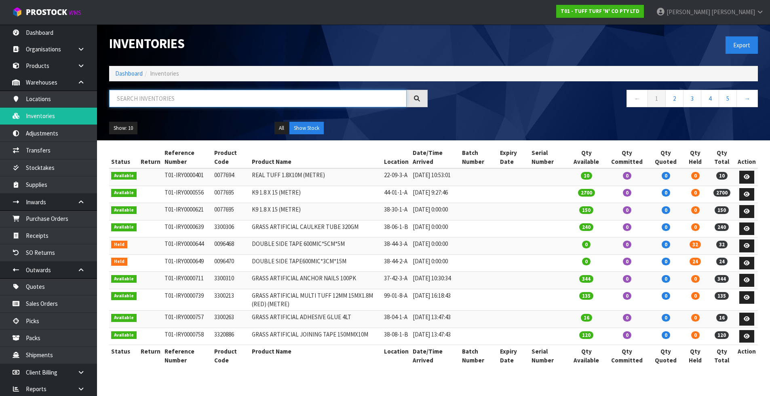
click at [169, 99] on input "text" at bounding box center [257, 98] width 297 height 17
paste input "0333036"
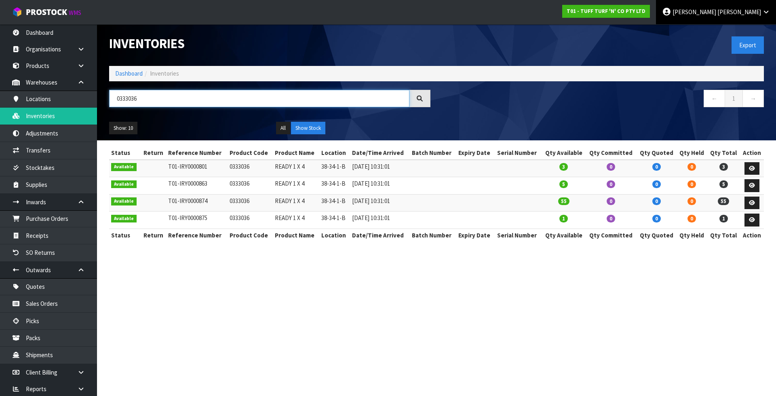
type input "0333036"
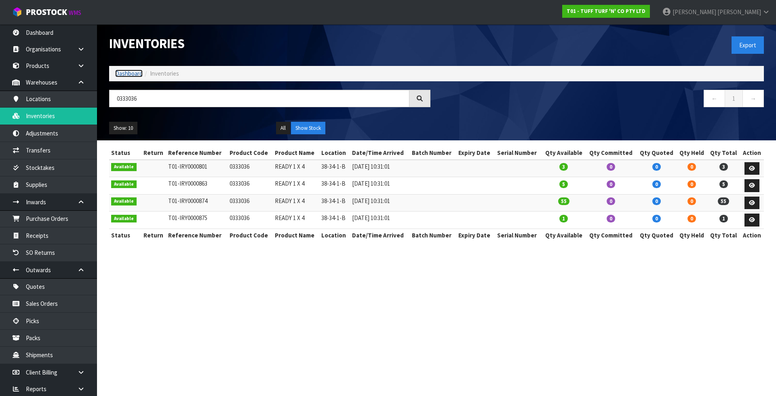
click at [126, 71] on link "Dashboard" at bounding box center [128, 74] width 27 height 8
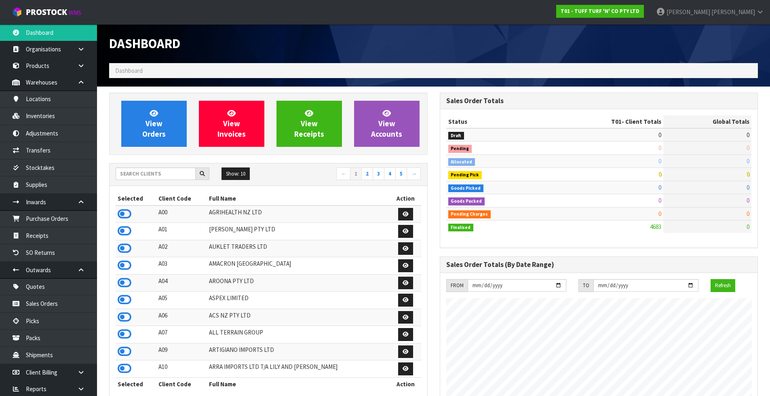
scroll to position [612, 330]
click at [151, 178] on input "text" at bounding box center [156, 173] width 80 height 13
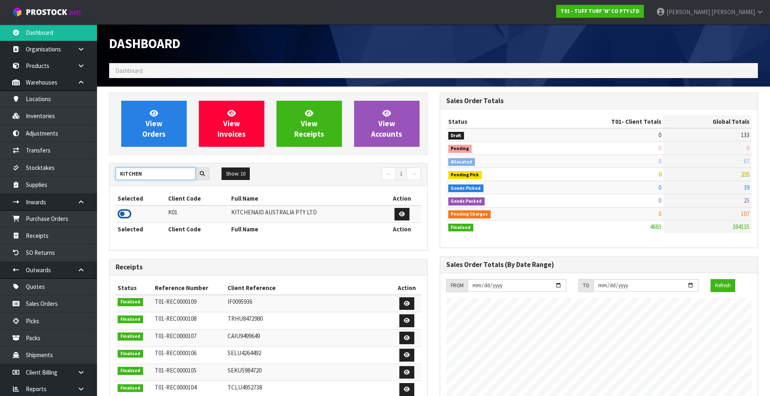
type input "KITCHEN"
click at [127, 216] on icon at bounding box center [125, 214] width 14 height 12
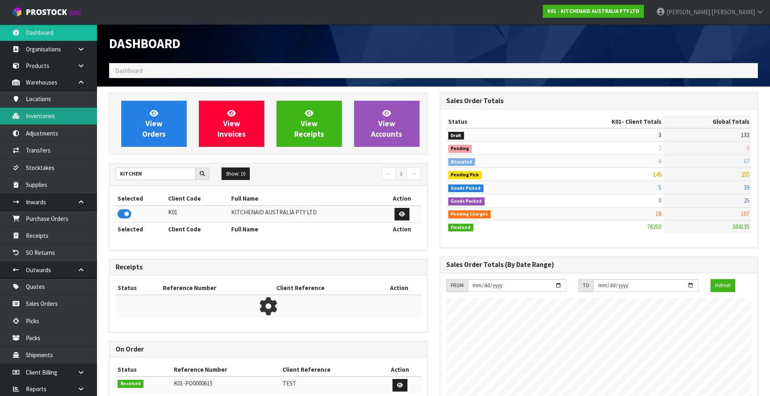
click at [51, 118] on link "Inventories" at bounding box center [48, 116] width 97 height 17
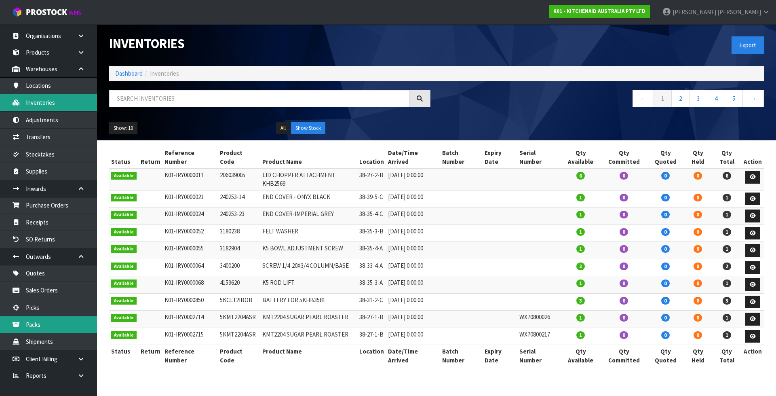
scroll to position [17, 0]
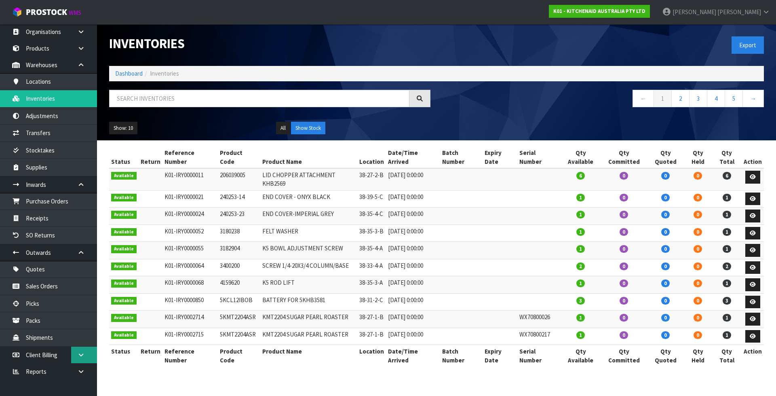
click at [73, 353] on link at bounding box center [84, 354] width 26 height 17
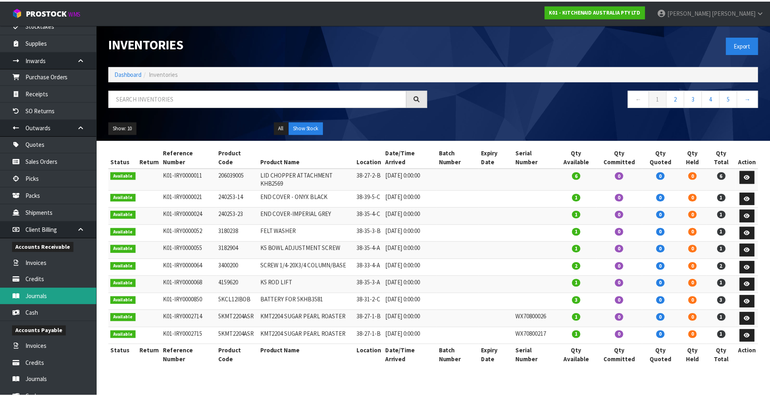
scroll to position [139, 0]
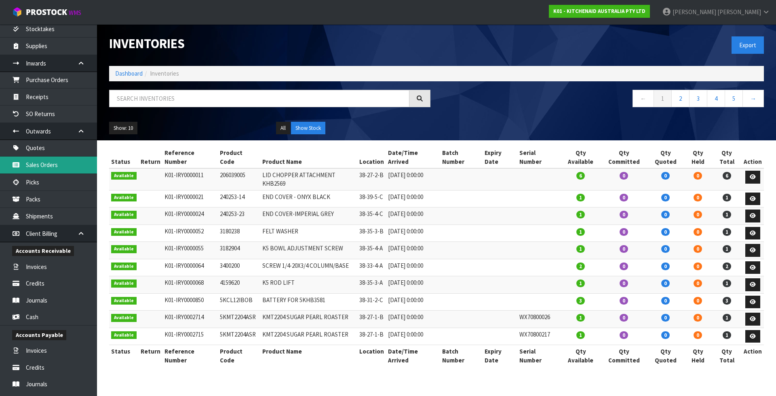
click at [61, 162] on link "Sales Orders" at bounding box center [48, 164] width 97 height 17
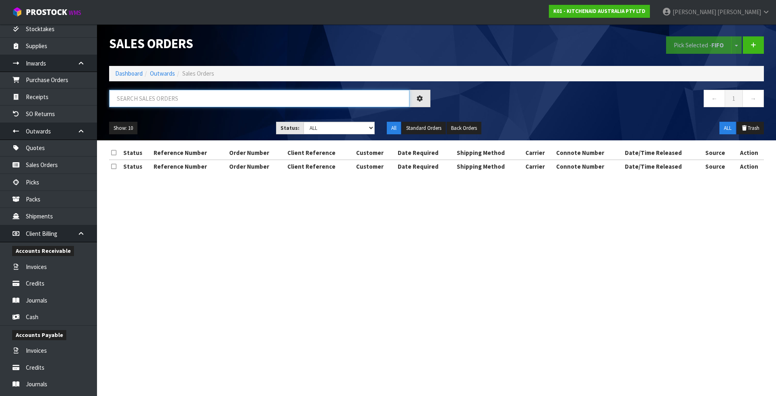
click at [196, 98] on input "text" at bounding box center [259, 98] width 300 height 17
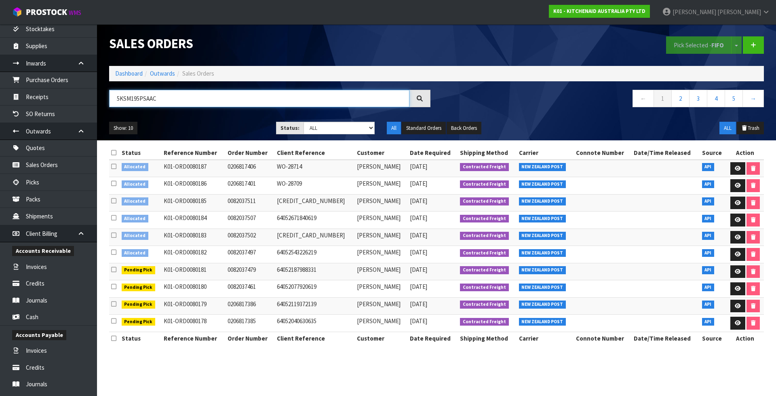
type input "5KSM195PSAAC"
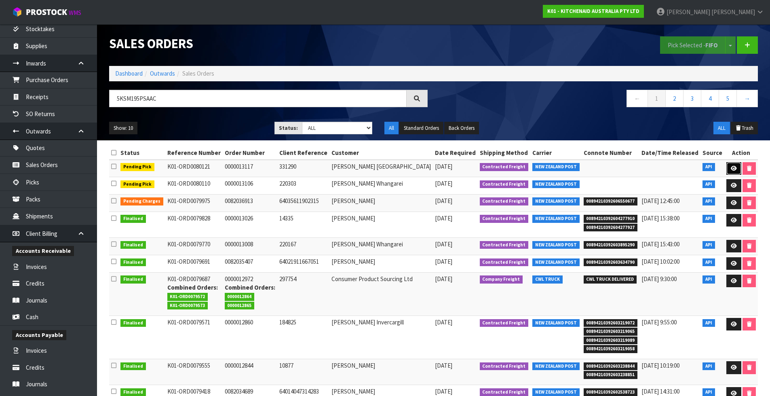
click at [733, 167] on icon at bounding box center [734, 168] width 6 height 5
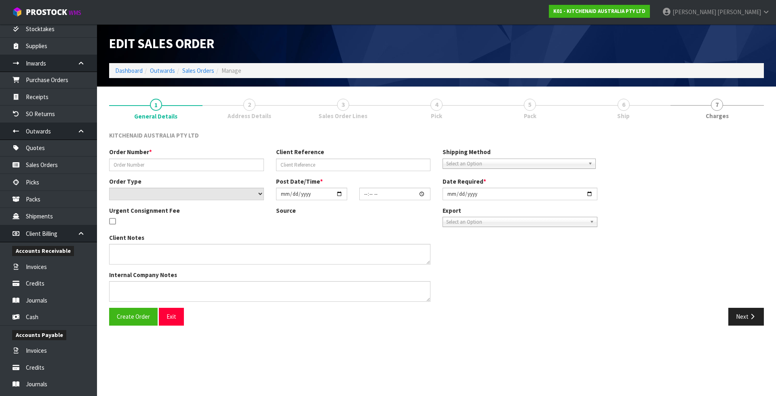
type input "0000013117"
type input "331290"
select select "number:0"
type input "[DATE]"
type input "12:33:33.000"
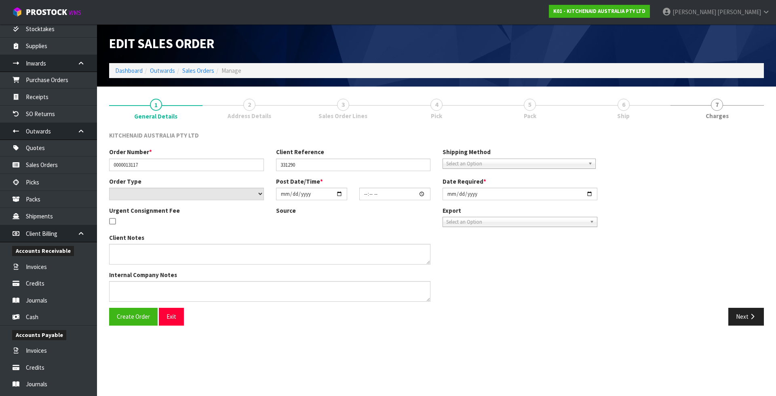
type input "[DATE]"
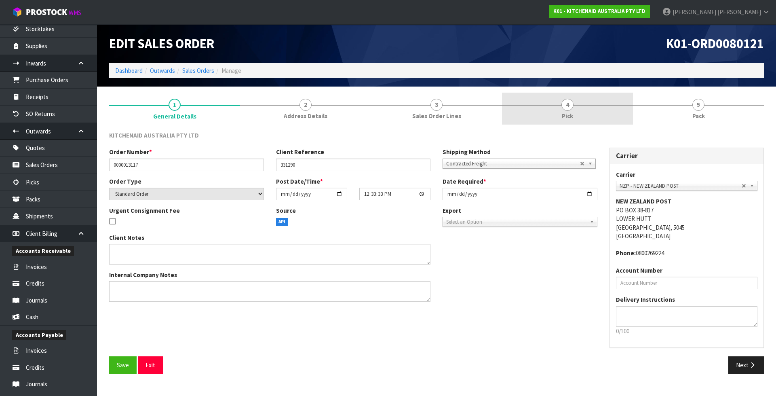
click at [582, 112] on link "4 Pick" at bounding box center [567, 109] width 131 height 32
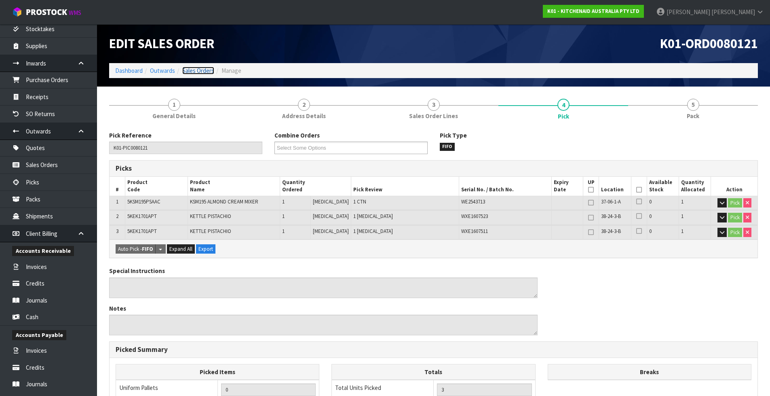
click at [205, 72] on link "Sales Orders" at bounding box center [198, 71] width 32 height 8
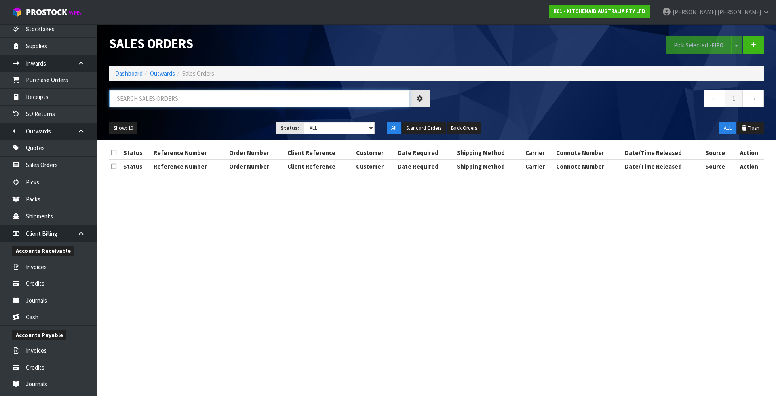
click at [200, 101] on input "text" at bounding box center [259, 98] width 300 height 17
type input "110"
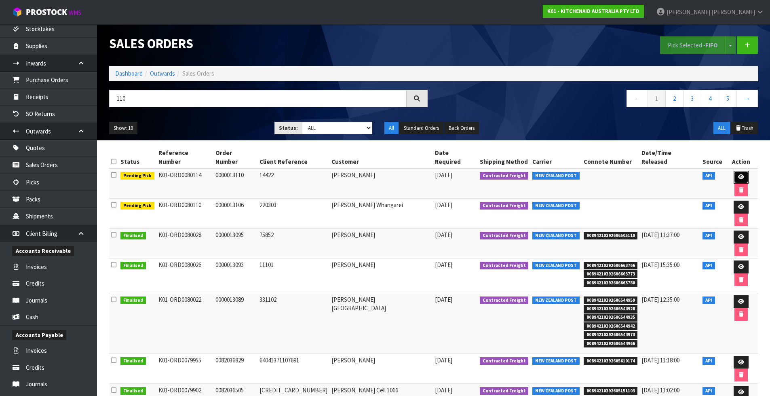
click at [738, 174] on icon at bounding box center [741, 176] width 6 height 5
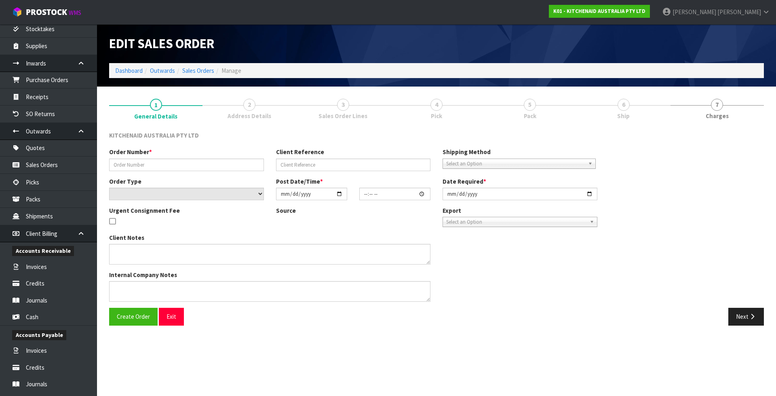
type input "0000013110"
type input "14422"
select select "number:0"
type input "[DATE]"
type input "12:33:15.000"
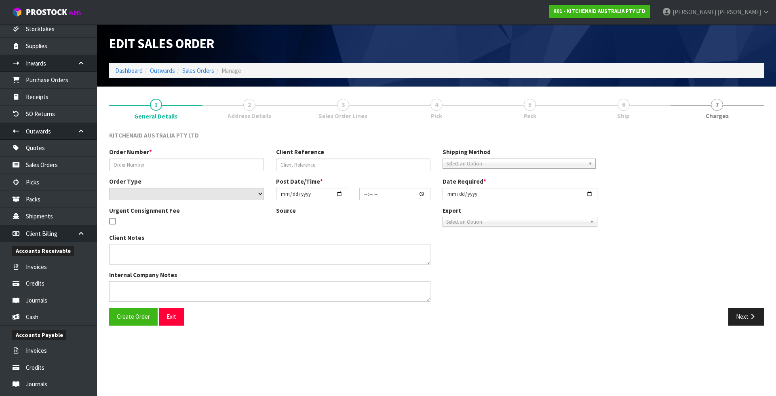
type input "[DATE]"
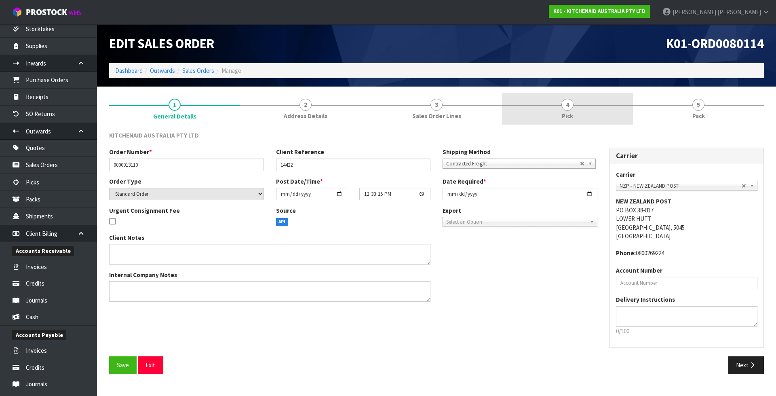
click at [566, 104] on span "4" at bounding box center [567, 105] width 12 height 12
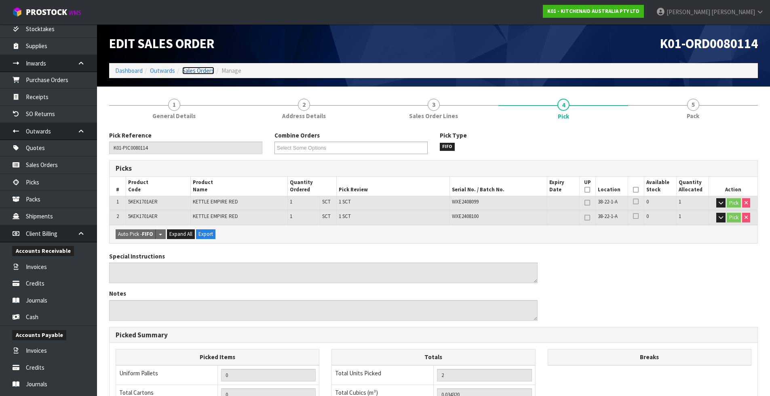
click at [200, 74] on link "Sales Orders" at bounding box center [198, 71] width 32 height 8
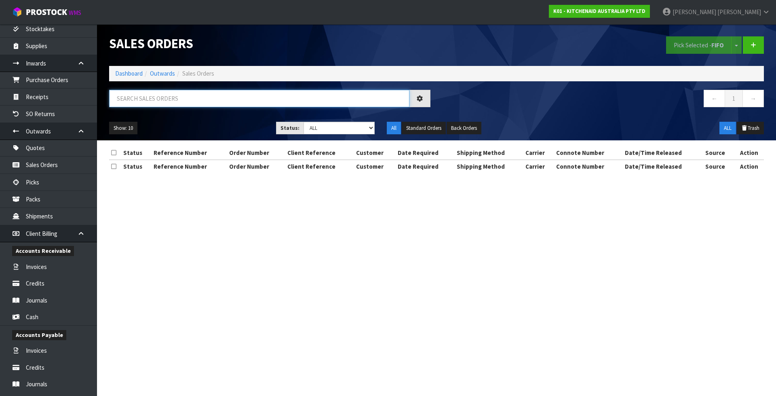
click at [185, 99] on input "text" at bounding box center [259, 98] width 300 height 17
type input "110"
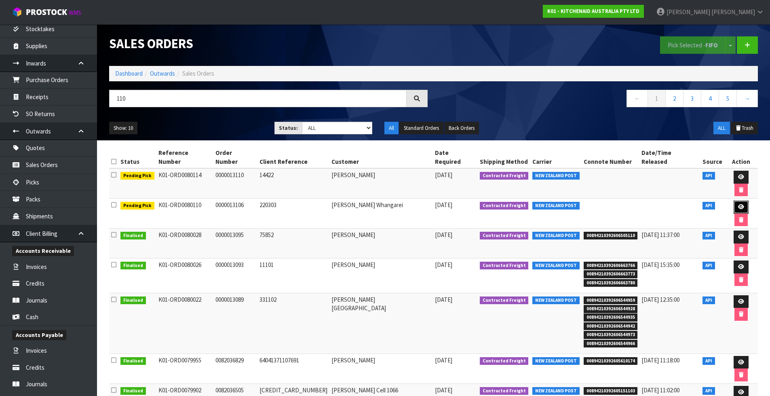
click at [738, 204] on icon at bounding box center [741, 206] width 6 height 5
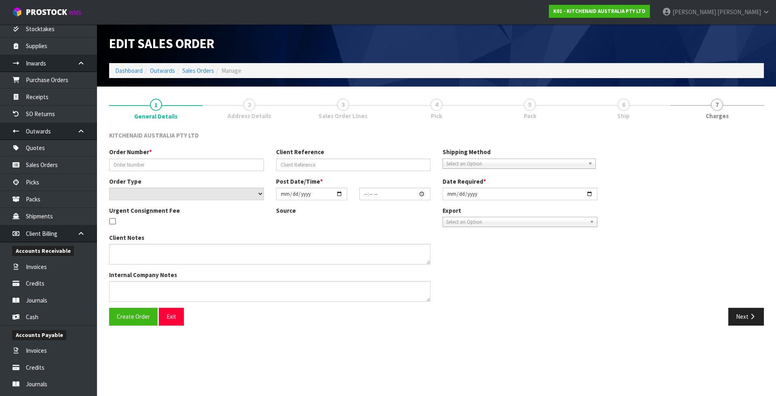
type input "0000013106"
type input "220303"
select select "number:0"
type input "[DATE]"
type input "12:33:04.000"
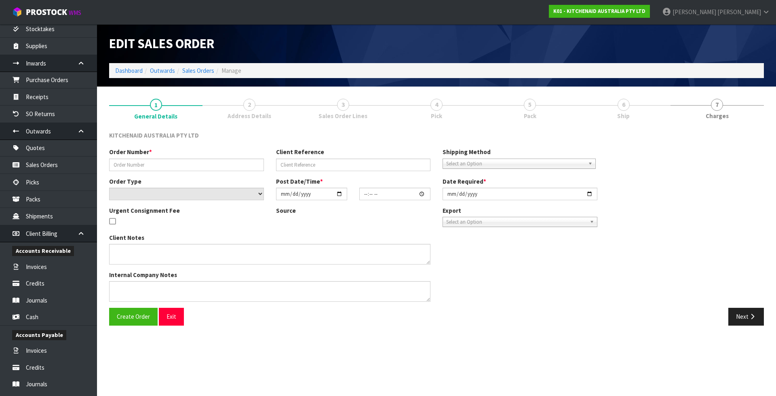
type input "[DATE]"
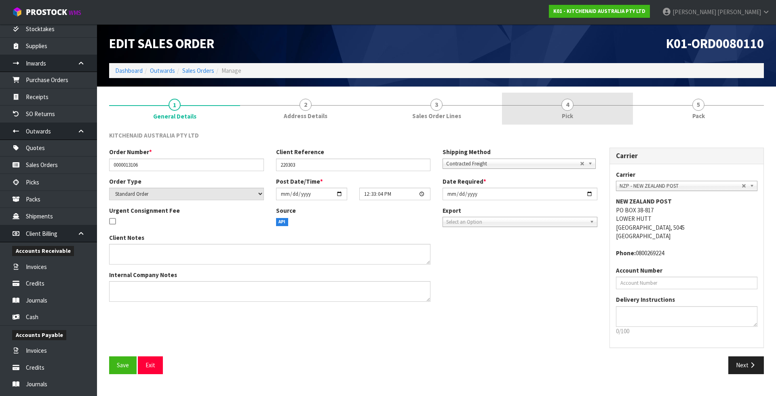
click at [541, 108] on link "4 Pick" at bounding box center [567, 109] width 131 height 32
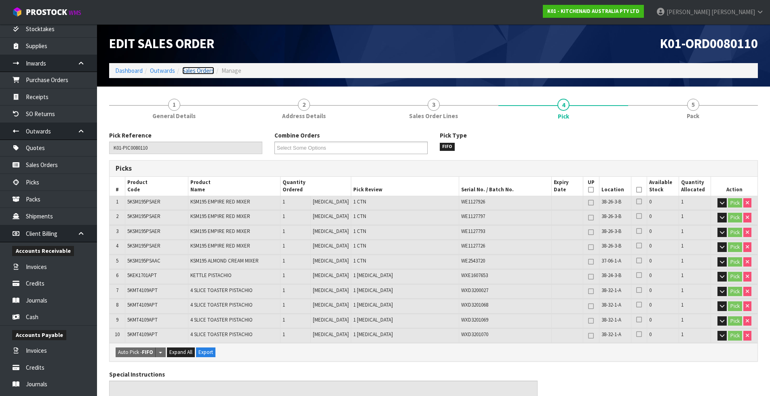
click at [202, 72] on link "Sales Orders" at bounding box center [198, 71] width 32 height 8
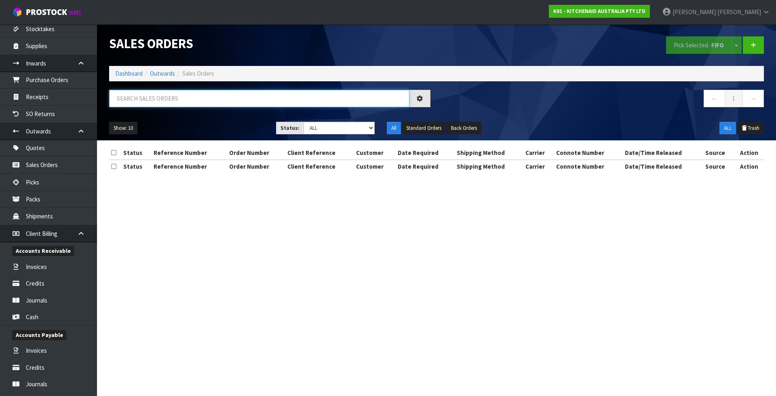
click at [188, 101] on input "text" at bounding box center [259, 98] width 300 height 17
type input "121"
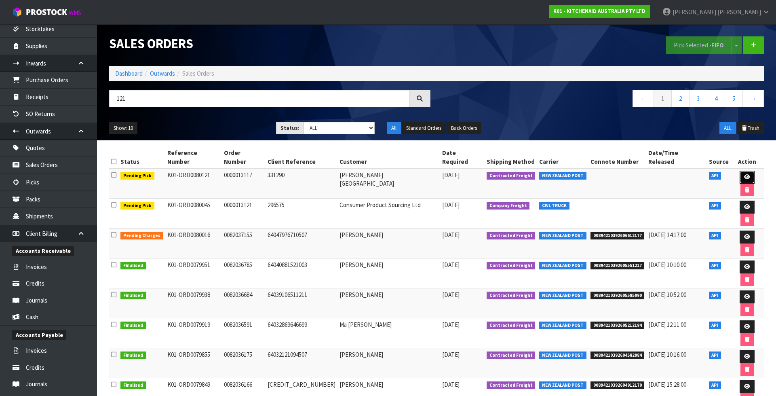
click at [744, 174] on icon at bounding box center [747, 176] width 6 height 5
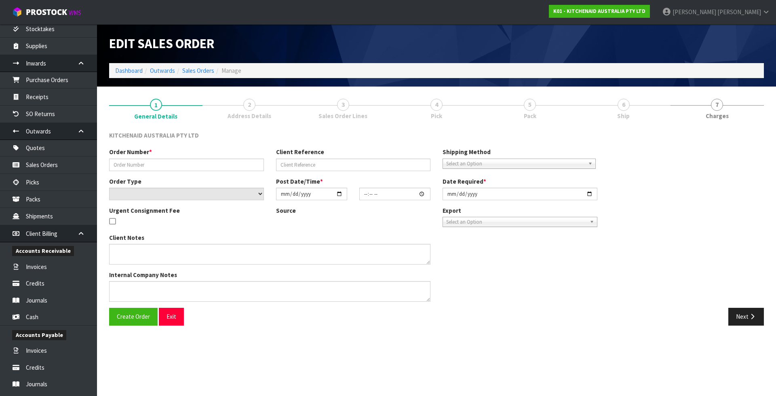
type input "0000013117"
type input "331290"
select select "number:0"
type input "[DATE]"
type input "12:33:33.000"
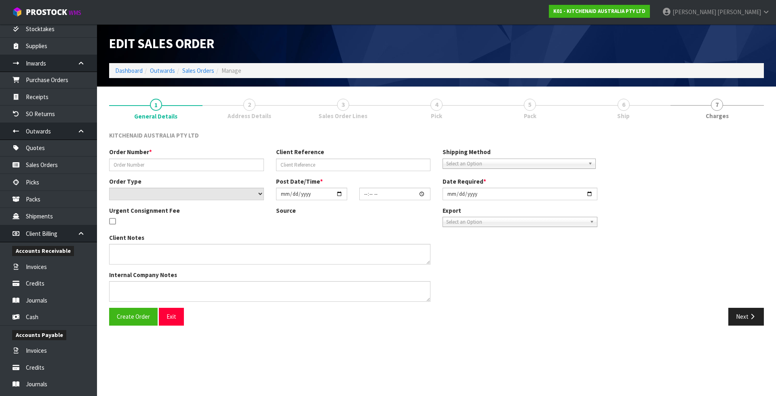
type input "[DATE]"
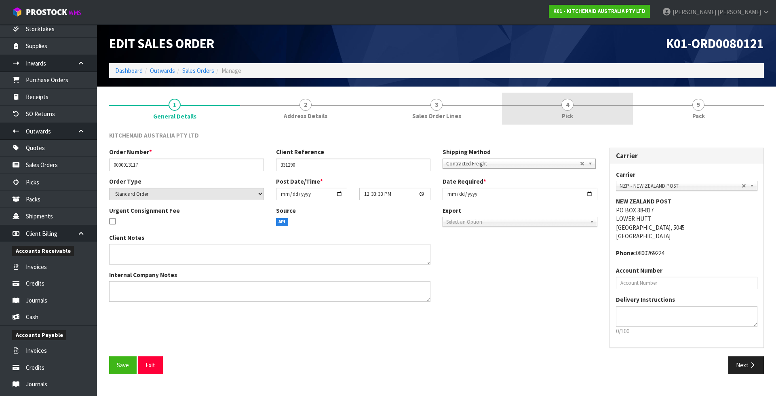
click at [556, 118] on link "4 Pick" at bounding box center [567, 109] width 131 height 32
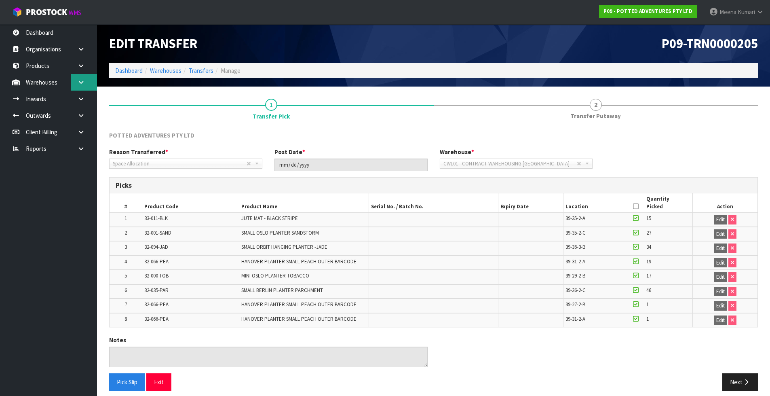
click at [80, 81] on icon at bounding box center [81, 82] width 8 height 6
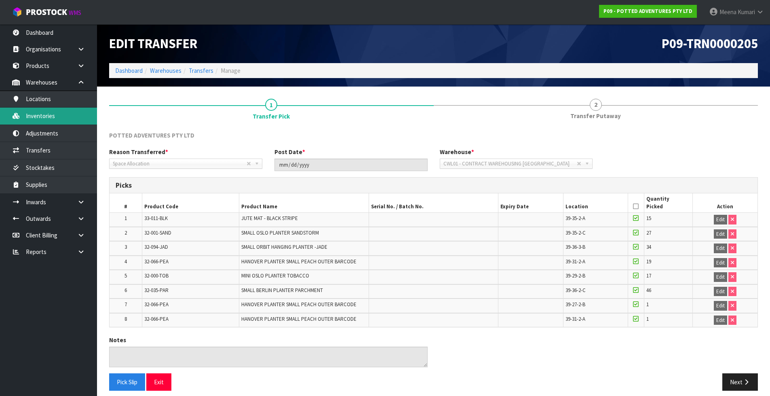
click at [69, 117] on link "Inventories" at bounding box center [48, 116] width 97 height 17
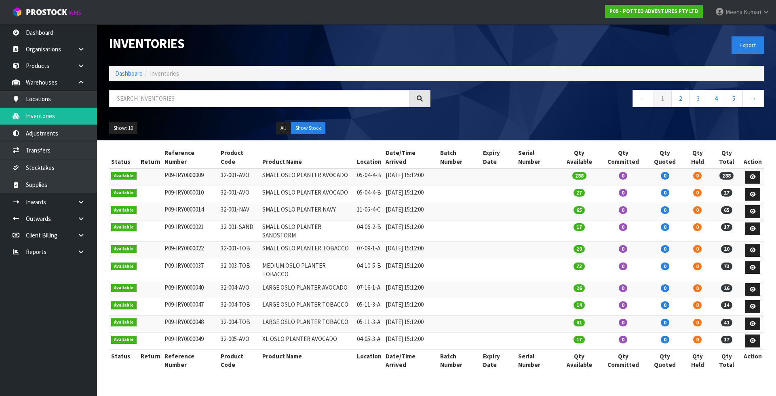
click at [168, 109] on div at bounding box center [269, 101] width 333 height 23
click at [168, 101] on input "text" at bounding box center [259, 98] width 300 height 17
paste input "32-035-PAR"
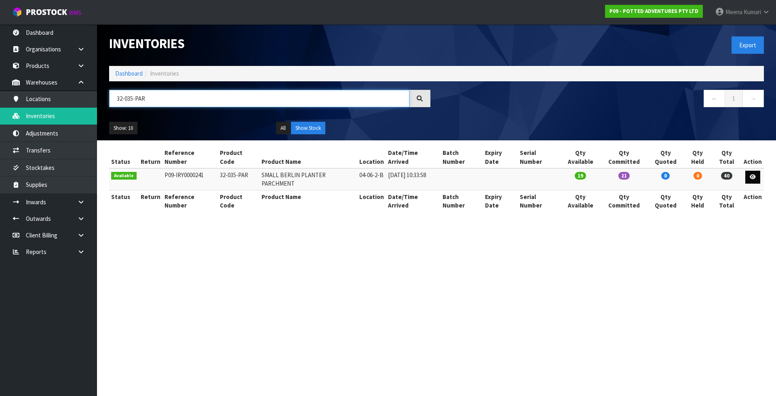
type input "32-035-PAR"
click at [756, 171] on link at bounding box center [752, 177] width 15 height 13
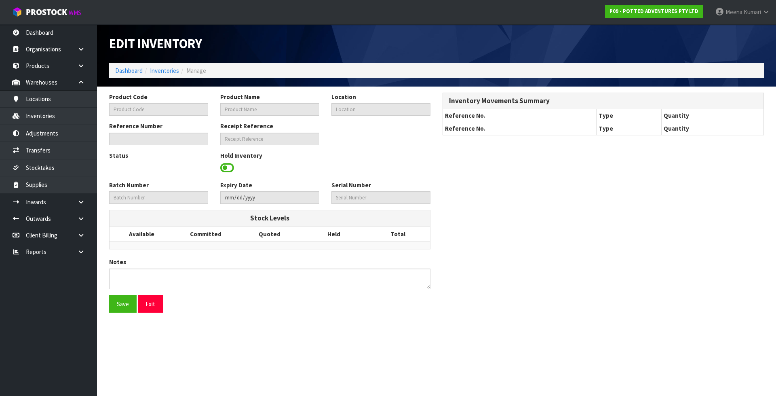
type input "32-035-PAR"
type input "SMALL BERLIN PLANTER PARCHMENT"
type input "04-06-2-B"
type input "P09-IRY0000241"
type input "P09-REC0000010"
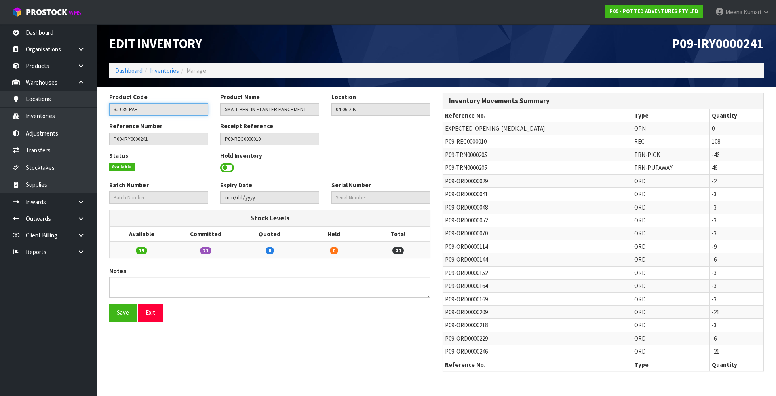
click at [150, 112] on input "32-035-PAR" at bounding box center [158, 109] width 99 height 13
click at [151, 112] on input "32-035-PAR" at bounding box center [158, 109] width 99 height 13
click at [166, 68] on link "Inventories" at bounding box center [164, 71] width 29 height 8
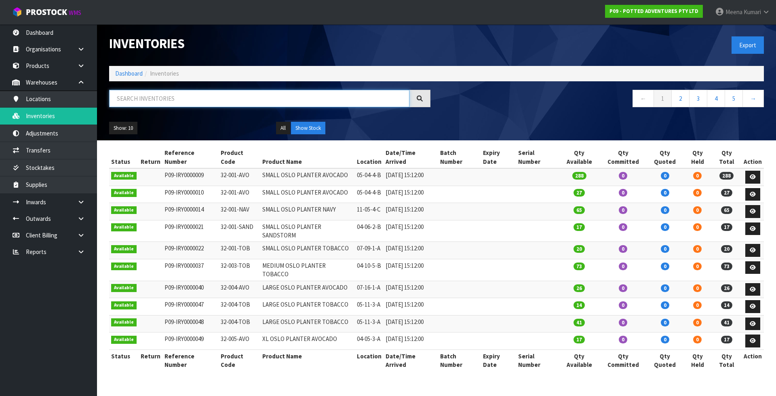
click at [174, 96] on input "text" at bounding box center [259, 98] width 300 height 17
paste input "32-035-PAR"
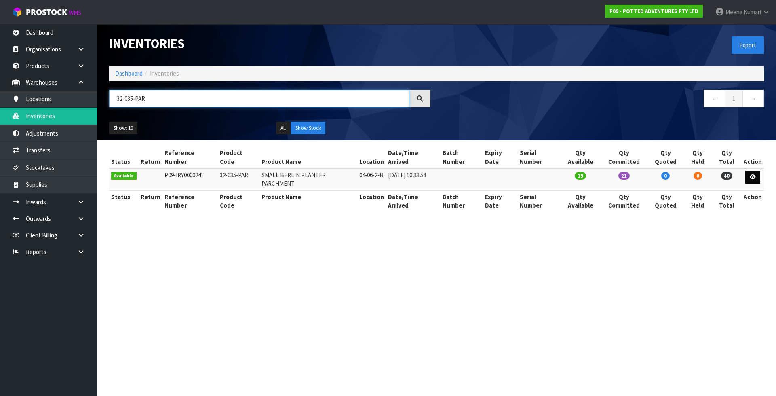
type input "32-035-PAR"
click at [756, 174] on icon at bounding box center [753, 176] width 6 height 5
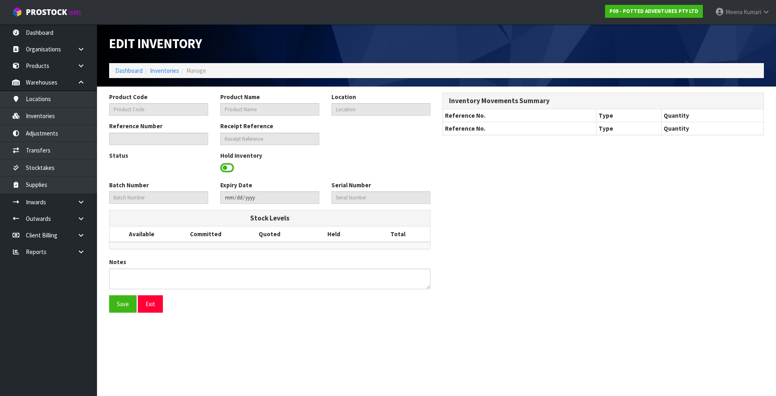
type input "32-035-PAR"
type input "SMALL BERLIN PLANTER PARCHMENT"
type input "04-06-2-B"
type input "P09-IRY0000241"
type input "P09-REC0000010"
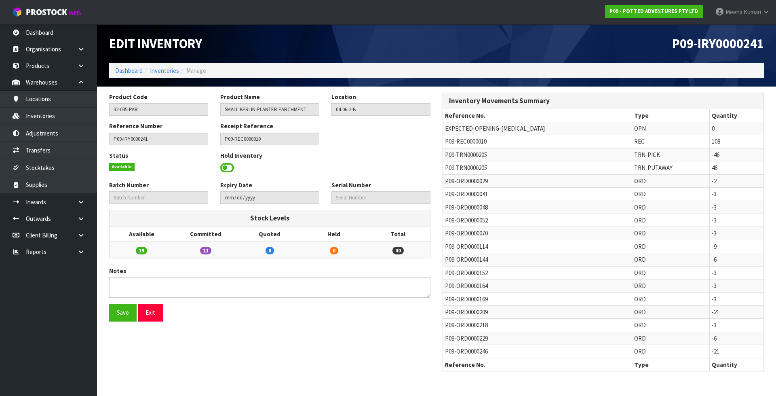
click at [469, 157] on span "P09-TRN0000205" at bounding box center [466, 155] width 42 height 8
copy tr "P09-TRN0000205"
click at [61, 158] on link "Transfers" at bounding box center [48, 150] width 97 height 17
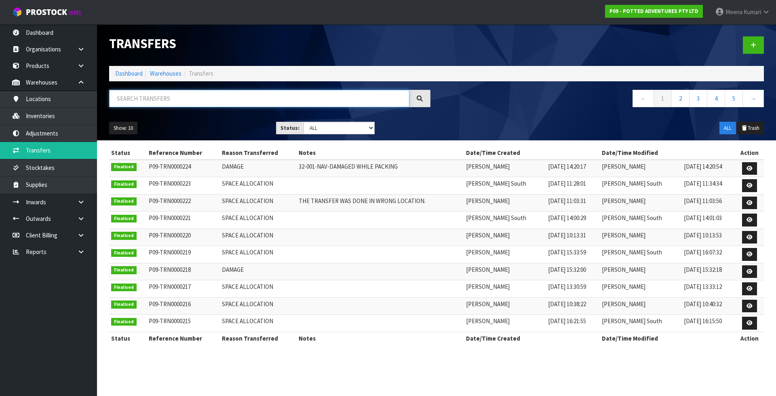
click at [209, 95] on input "text" at bounding box center [259, 98] width 300 height 17
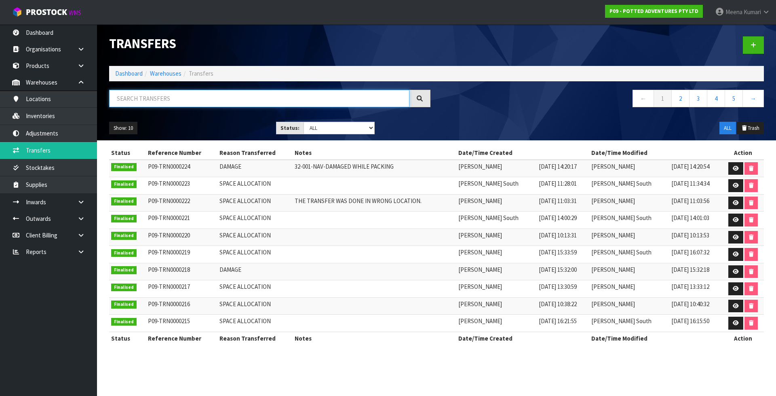
paste input "P09-TRN0000205"
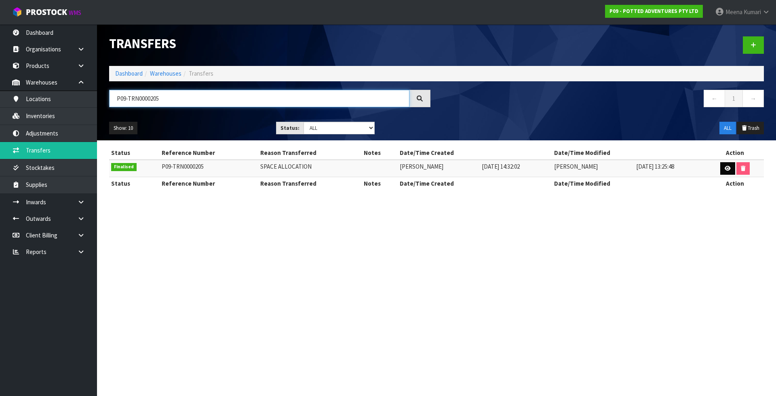
type input "P09-TRN0000205"
click at [732, 167] on link at bounding box center [727, 168] width 15 height 13
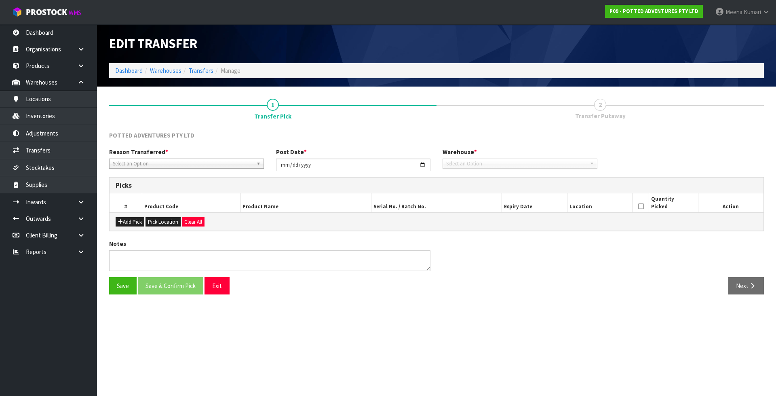
type input "2025-08-04"
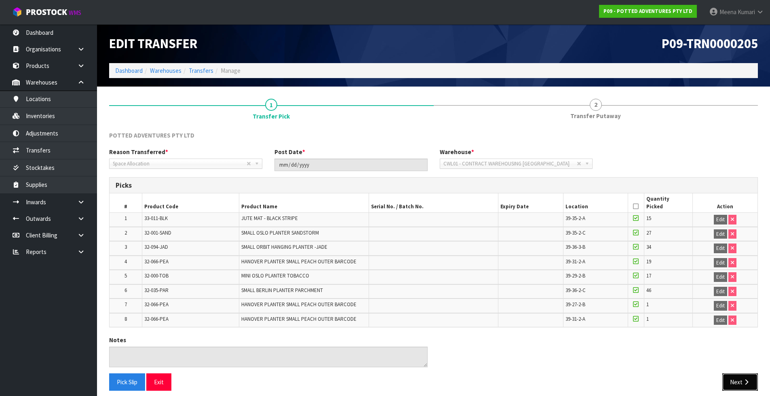
click at [745, 381] on icon "button" at bounding box center [746, 382] width 8 height 6
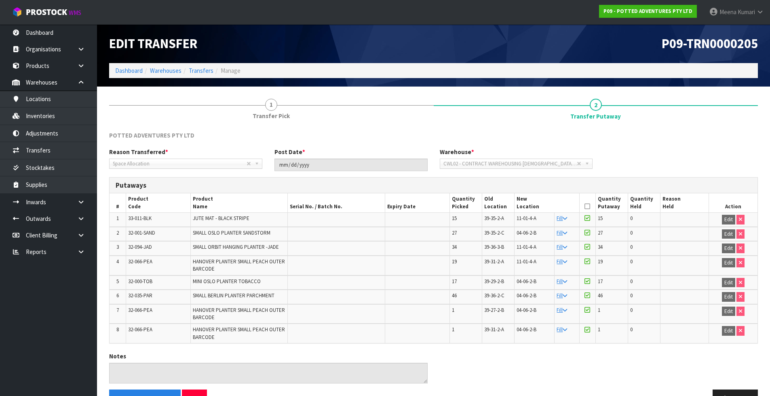
click at [140, 292] on span "32-035-PAR" at bounding box center [140, 295] width 24 height 7
copy tr "32-035-PAR"
click at [202, 70] on link "Transfers" at bounding box center [201, 71] width 25 height 8
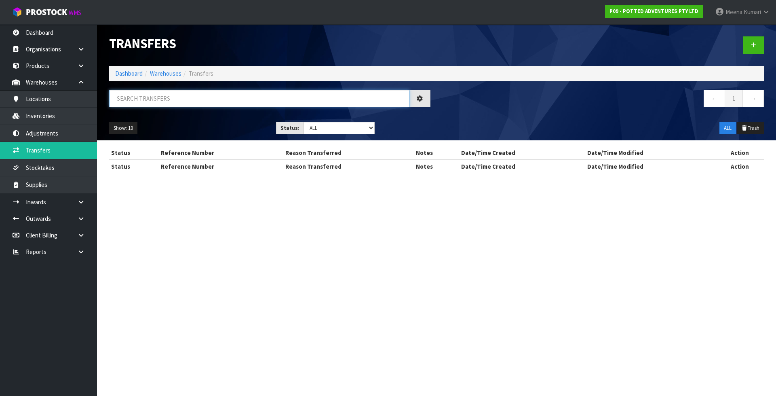
click at [201, 97] on input "text" at bounding box center [259, 98] width 300 height 17
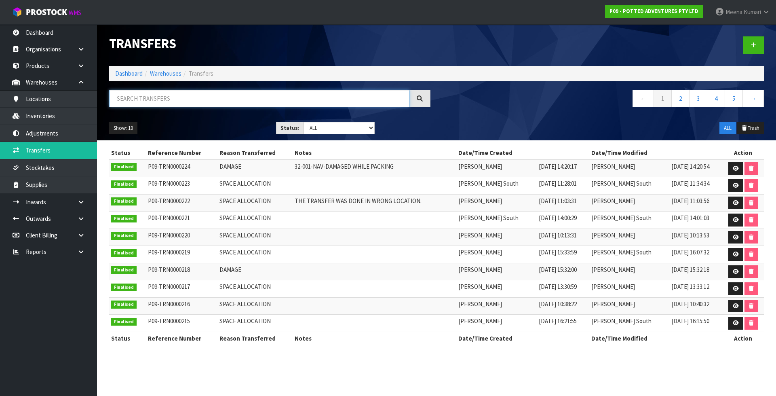
paste input "32-035-PAR"
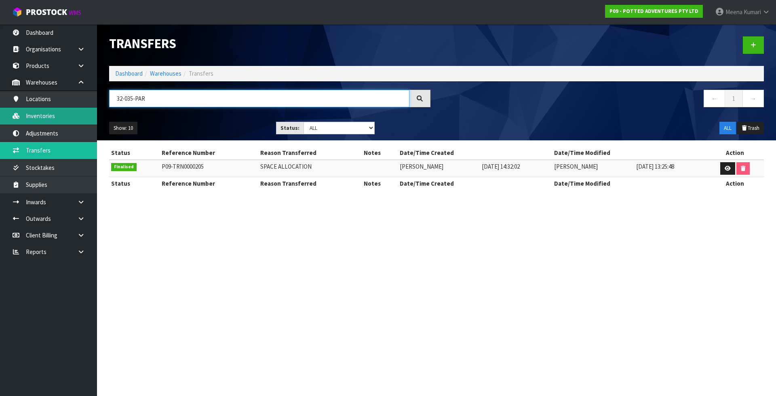
type input "32-035-PAR"
click at [71, 122] on link "Inventories" at bounding box center [48, 116] width 97 height 17
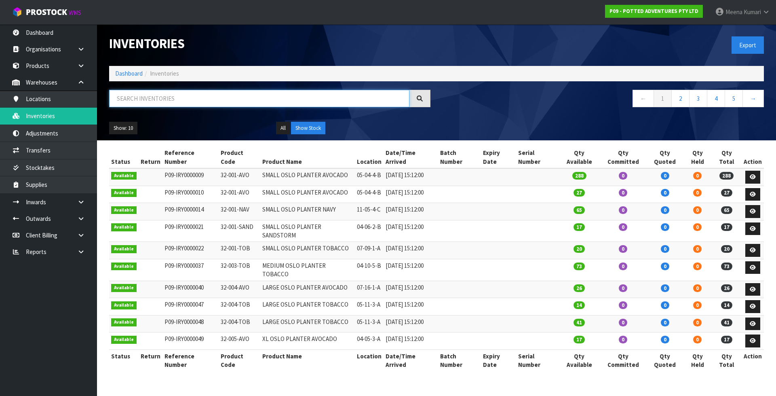
click at [178, 98] on input "text" at bounding box center [259, 98] width 300 height 17
paste input "32-035-PAR"
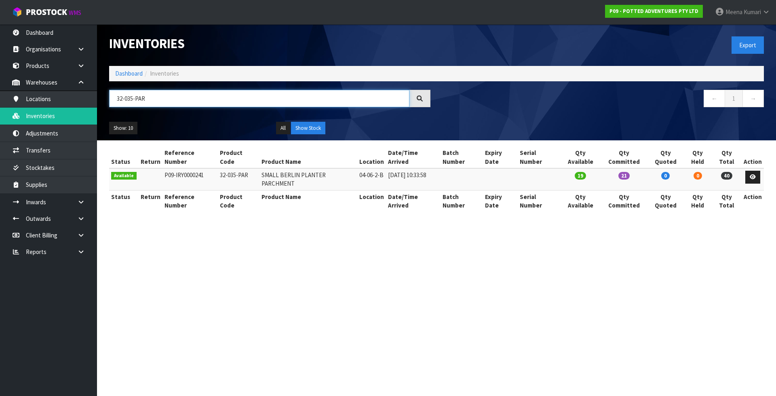
type input "32-035-PAR"
click at [473, 266] on section "Inventories Export Dashboard Inventories 32-035-PAR ← 1 → Show: 10 5 10 25 50 A…" at bounding box center [388, 198] width 776 height 396
click at [757, 171] on link at bounding box center [752, 177] width 15 height 13
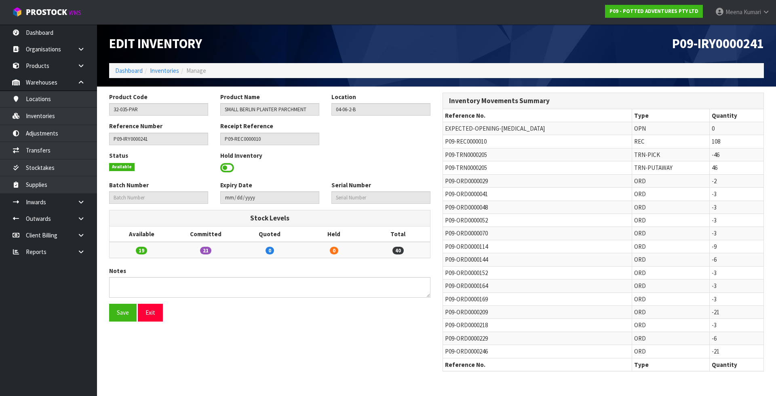
click at [455, 160] on td "P09-TRN0000205" at bounding box center [537, 154] width 189 height 13
copy tr "P09-TRN0000205"
drag, startPoint x: 64, startPoint y: 153, endPoint x: 111, endPoint y: 113, distance: 61.4
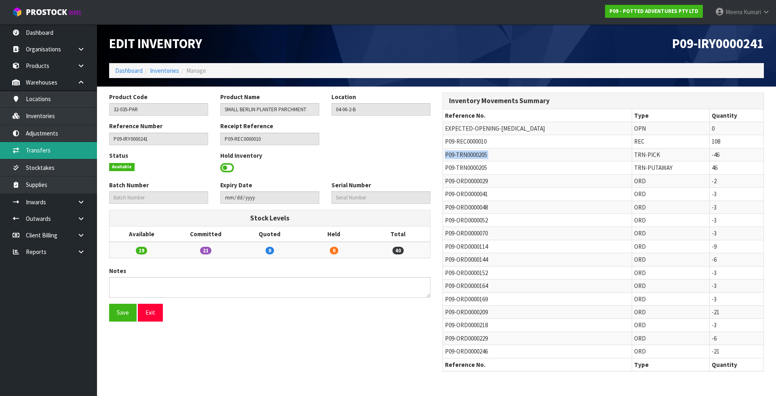
click at [64, 153] on link "Transfers" at bounding box center [48, 150] width 97 height 17
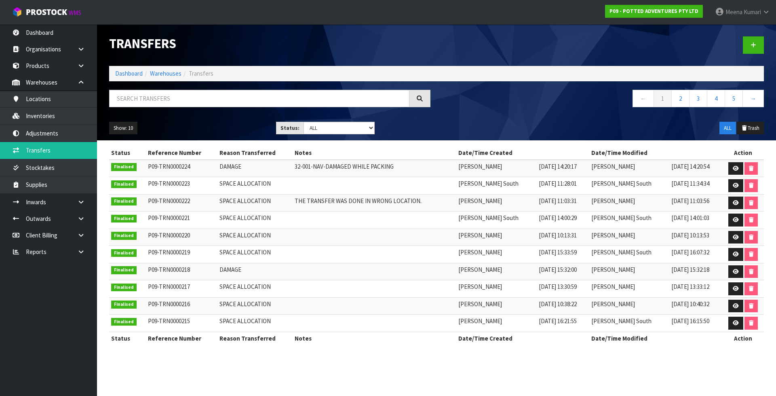
click at [184, 88] on div "Transfers Dashboard Warehouses Transfers ← 1 2 3 4 5 → Show: 10 5 10 25 50 Stat…" at bounding box center [436, 82] width 667 height 116
click at [181, 97] on input "text" at bounding box center [259, 98] width 300 height 17
paste input "P09-TRN0000205"
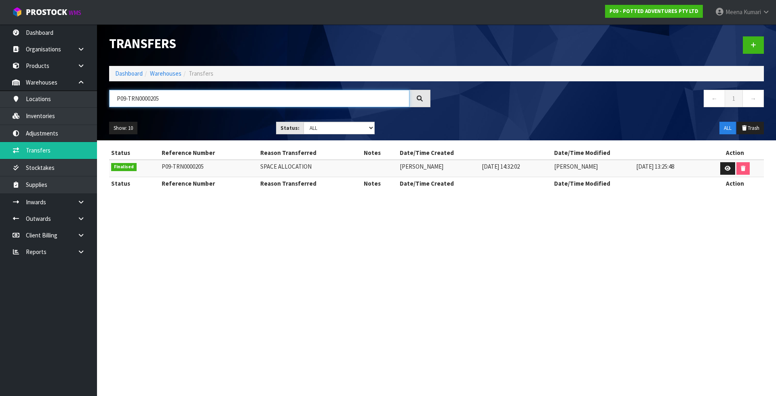
type input "P09-TRN0000205"
click at [729, 169] on icon at bounding box center [728, 168] width 6 height 5
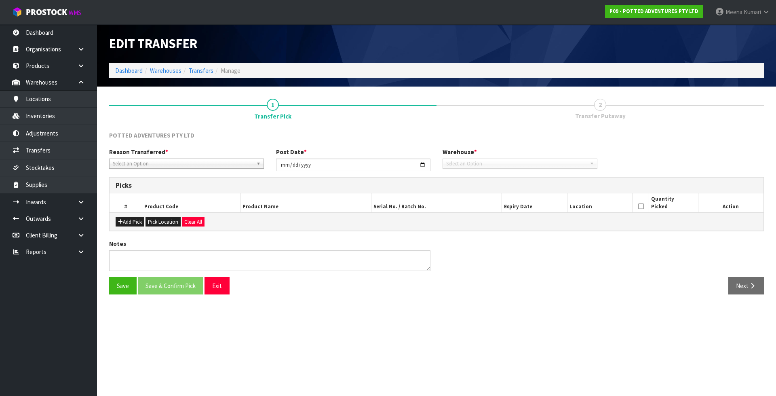
type input "2025-08-04"
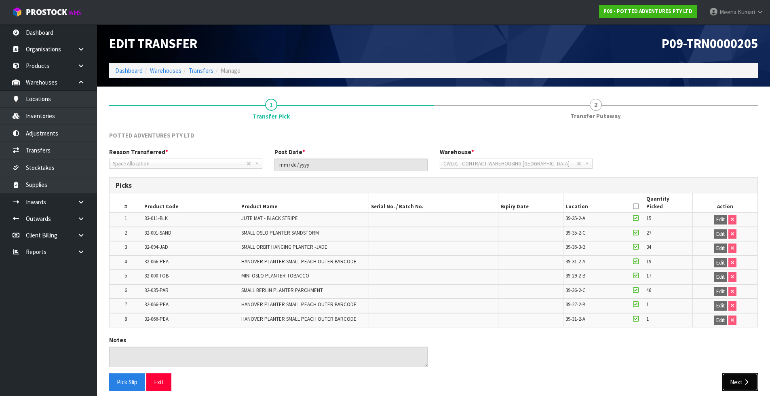
click at [742, 383] on button "Next" at bounding box center [740, 381] width 36 height 17
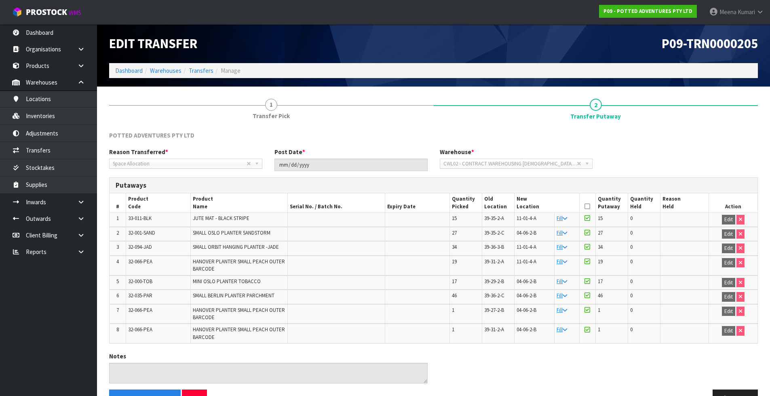
click at [139, 298] on span "32-035-PAR" at bounding box center [140, 295] width 24 height 7
copy tr "32-035-PAR"
click at [47, 123] on link "Inventories" at bounding box center [48, 116] width 97 height 17
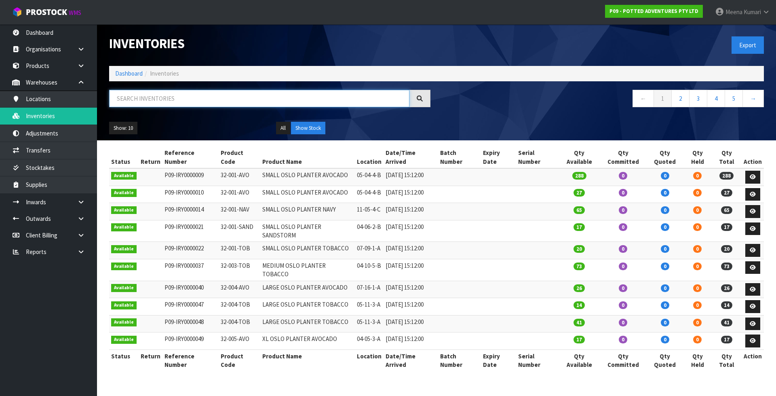
click at [184, 99] on input "text" at bounding box center [259, 98] width 300 height 17
paste input "32-035-PAR"
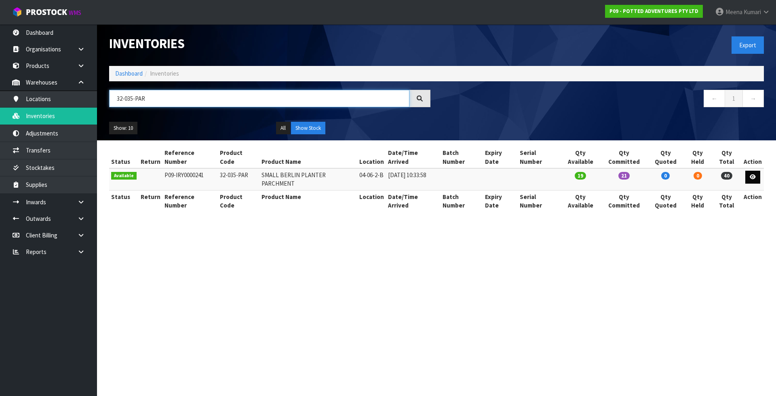
type input "32-035-PAR"
click at [755, 174] on icon at bounding box center [753, 176] width 6 height 5
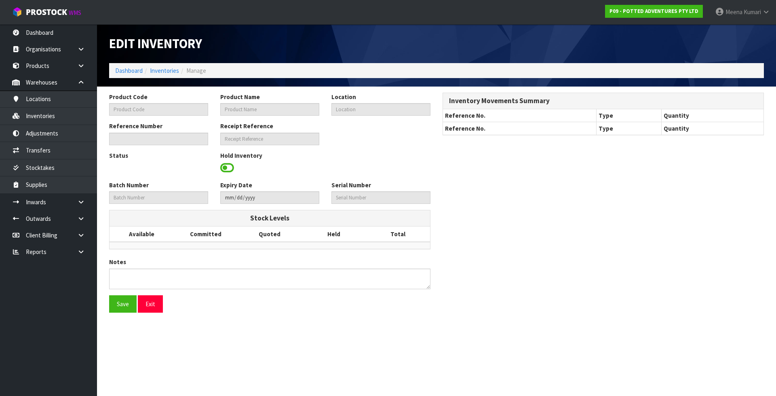
type input "32-035-PAR"
type input "SMALL BERLIN PLANTER PARCHMENT"
type input "04-06-2-B"
type input "P09-IRY0000241"
type input "P09-REC0000010"
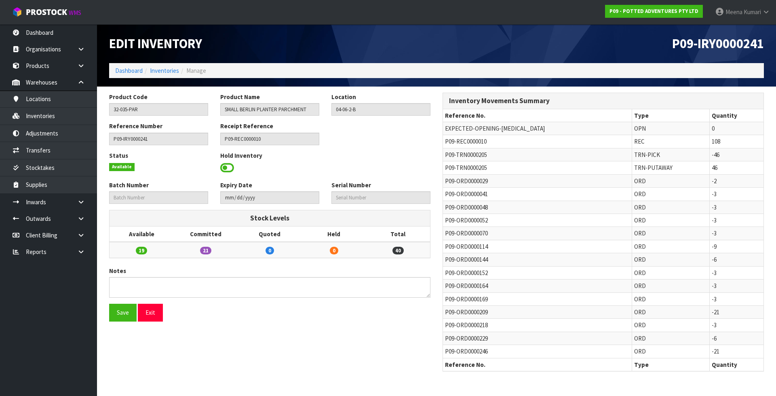
click at [468, 169] on span "P09-TRN0000205" at bounding box center [466, 168] width 42 height 8
copy tr "P09-TRN0000205"
click at [71, 148] on link "Transfers" at bounding box center [48, 150] width 97 height 17
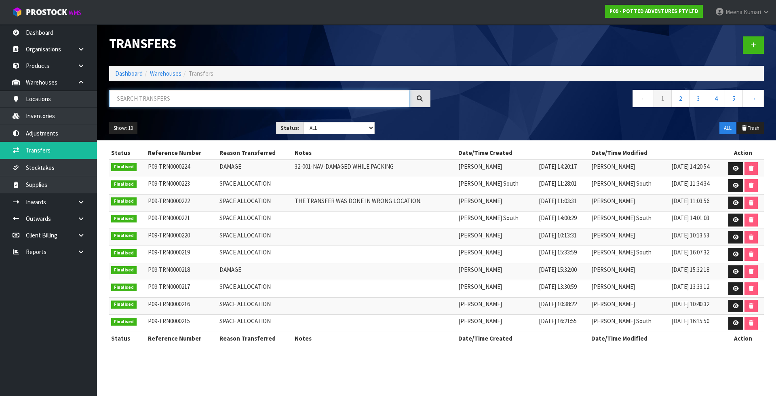
click at [184, 104] on input "text" at bounding box center [259, 98] width 300 height 17
paste input "P09-TRN0000205"
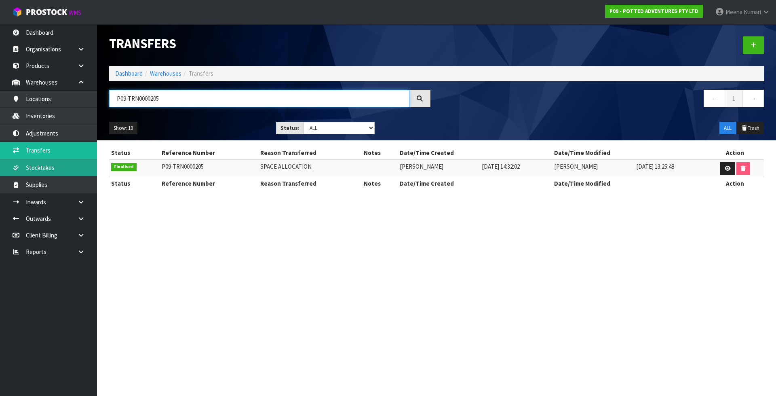
type input "P09-TRN0000205"
click at [53, 165] on link "Stocktakes" at bounding box center [48, 167] width 97 height 17
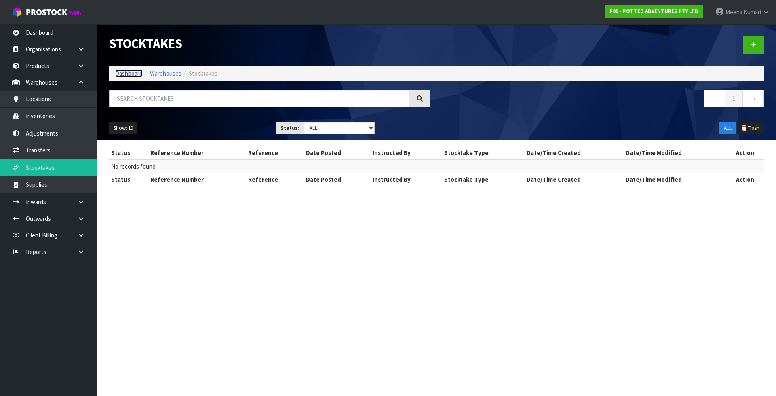
click at [124, 70] on link "Dashboard" at bounding box center [128, 74] width 27 height 8
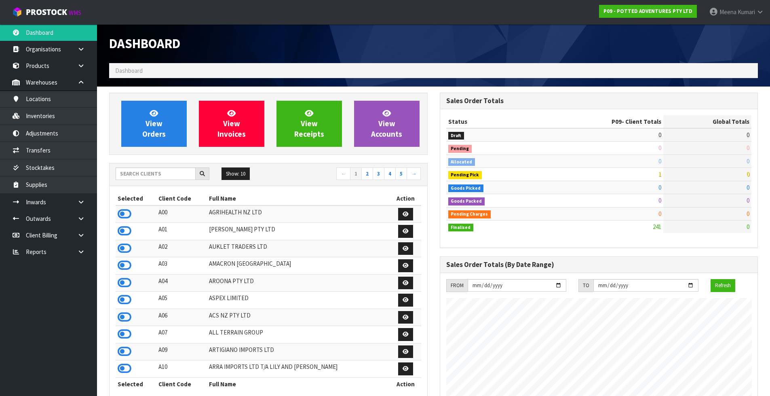
scroll to position [521, 330]
click at [145, 181] on div "Show: 10 5 10 25 50 ← 1 2 3 4 5 →" at bounding box center [269, 174] width 318 height 14
click at [145, 175] on input "text" at bounding box center [156, 173] width 80 height 13
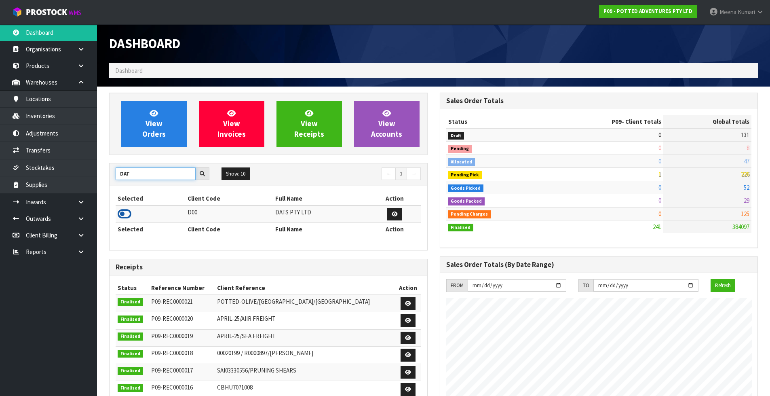
type input "DAT"
click at [126, 214] on icon at bounding box center [125, 214] width 14 height 12
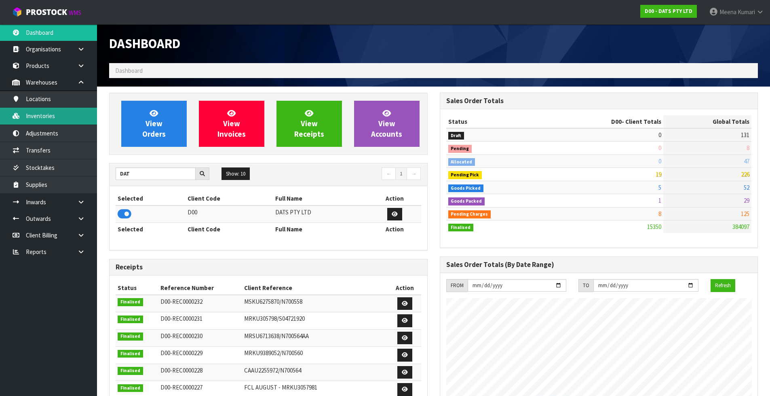
click at [64, 111] on link "Inventories" at bounding box center [48, 116] width 97 height 17
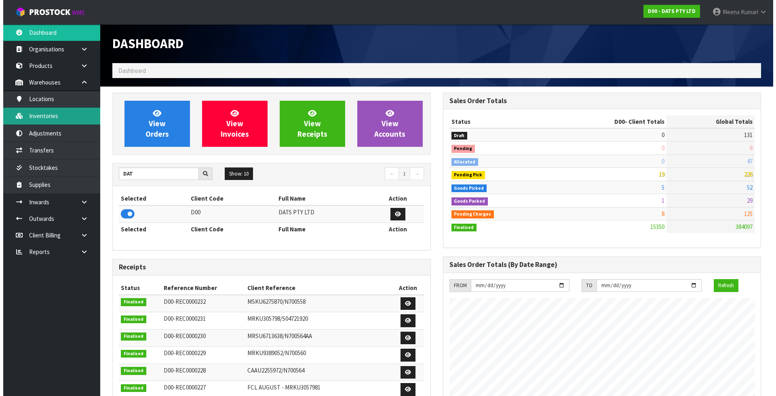
scroll to position [612, 330]
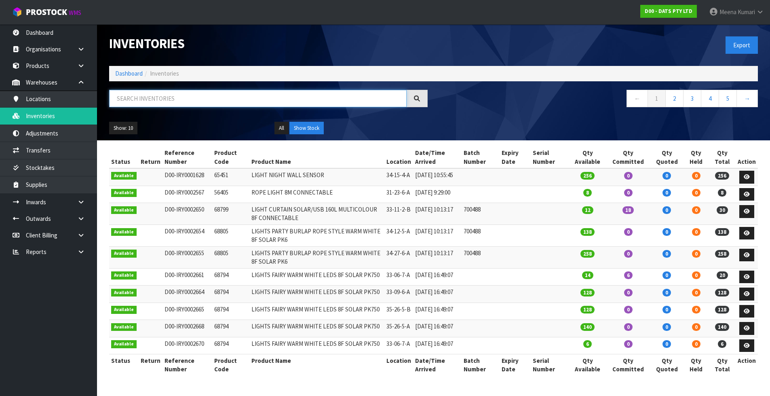
click at [225, 97] on input "text" at bounding box center [257, 98] width 297 height 17
paste input "68742"
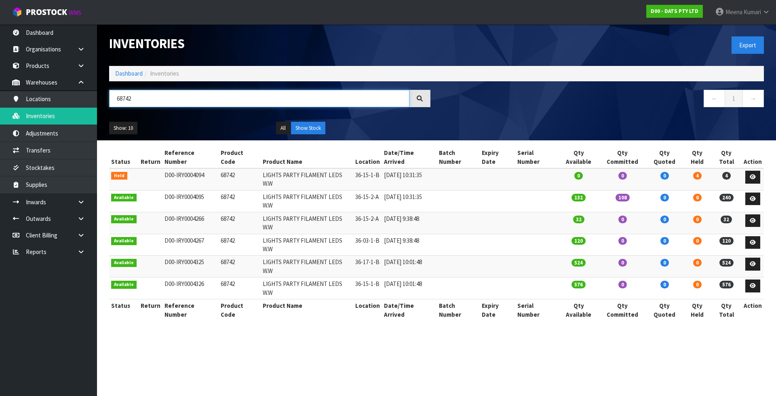
type input "68742"
click at [224, 169] on td "68742" at bounding box center [240, 179] width 42 height 22
copy td "68742"
